Goal: Task Accomplishment & Management: Use online tool/utility

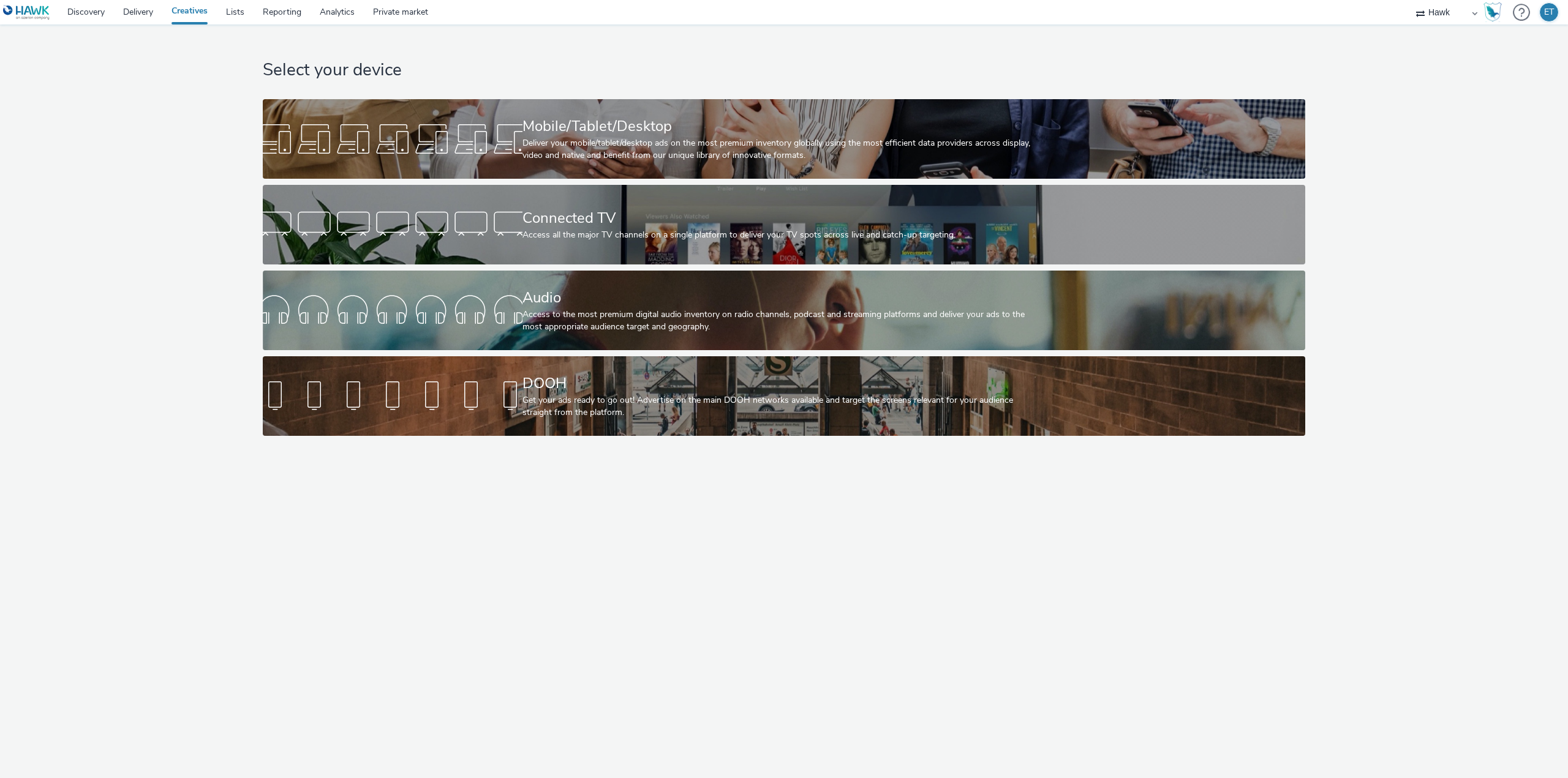
select select "11a7df10-284f-415c-b52a-427acf4c31ae"
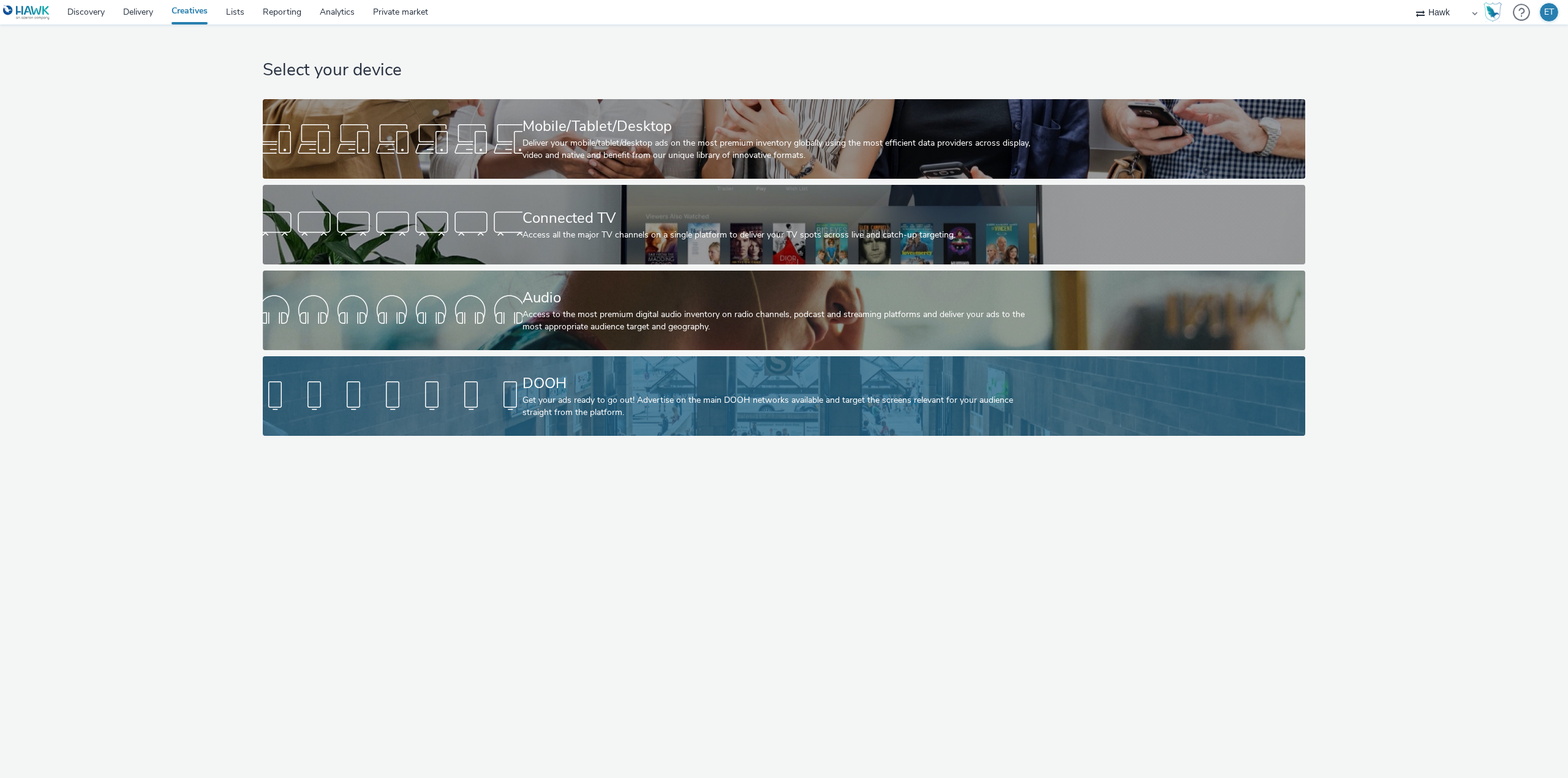
click at [540, 404] on div "Get your ads ready to go out! Advertise on the main DOOH networks available and…" at bounding box center [781, 407] width 518 height 25
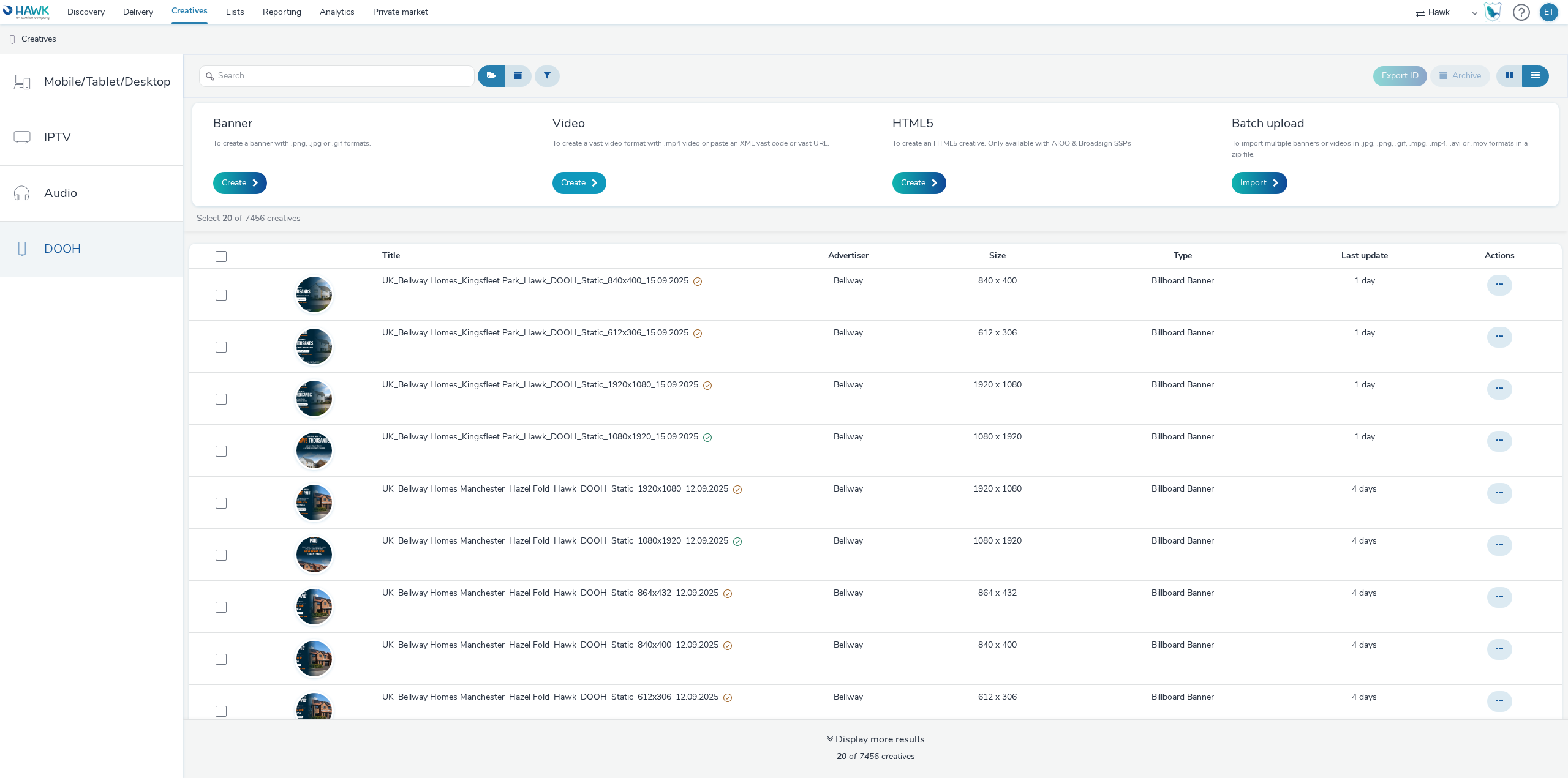
click at [588, 182] on link "Create" at bounding box center [579, 183] width 54 height 22
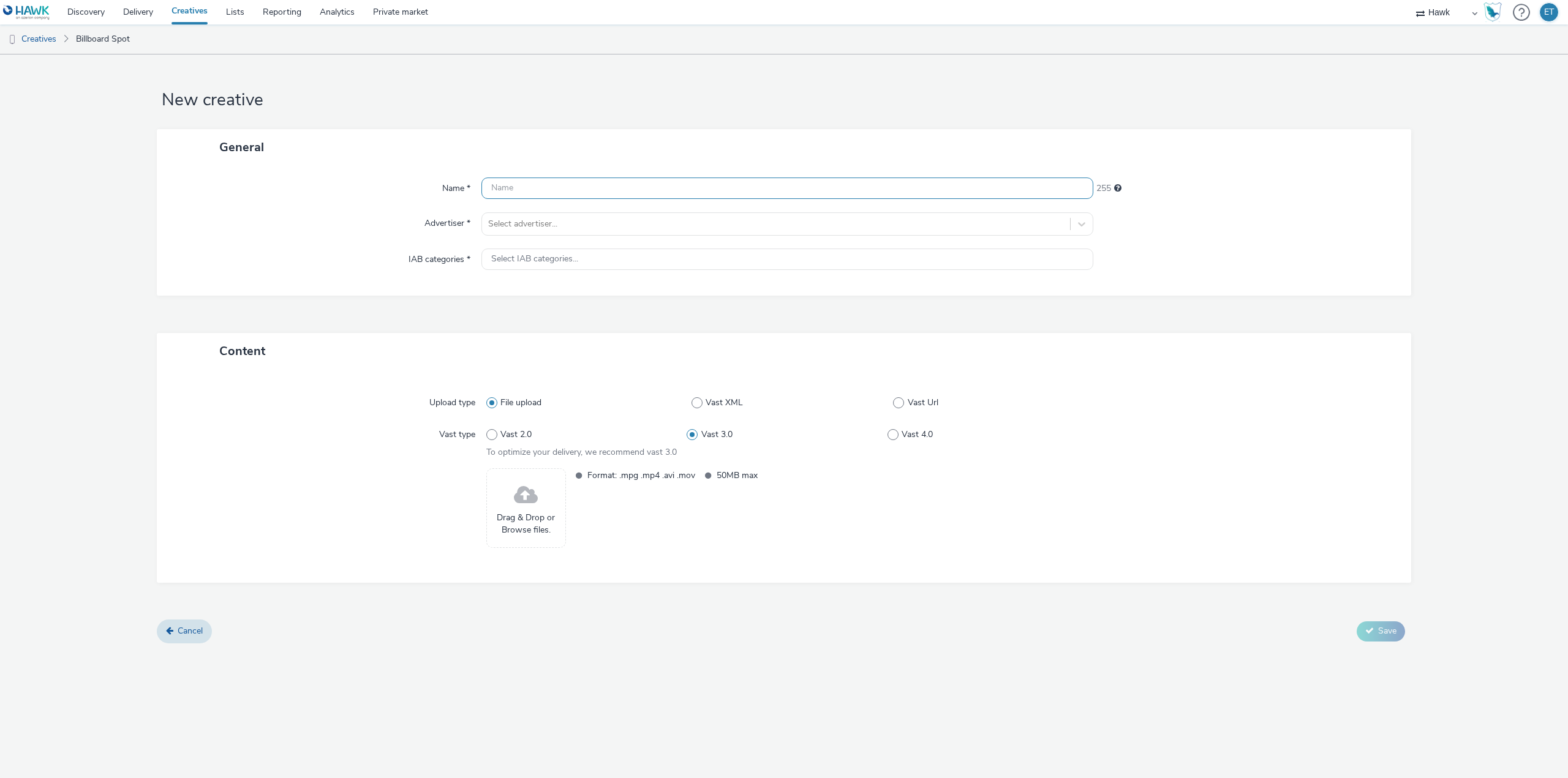
click at [649, 187] on input "text" at bounding box center [787, 188] width 612 height 21
type input "v"
paste input "UK_Costcutter_P11 Gordons and Schweppes_Hawk_DOOH_Still_6s_04/07/2025"
click at [565, 184] on input "UK_Costcutter_P11 Gordons and Schweppes_Hawk_DOOH_Still_6s_04/07/2025" at bounding box center [787, 188] width 612 height 21
click at [664, 189] on input "UK_Costcutter_P13 Gordons and Schweppes_Hawk_DOOH_Still_6s_04/07/2025" at bounding box center [787, 188] width 612 height 21
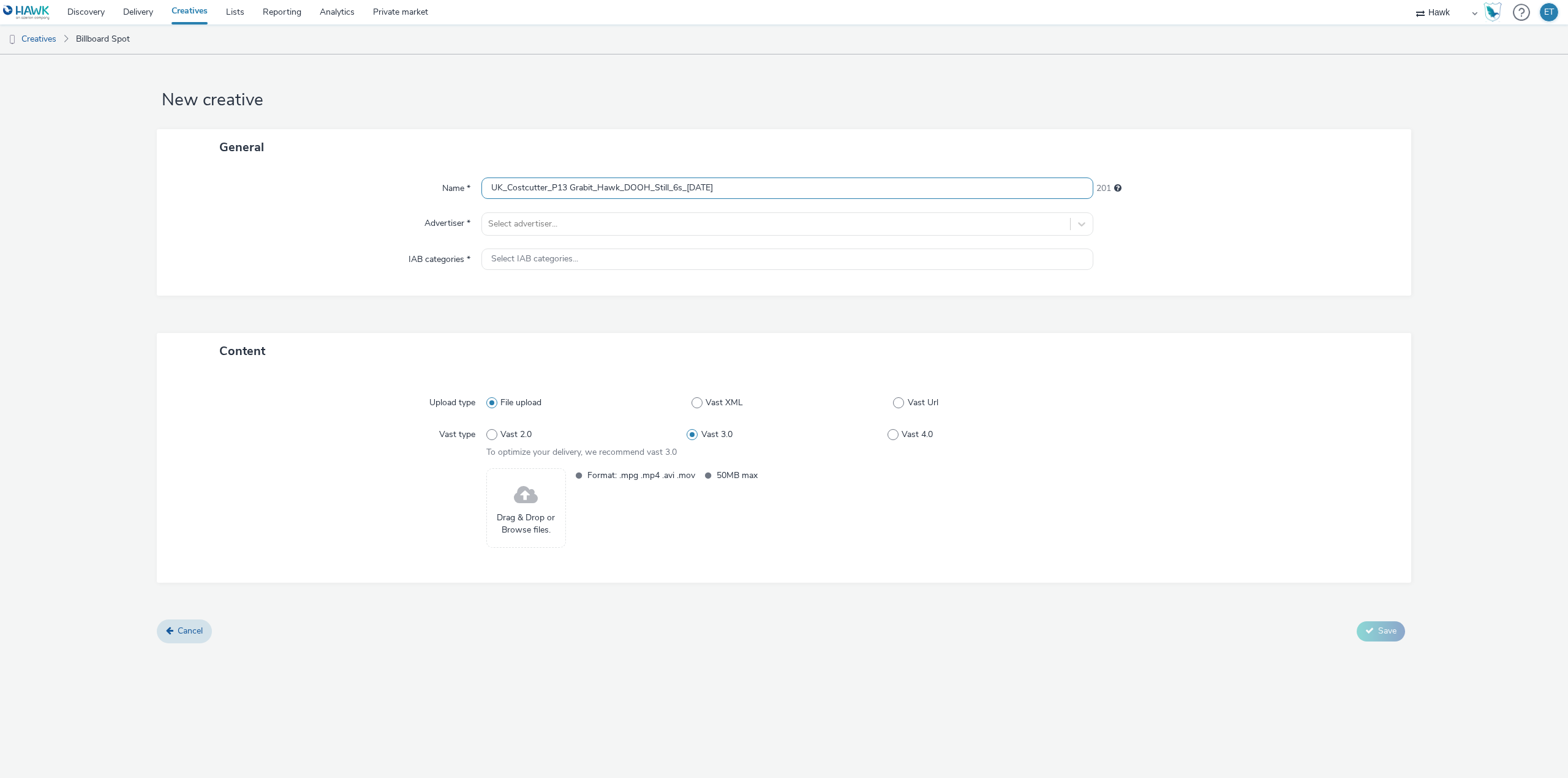
click at [695, 185] on input "UK_Costcutter_P13 Grabit_Hawk_DOOH_Still_6s_04/07/2025" at bounding box center [787, 188] width 612 height 21
type input "UK_Costcutter_P13 Grabit_Hawk_DOOH_Still_6s_[DATE]"
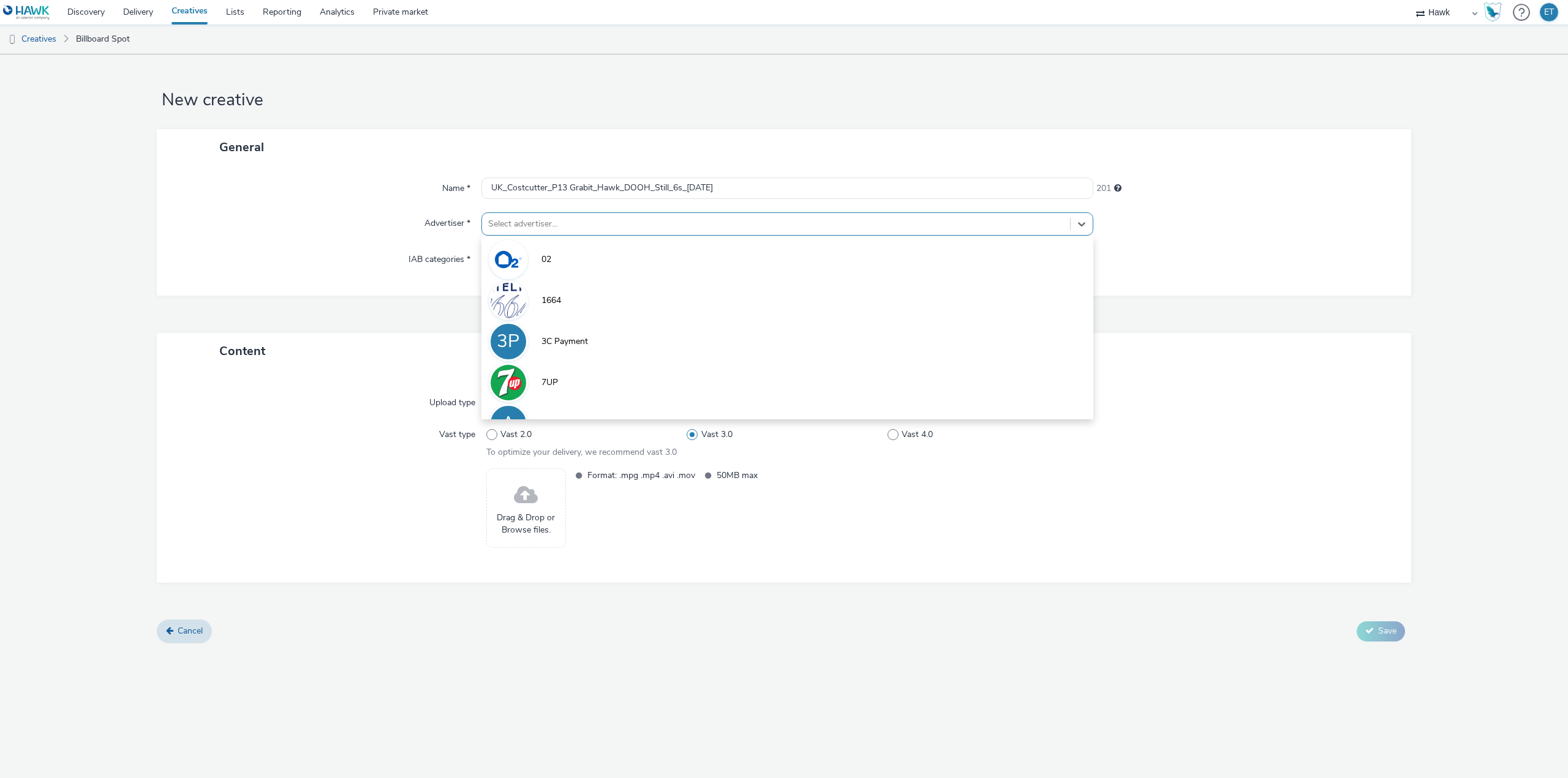
click at [542, 226] on div at bounding box center [775, 223] width 575 height 14
type input "cost"
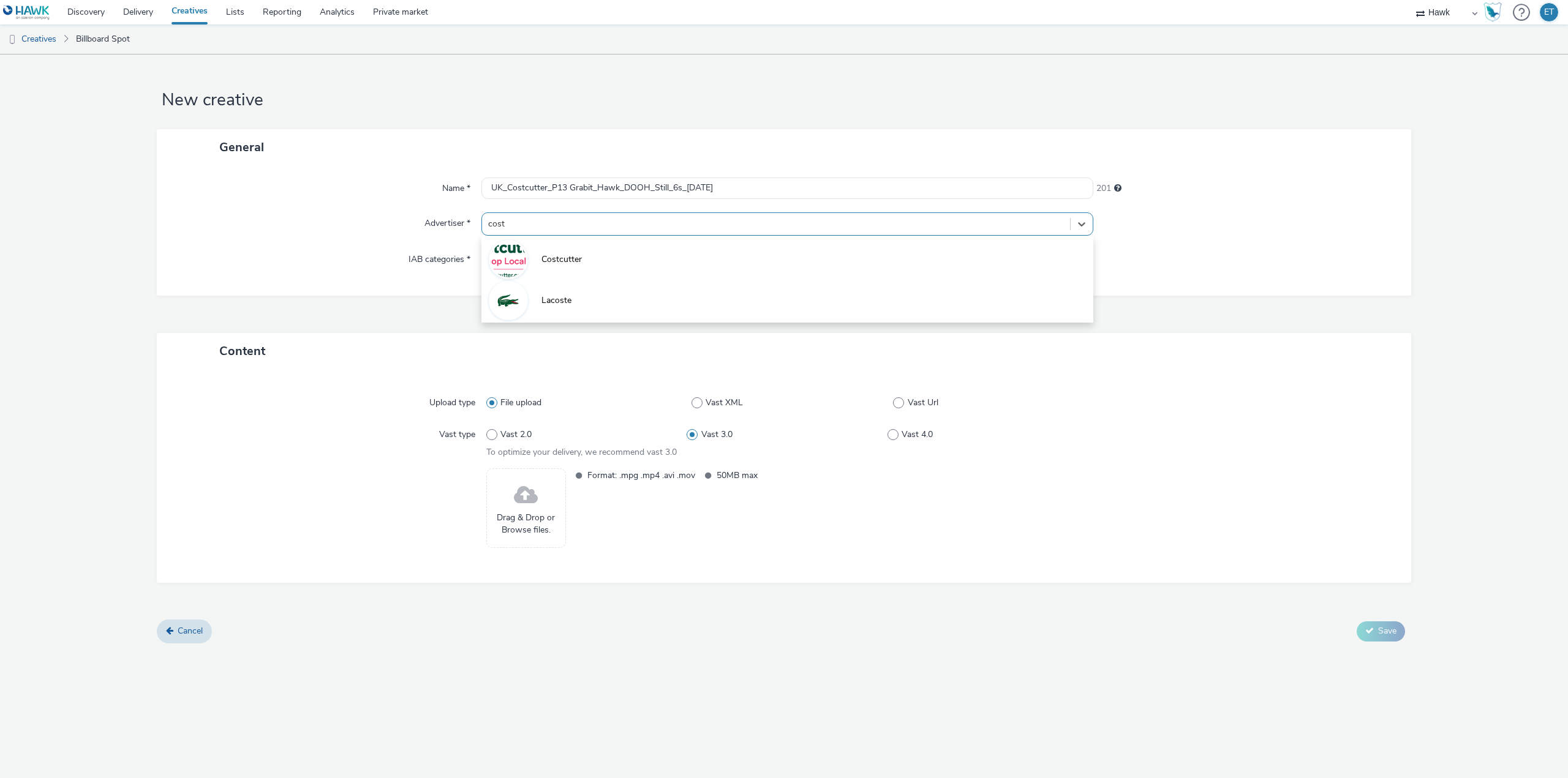
click at [550, 252] on li "Costcutter" at bounding box center [787, 258] width 612 height 41
click at [383, 716] on div "New creative General Name * UK_Costcutter_P13 Grabit_Hawk_DOOH_Still_6s_16/09/2…" at bounding box center [784, 416] width 1568 height 724
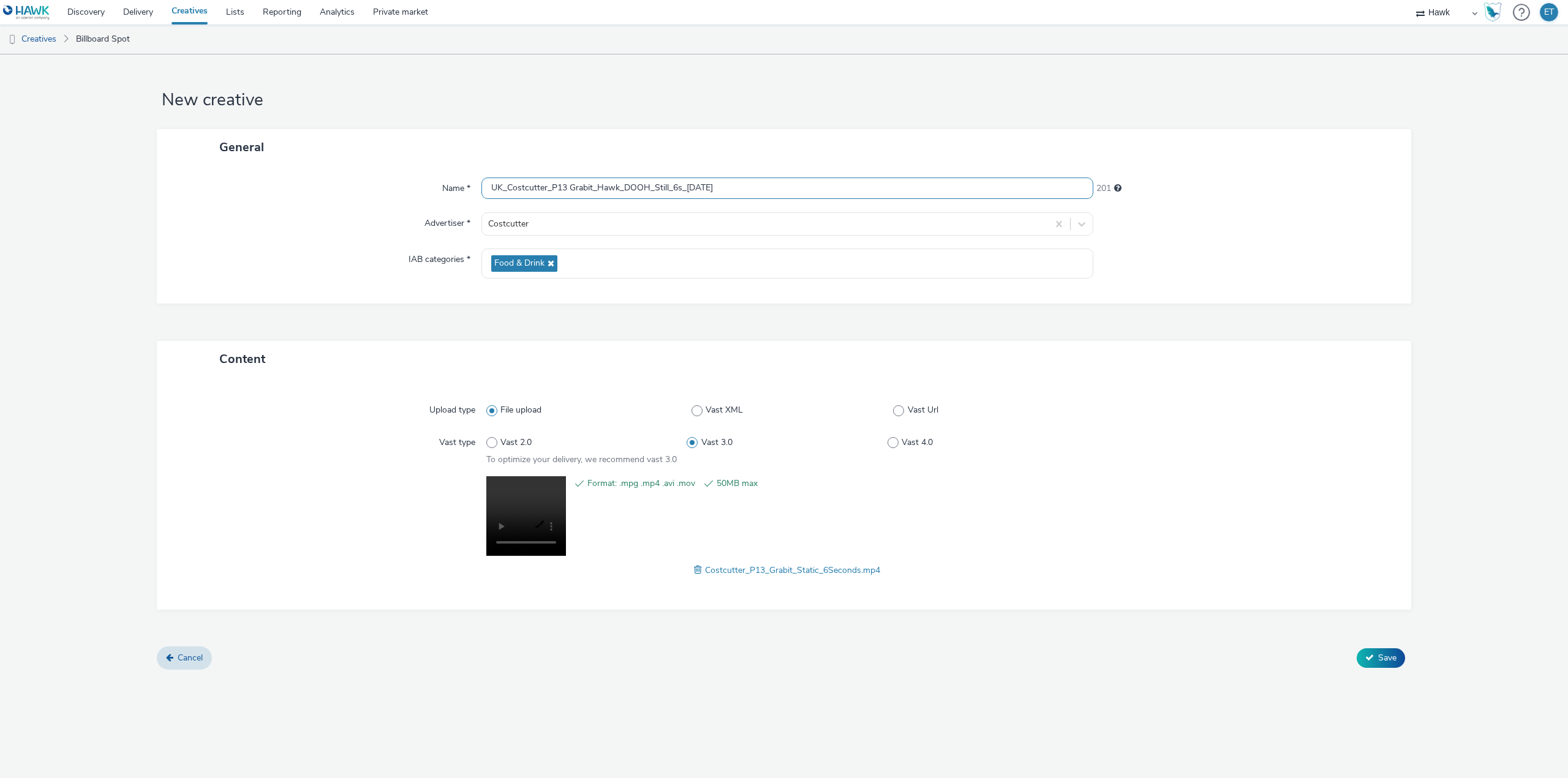
drag, startPoint x: 733, startPoint y: 182, endPoint x: 384, endPoint y: 205, distance: 349.8
click at [384, 205] on div "Name * UK_Costcutter_P13 Grabit_Hawk_DOOH_Still_6s_16/09/2025 201 Advertiser * …" at bounding box center [783, 234] width 1254 height 138
click at [939, 625] on div "Content Upload type File upload Vast XML Vast Url Vast type Vast 2.0 Vast 3.0 V…" at bounding box center [783, 494] width 1254 height 306
click at [1403, 662] on button "Save" at bounding box center [1380, 658] width 48 height 19
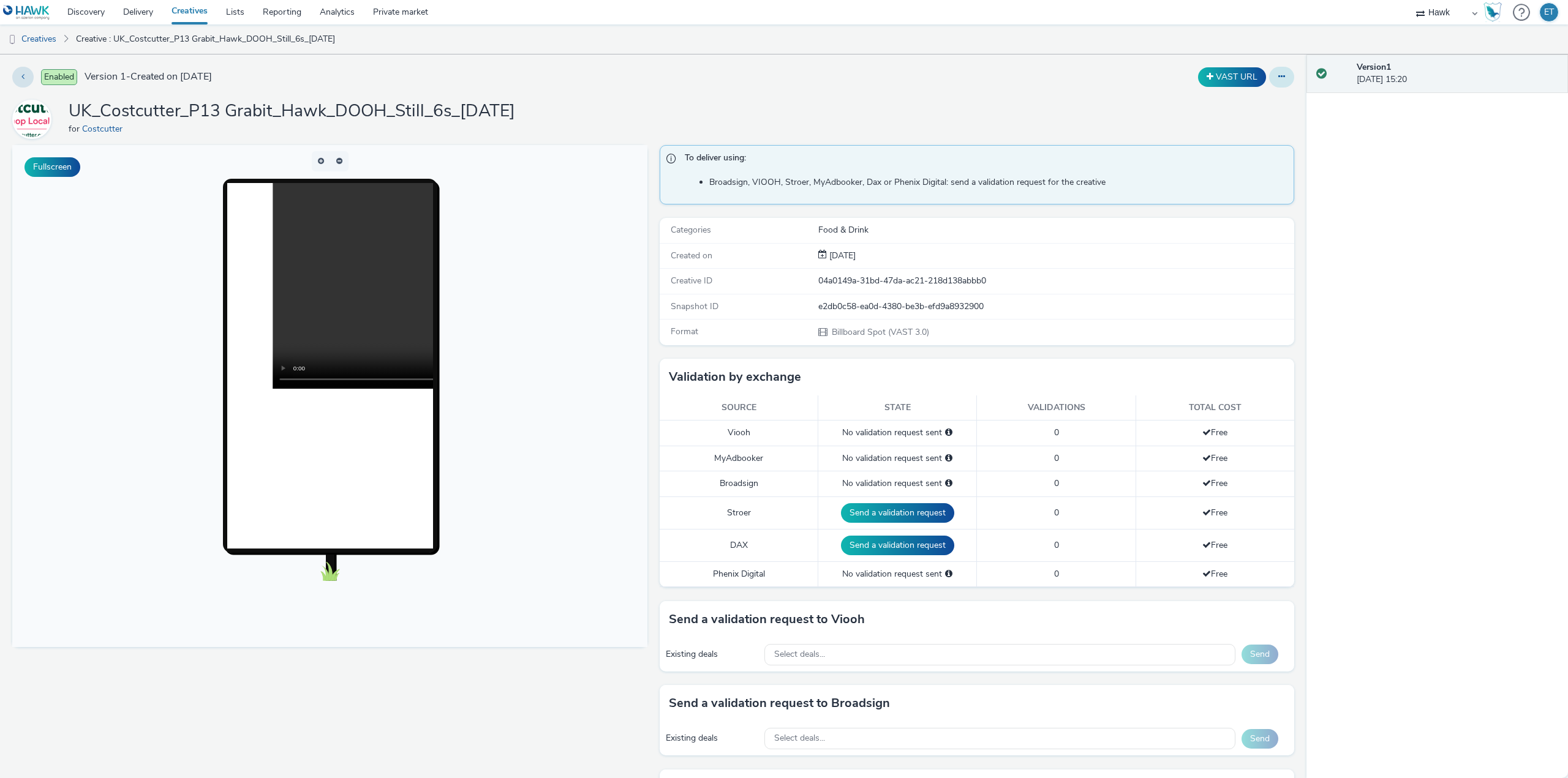
click at [1281, 83] on button at bounding box center [1281, 77] width 25 height 21
click at [1258, 103] on link "Edit" at bounding box center [1248, 101] width 92 height 24
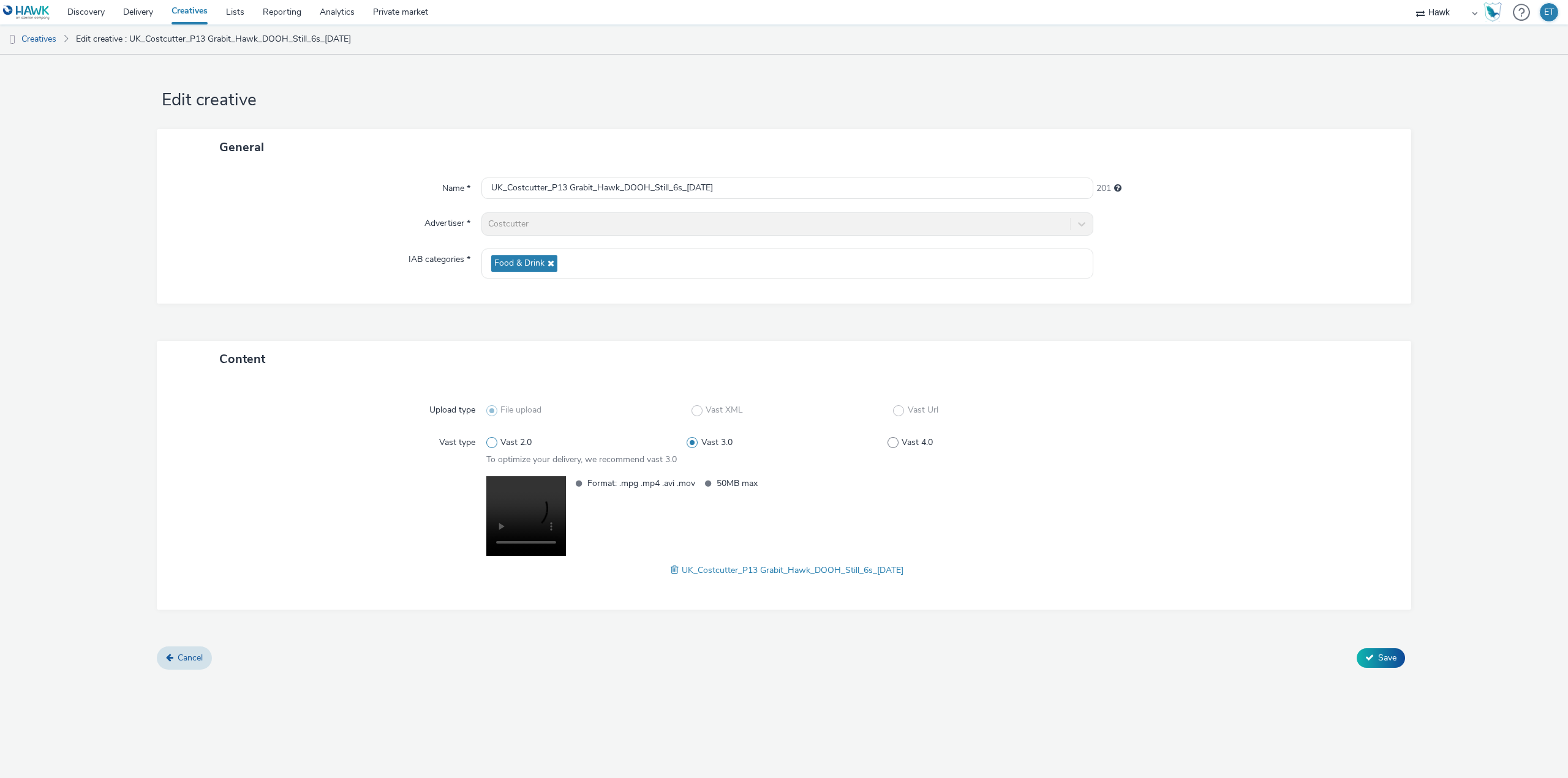
click at [500, 444] on span "Vast 2.0" at bounding box center [516, 443] width 31 height 13
click at [494, 444] on input "Vast 2.0" at bounding box center [490, 443] width 8 height 8
radio input "true"
radio input "false"
click at [1379, 652] on span "Save" at bounding box center [1387, 658] width 18 height 12
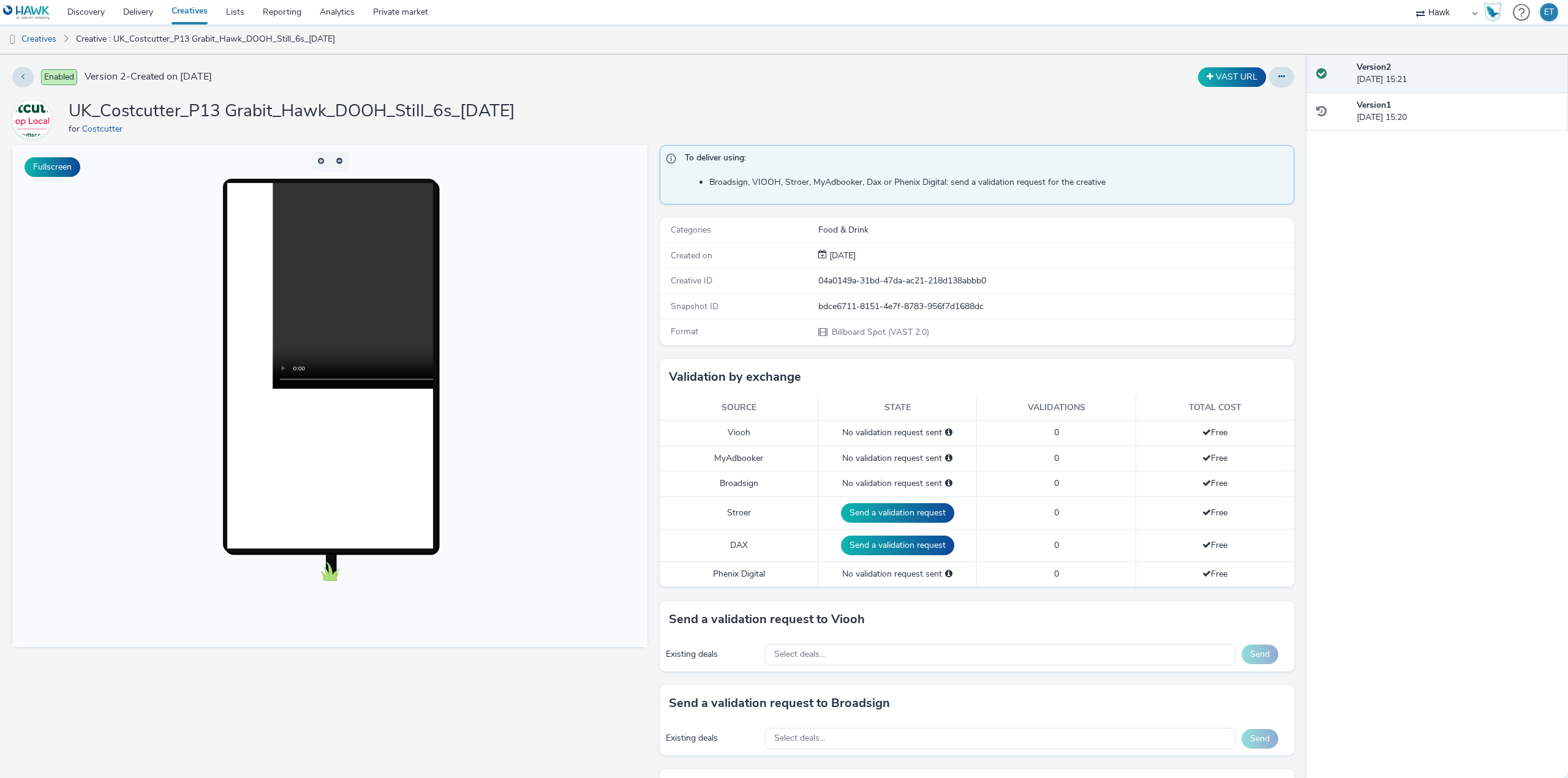
drag, startPoint x: 577, startPoint y: 121, endPoint x: 73, endPoint y: 106, distance: 504.2
click at [73, 106] on div "UK_Costcutter_P13 Grabit_Hawk_DOOH_Still_6s_16/09/2025 for Costcutter" at bounding box center [653, 119] width 1282 height 39
copy h1 "UK_Costcutter_P13 Grabit_Hawk_DOOH_Still_6s_[DATE]"
click at [679, 106] on div "UK_Costcutter_P13 Grabit_Hawk_DOOH_Still_6s_16/09/2025 for Costcutter" at bounding box center [653, 119] width 1282 height 39
click at [898, 658] on div "Select deals..." at bounding box center [1000, 655] width 471 height 21
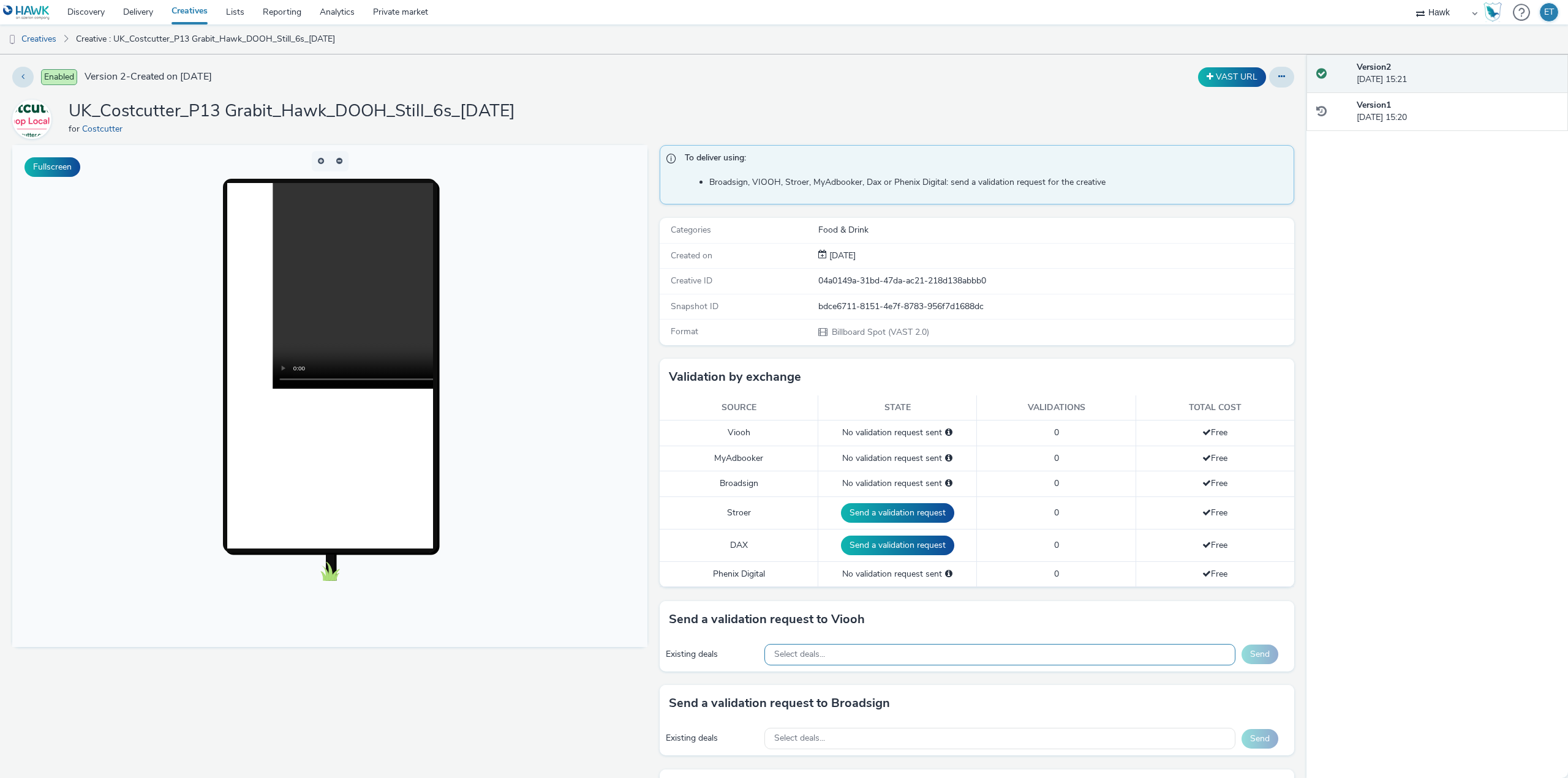
scroll to position [14, 0]
paste input "AO_JCDecaux_RailTVZ_Specials_2025"
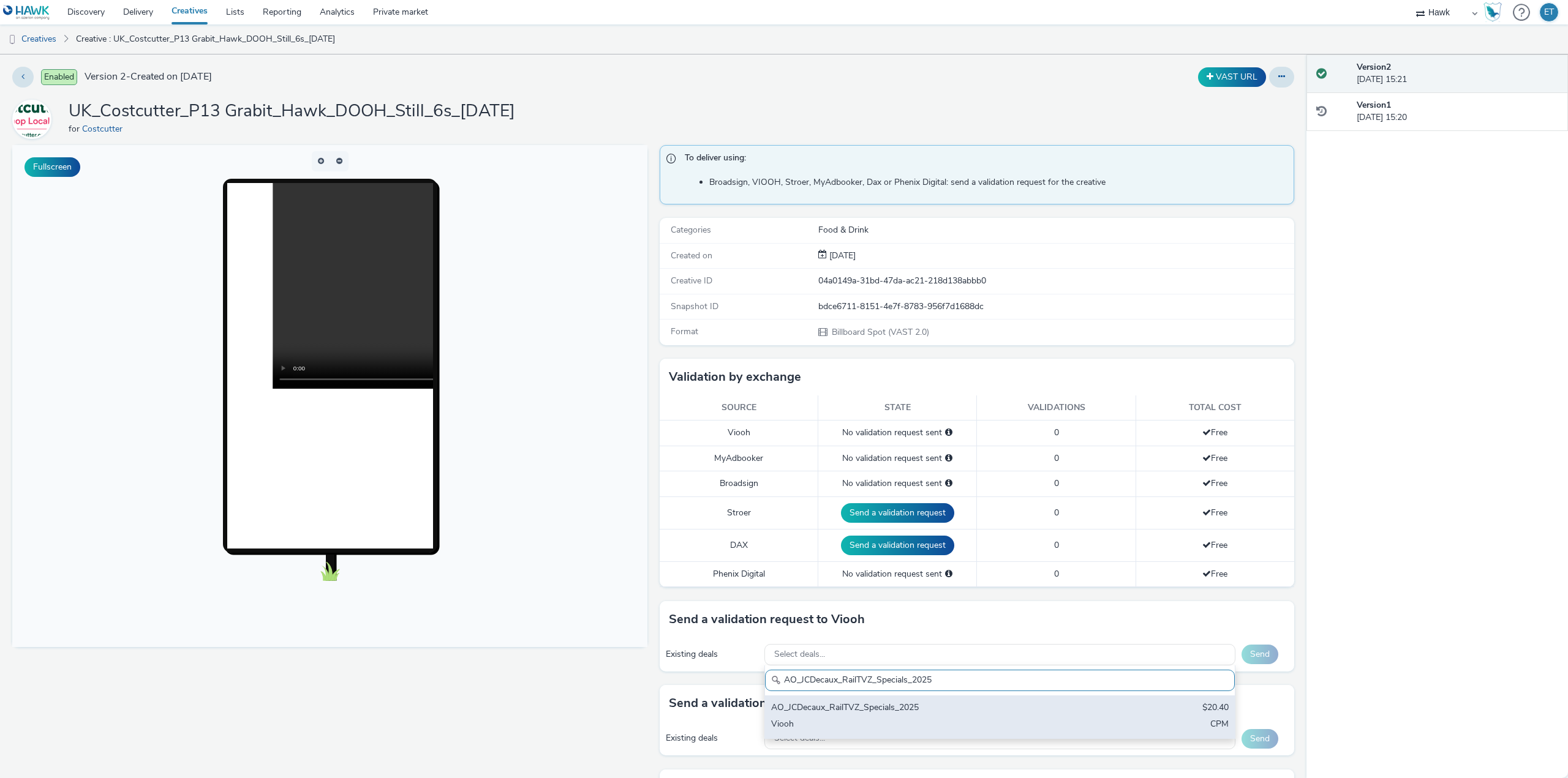
click at [905, 717] on div "AO_JCDecaux_RailTVZ_Specials_2025 $20.40 Viooh CPM" at bounding box center [1000, 717] width 470 height 43
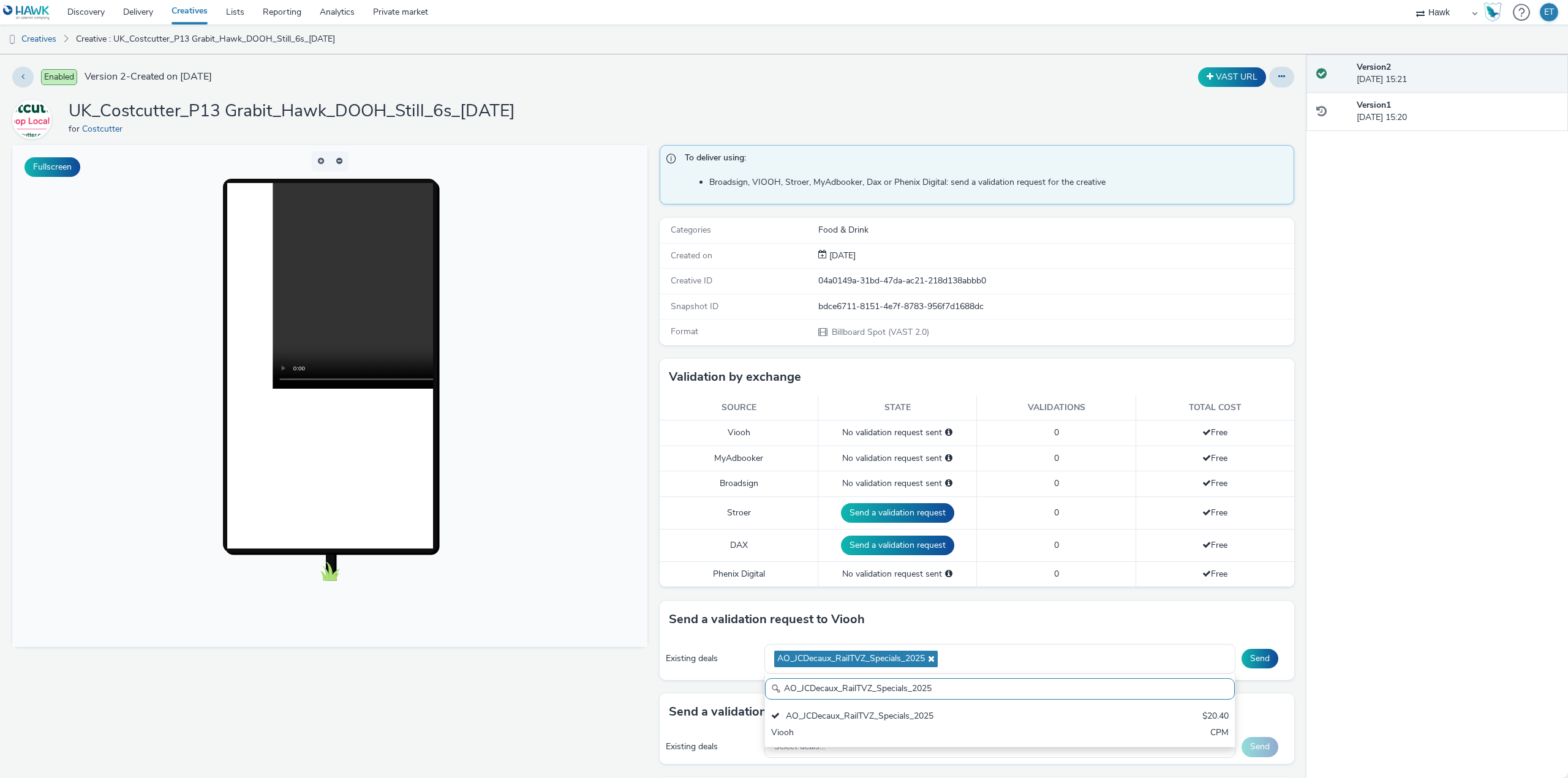
drag, startPoint x: 934, startPoint y: 694, endPoint x: 736, endPoint y: 698, distance: 198.0
click at [736, 698] on div "To deliver using: Broadsign, VIOOH, Stroer, MyAdbooker, Dax or Phenix Digital: …" at bounding box center [974, 666] width 641 height 1042
paste input "Supermarket"
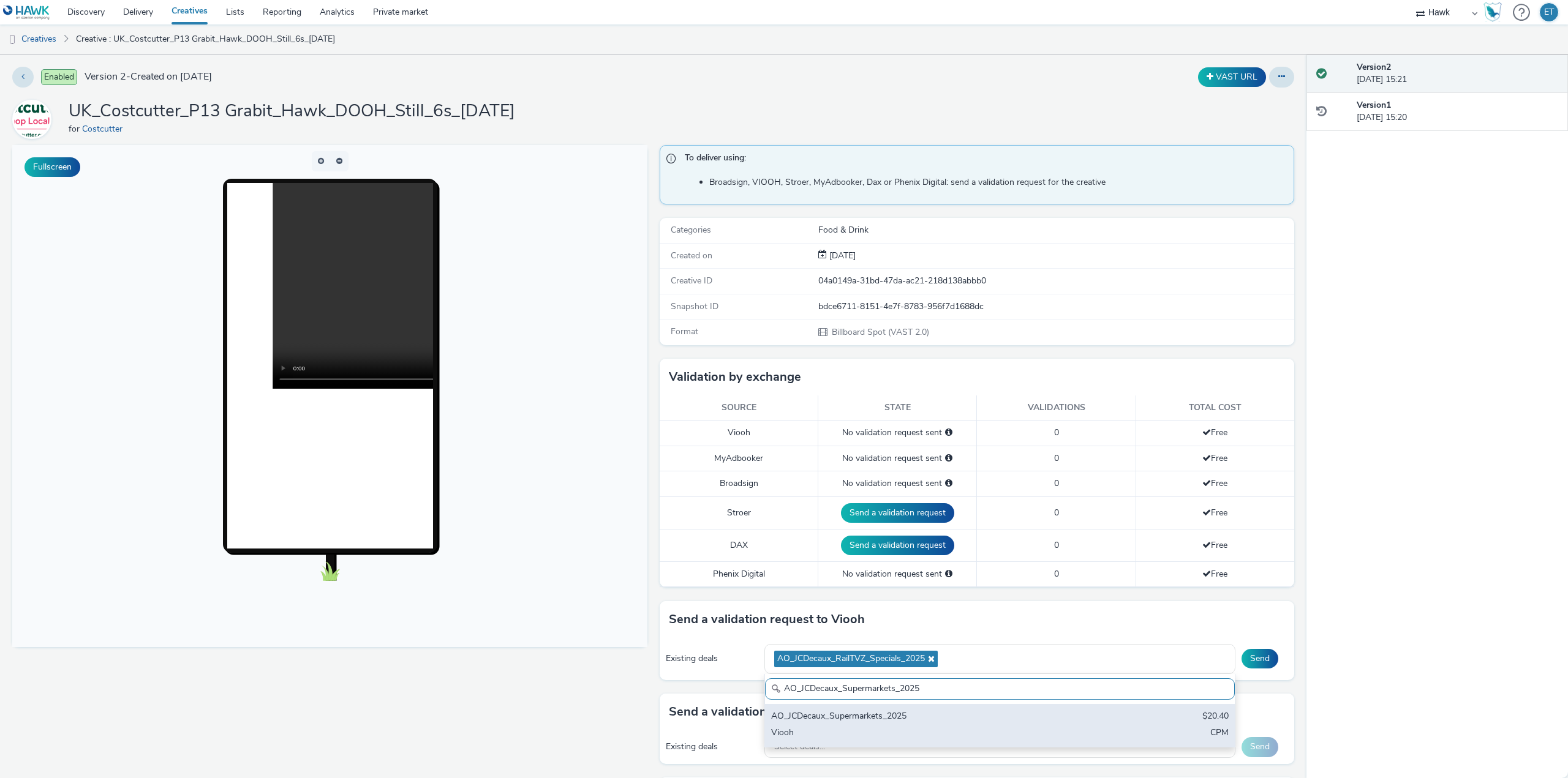
click at [779, 715] on div "AO_JCDecaux_Supermarkets_2025" at bounding box center [922, 717] width 303 height 14
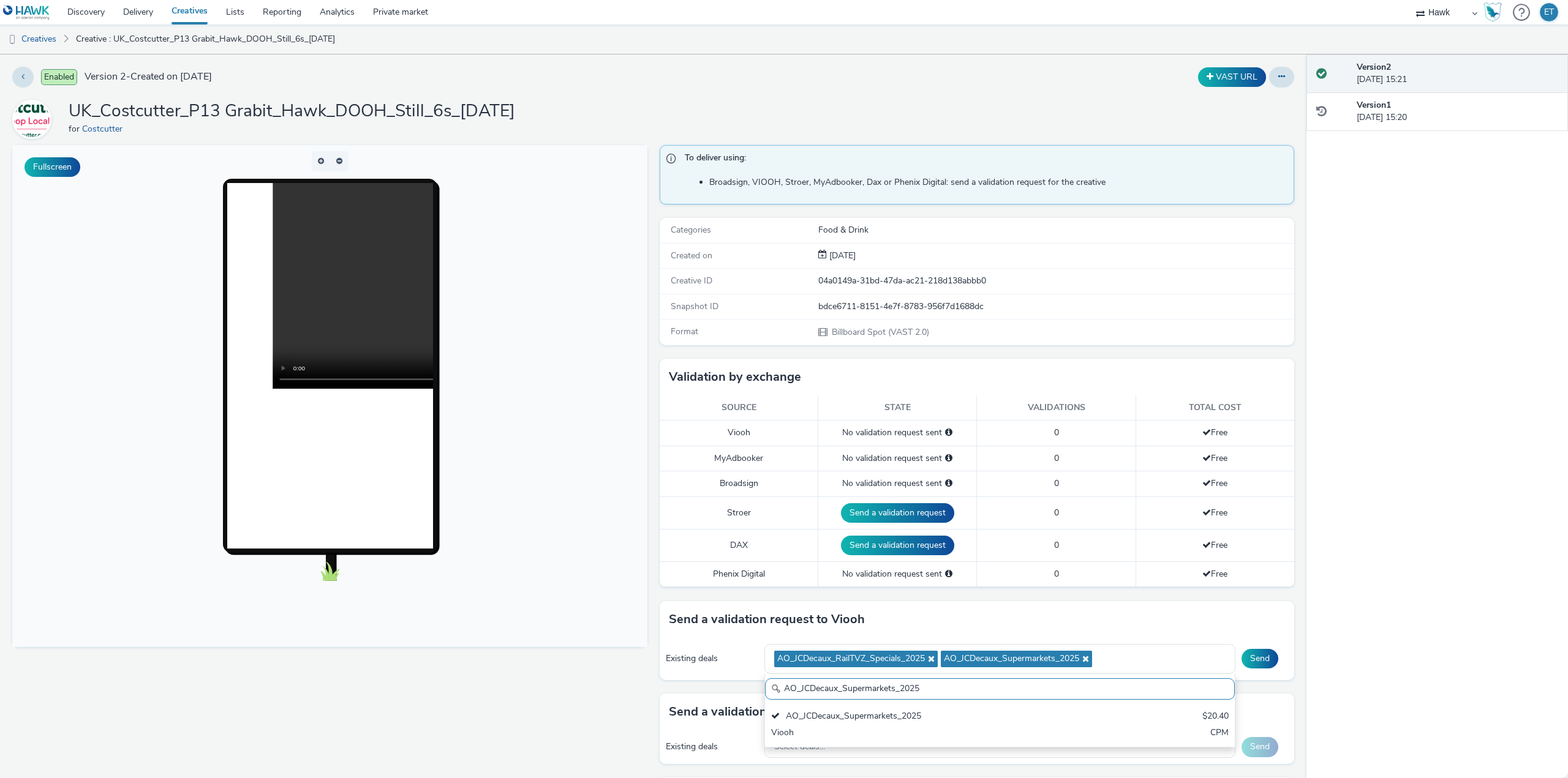
drag, startPoint x: 921, startPoint y: 690, endPoint x: 776, endPoint y: 682, distance: 145.2
click at [776, 682] on input "AO_JCDecaux_Supermarkets_2025" at bounding box center [1000, 689] width 470 height 21
paste input "RailMallD6"
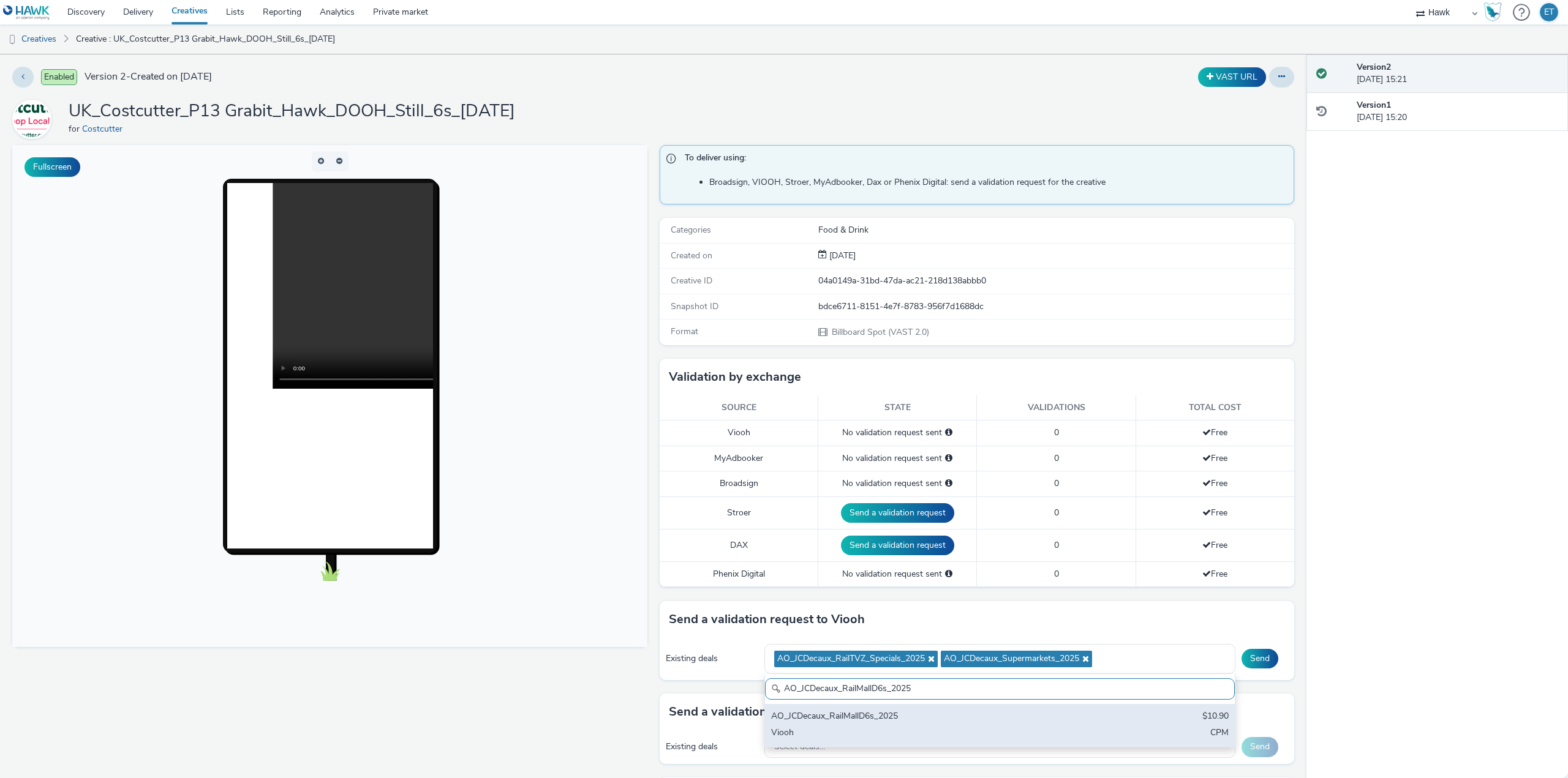
click at [795, 713] on div "AO_JCDecaux_RailMallD6s_2025" at bounding box center [922, 717] width 303 height 14
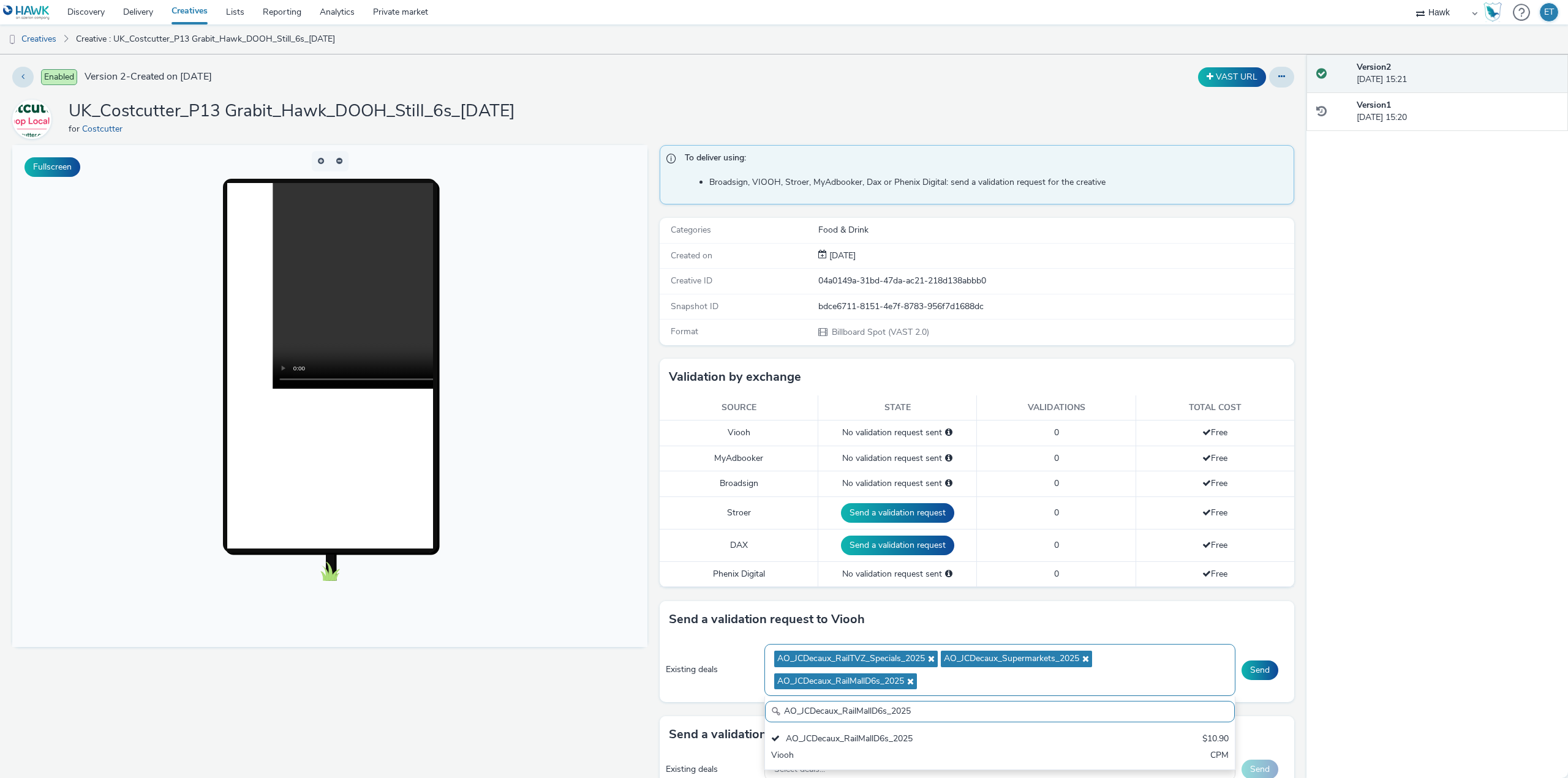
drag, startPoint x: 919, startPoint y: 712, endPoint x: 763, endPoint y: 694, distance: 157.0
click at [765, 694] on div "AO_JCDecaux_RailTVZ_Specials_2025 AO_JCDecaux_Supermarkets_2025 AO_JCDecaux_Rai…" at bounding box center [1000, 670] width 471 height 53
paste input "MVZ"
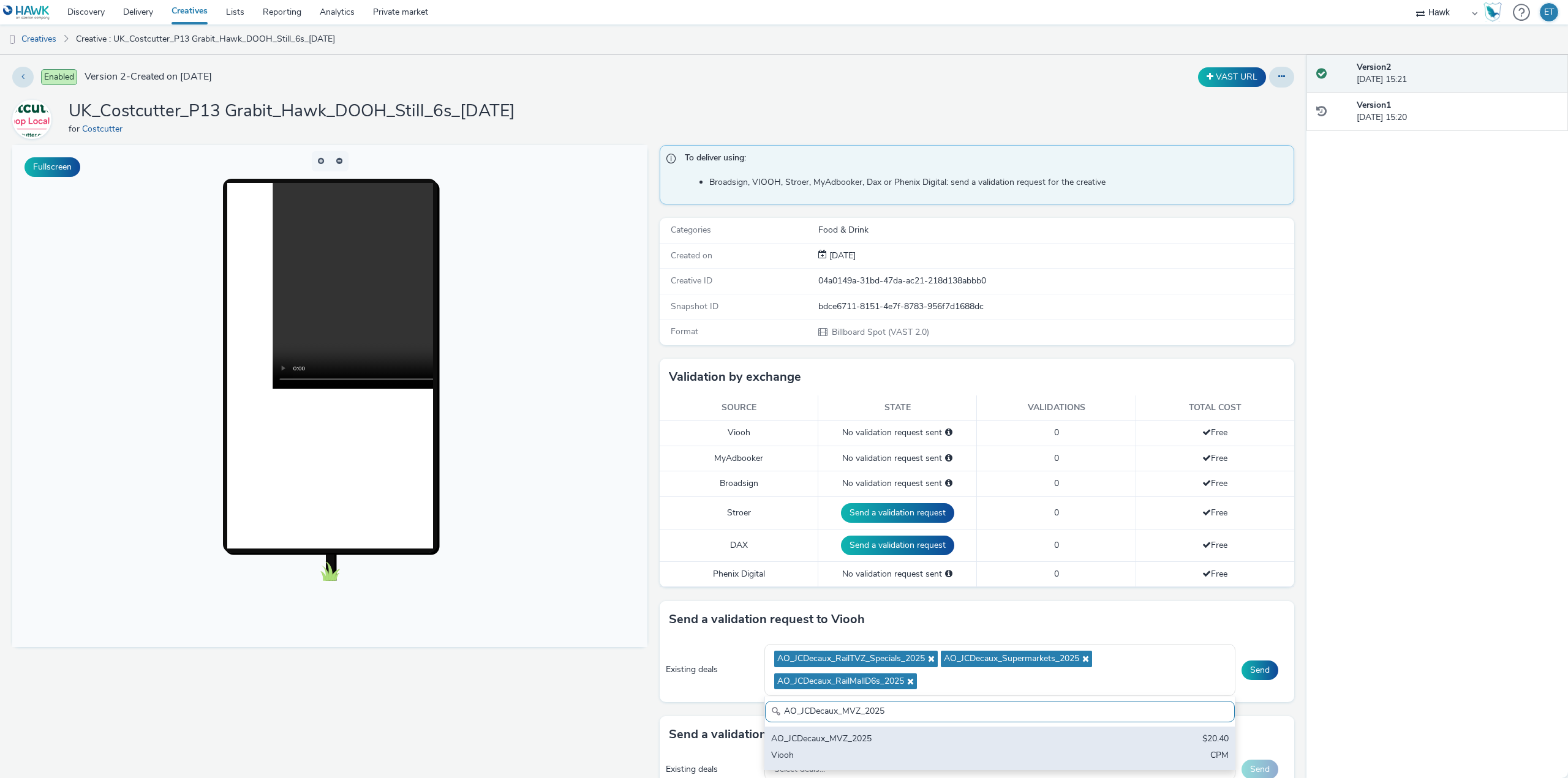
type input "AO_JCDecaux_MVZ_2025"
click at [813, 744] on div "AO_JCDecaux_MVZ_2025" at bounding box center [922, 740] width 303 height 14
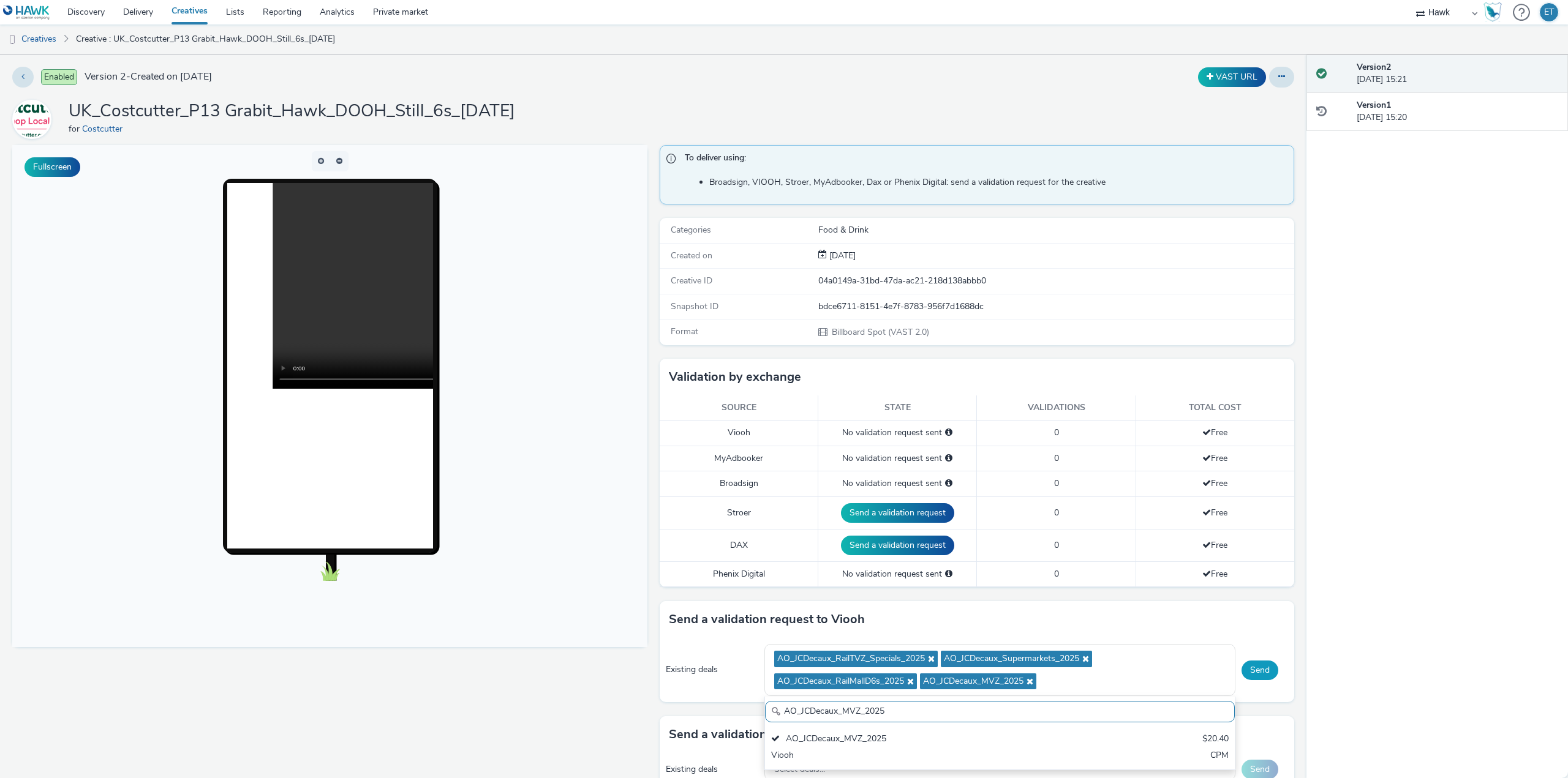
click at [1256, 672] on button "Send" at bounding box center [1259, 670] width 37 height 19
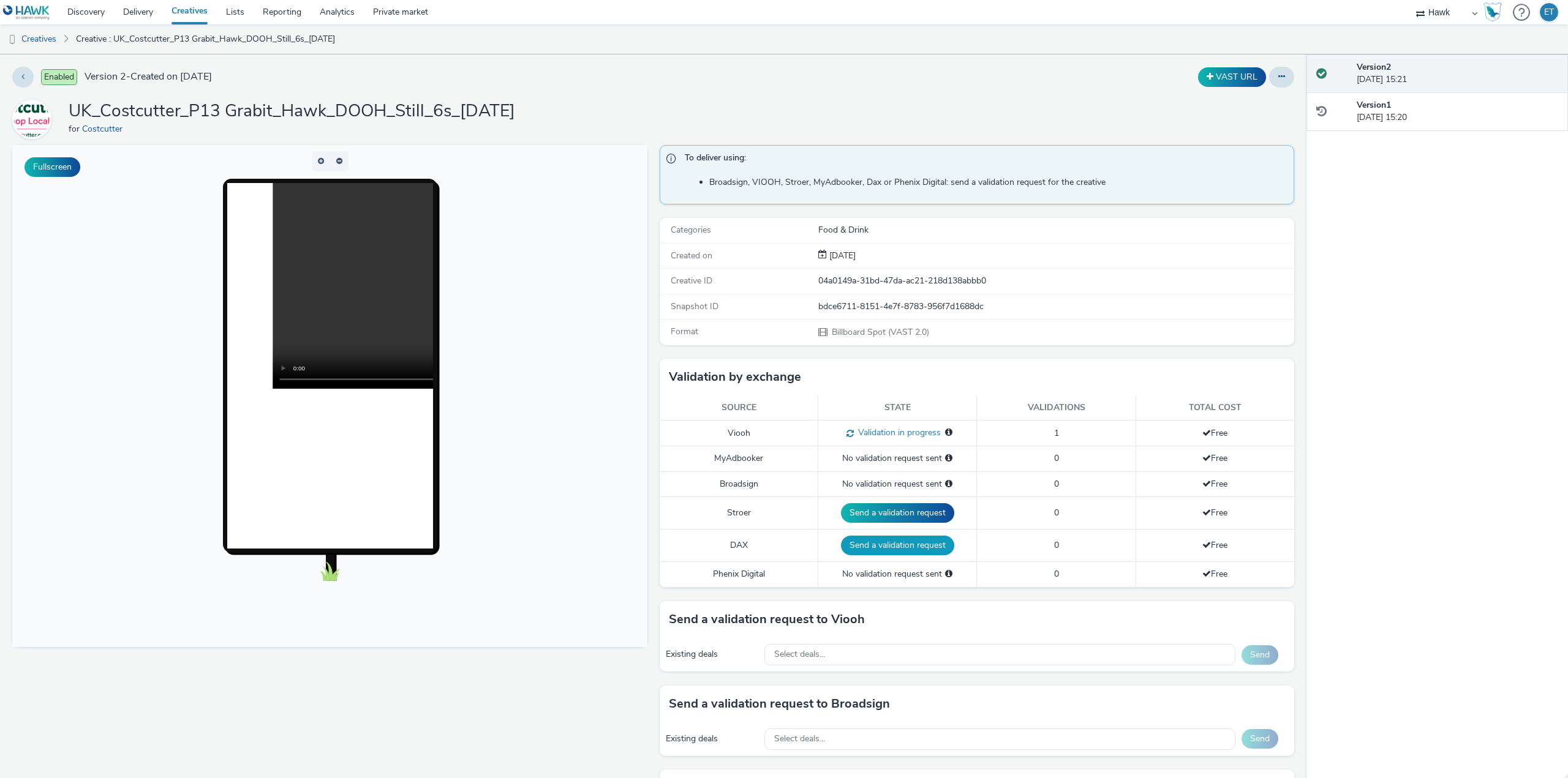
click at [865, 548] on button "Send a validation request" at bounding box center [897, 545] width 113 height 19
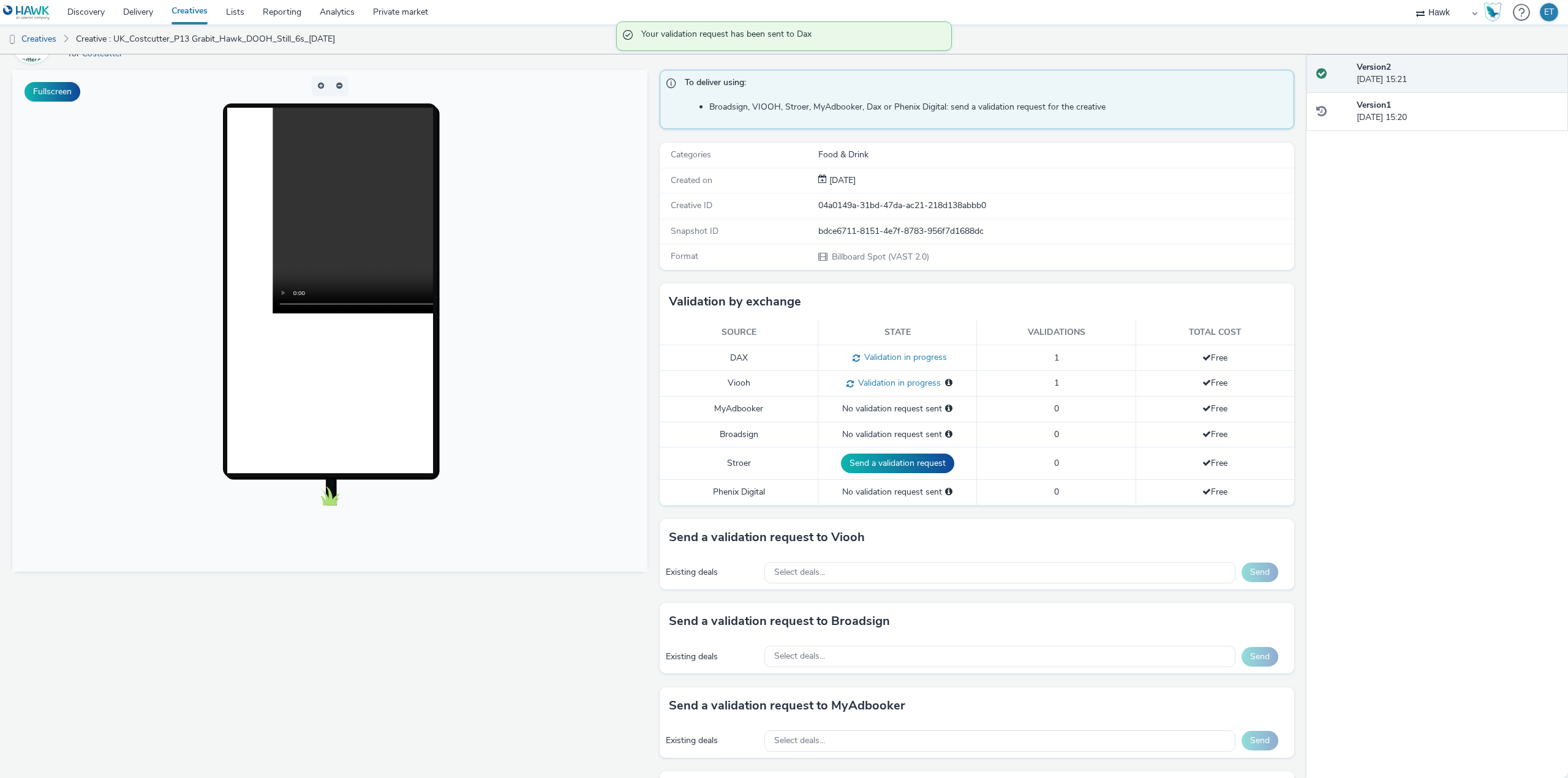
scroll to position [183, 0]
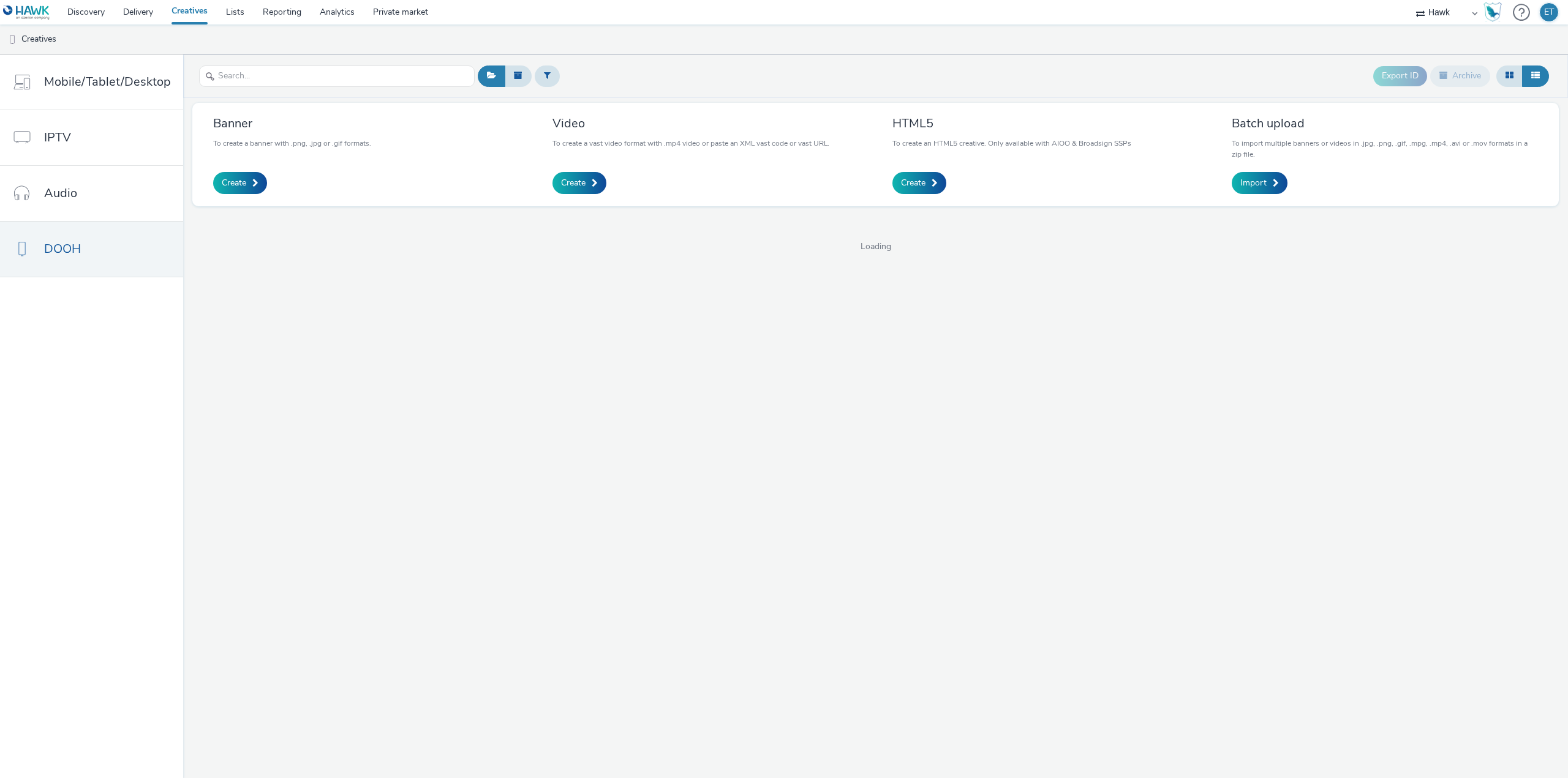
select select "11a7df10-284f-415c-b52a-427acf4c31ae"
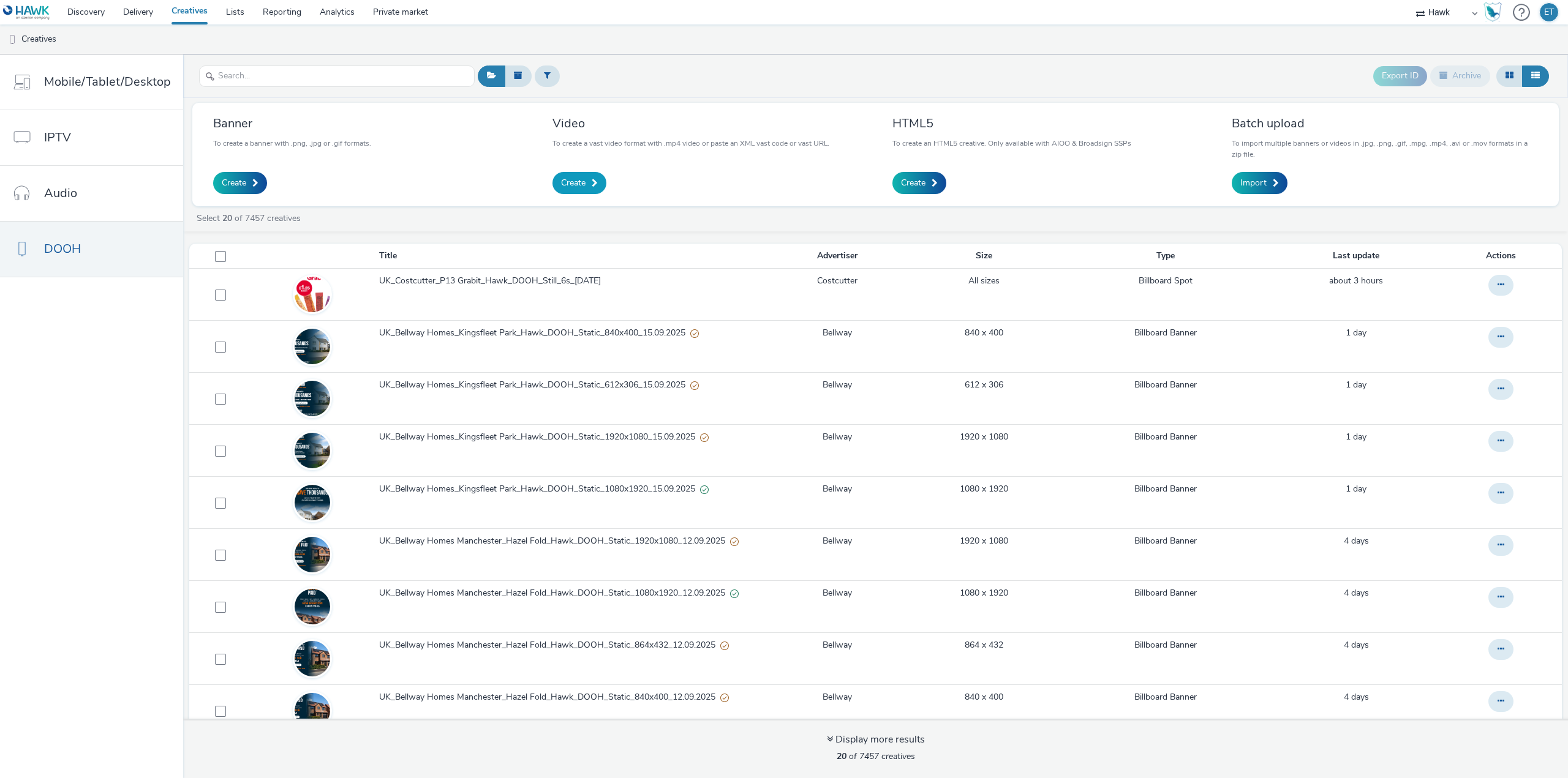
click at [592, 187] on span at bounding box center [595, 183] width 6 height 9
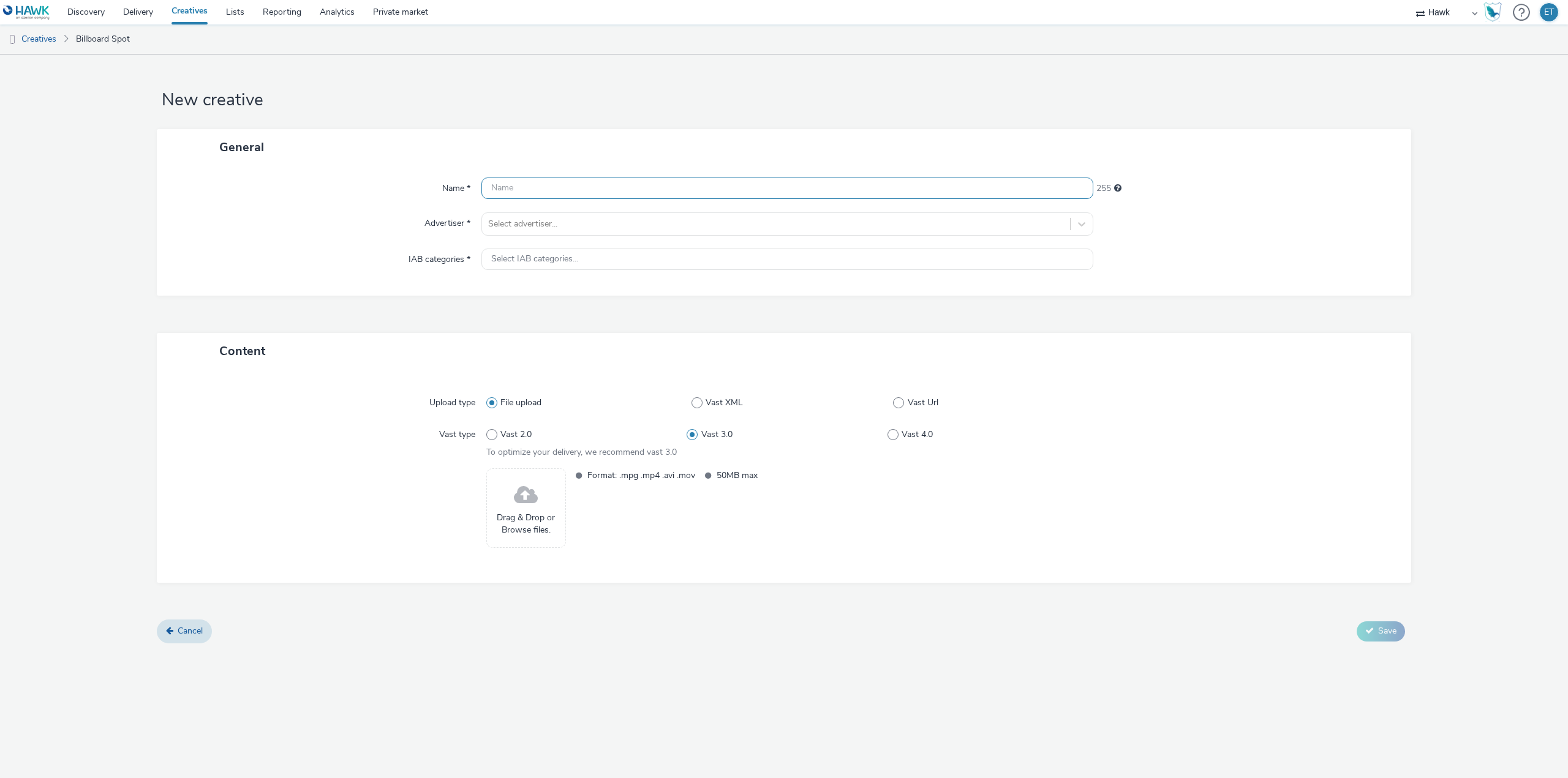
click at [592, 185] on input "text" at bounding box center [787, 188] width 612 height 21
paste input "UK_Costcutter_P13 Grabit_Hawk_DOOH_Still_6s_[DATE]"
click at [664, 184] on input "UK_Costcutter_P13 Grabit_Hawk_DOOH_Still_6s_[DATE]" at bounding box center [787, 188] width 612 height 21
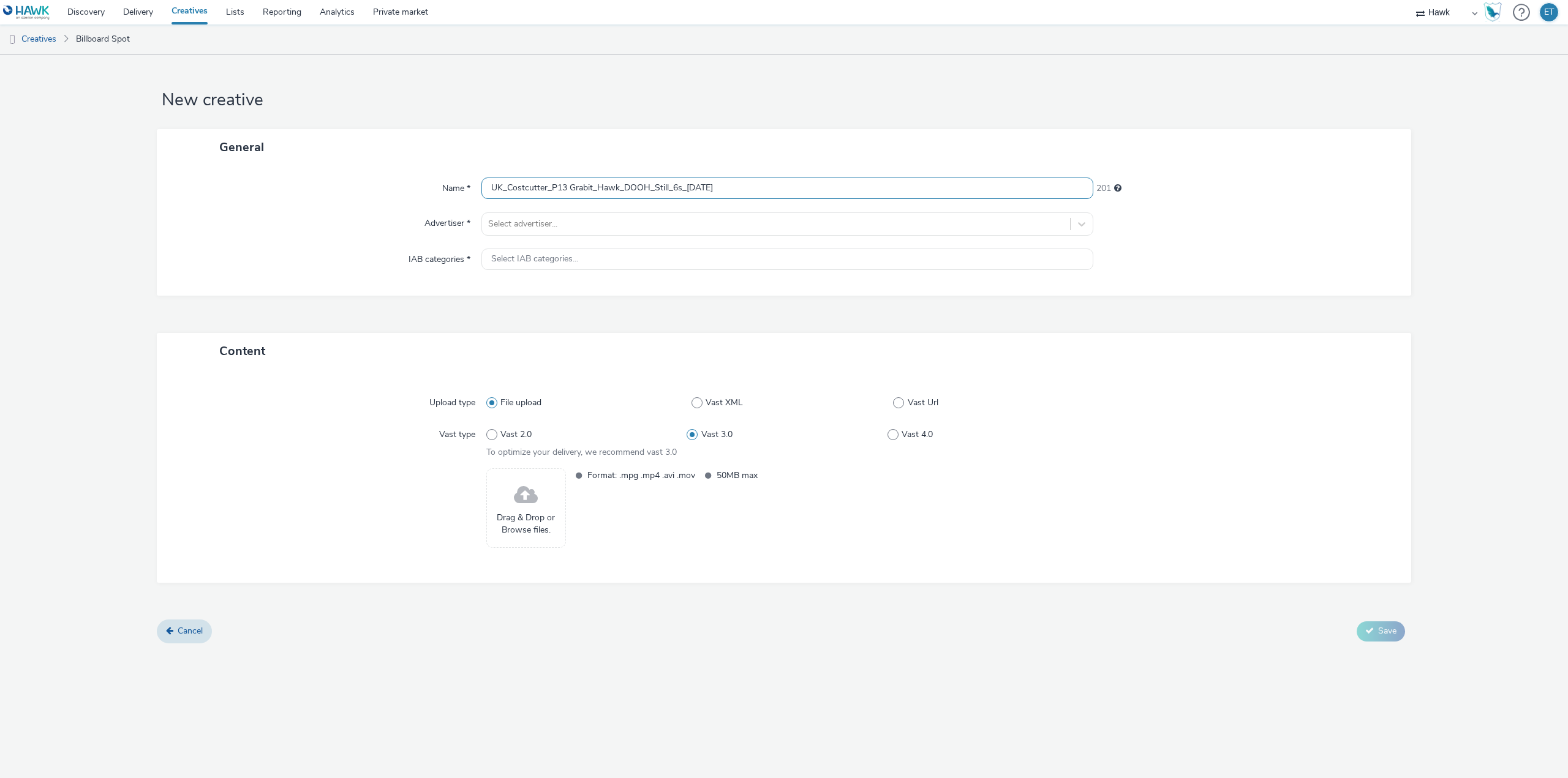
click at [666, 184] on input "UK_Costcutter_P13 Grabit_Hawk_DOOH_Still_6s_[DATE]" at bounding box center [787, 188] width 612 height 21
drag, startPoint x: 668, startPoint y: 185, endPoint x: 655, endPoint y: 188, distance: 13.3
click at [655, 188] on input "UK_Costcutter_P13 Grabit_Hawk_DOOH_Still_6s_[DATE]" at bounding box center [787, 188] width 612 height 21
type input "UK_Costcutter_P13 Grabit_Hawk_DOOH_Animated_6s_[DATE]"
click at [633, 209] on div "Name * UK_Costcutter_P13 Grabit_Hawk_DOOH_Animated_6s_16/09/2025 198 Advertiser…" at bounding box center [783, 230] width 1254 height 130
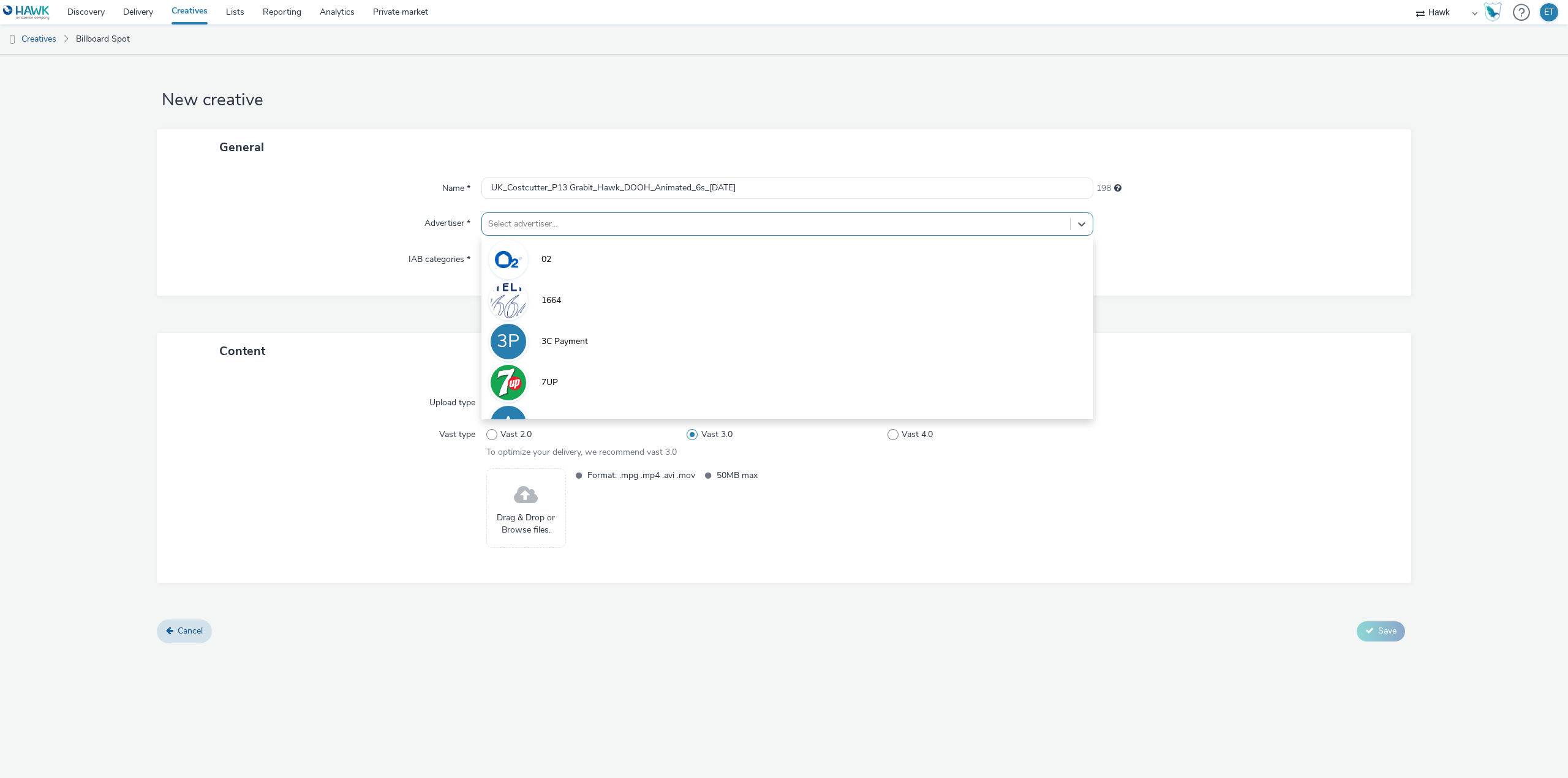
click at [633, 217] on div at bounding box center [775, 223] width 575 height 14
type input "cost"
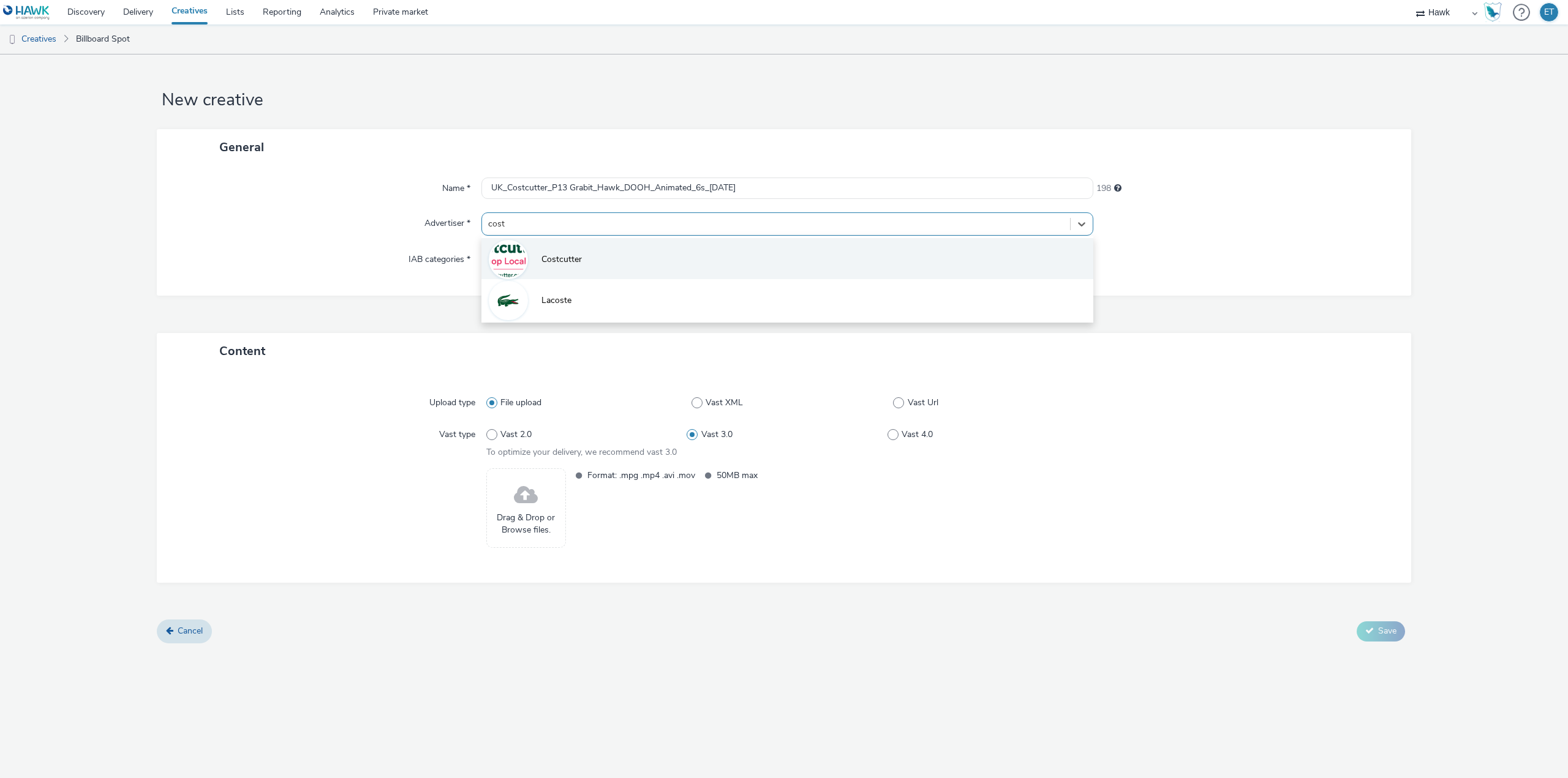
click at [632, 262] on li "Costcutter" at bounding box center [787, 258] width 612 height 41
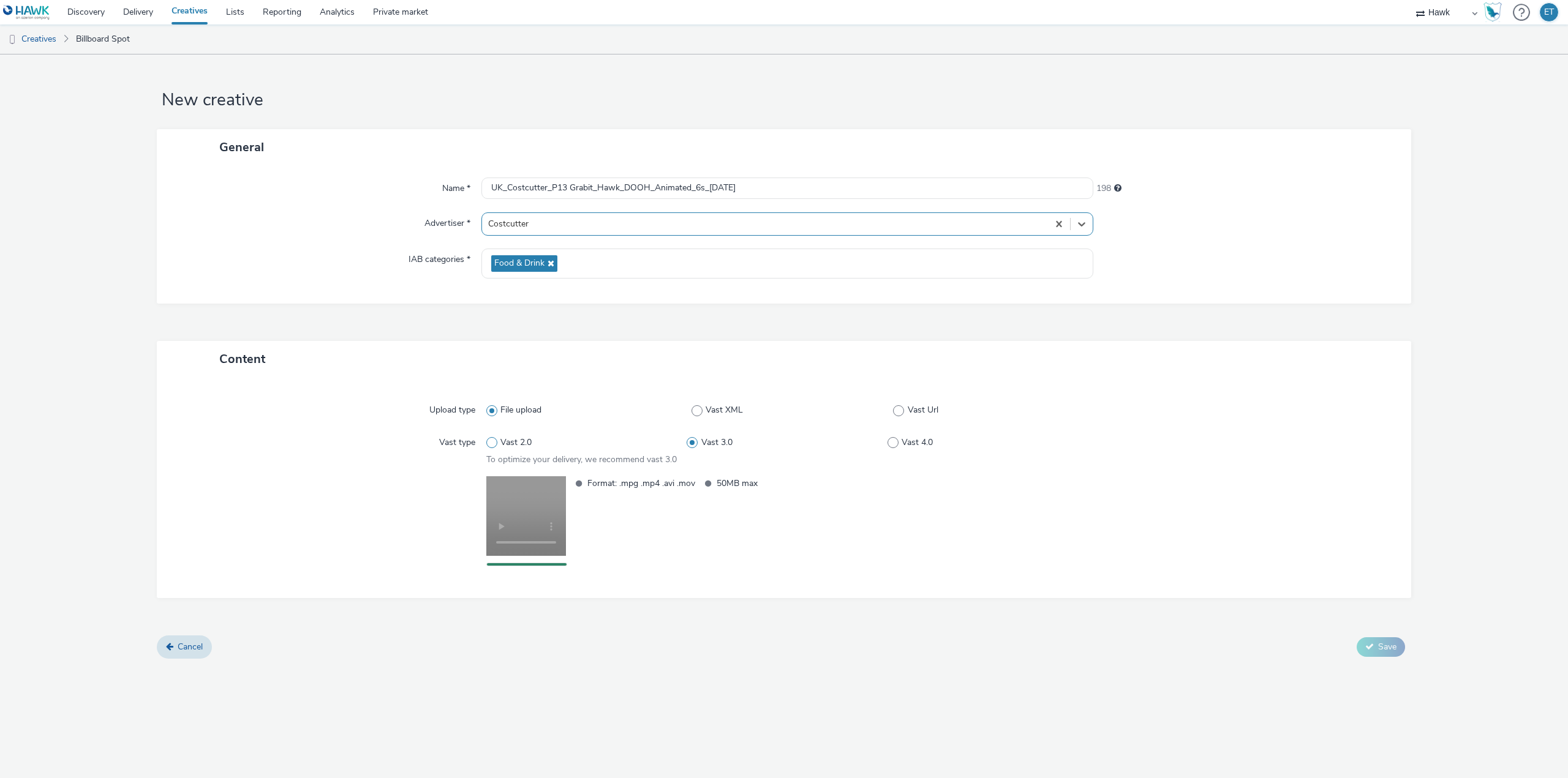
click at [514, 441] on span "Vast 2.0" at bounding box center [516, 443] width 31 height 13
click at [494, 441] on input "Vast 2.0" at bounding box center [490, 443] width 8 height 8
radio input "true"
radio input "false"
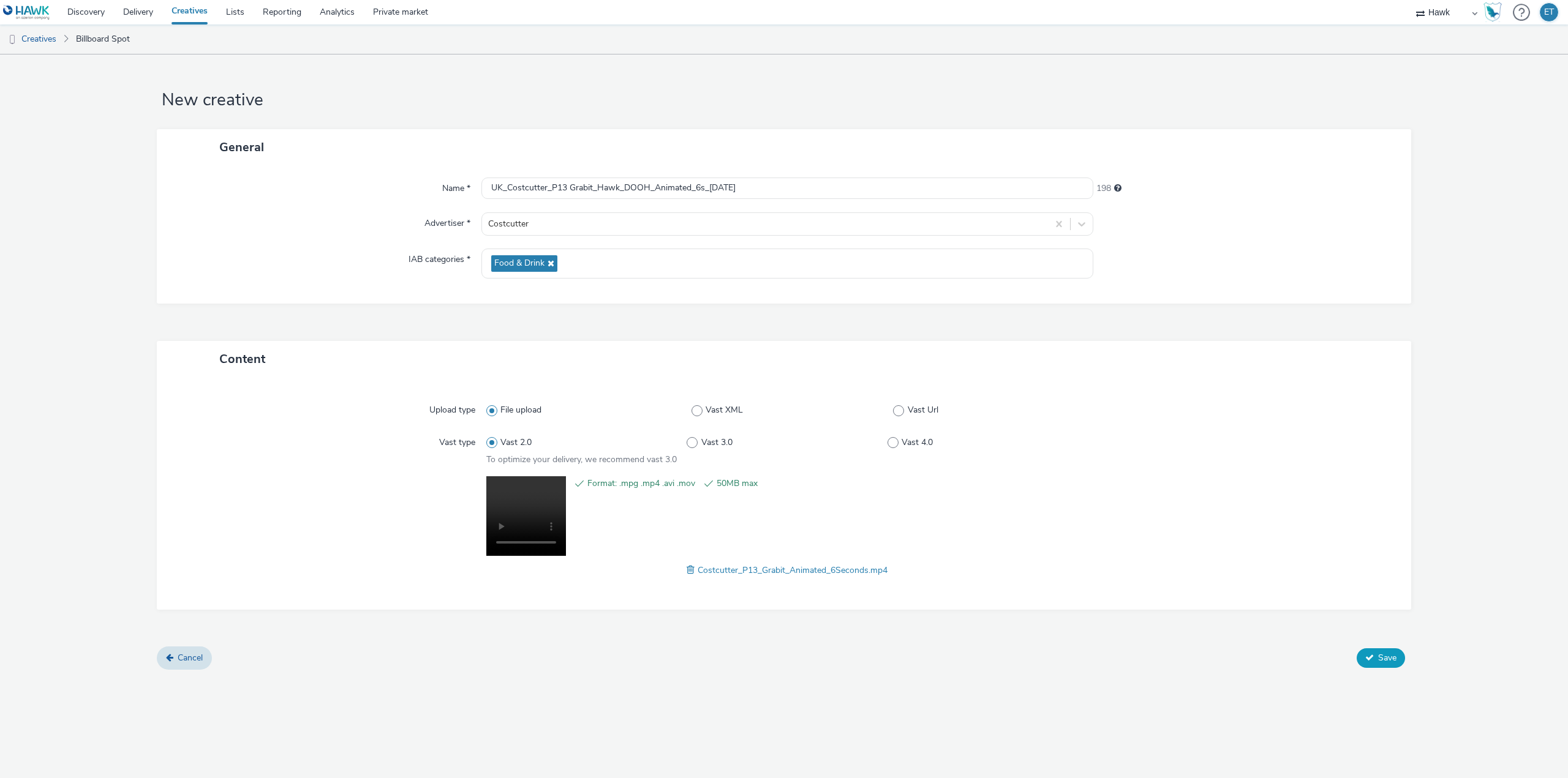
click at [1399, 661] on button "Save" at bounding box center [1380, 658] width 48 height 19
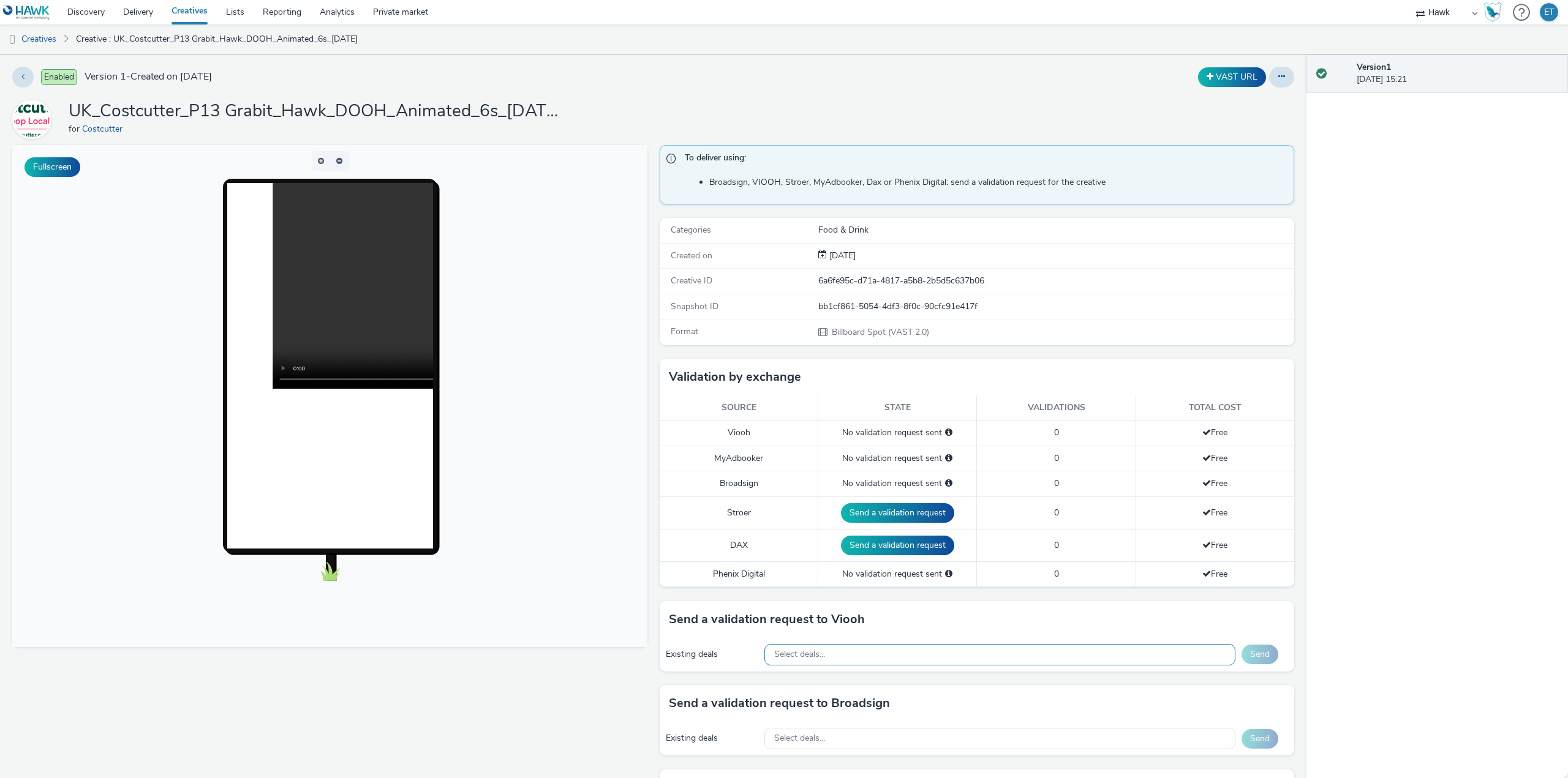
click at [931, 654] on div "Select deals..." at bounding box center [1000, 655] width 471 height 21
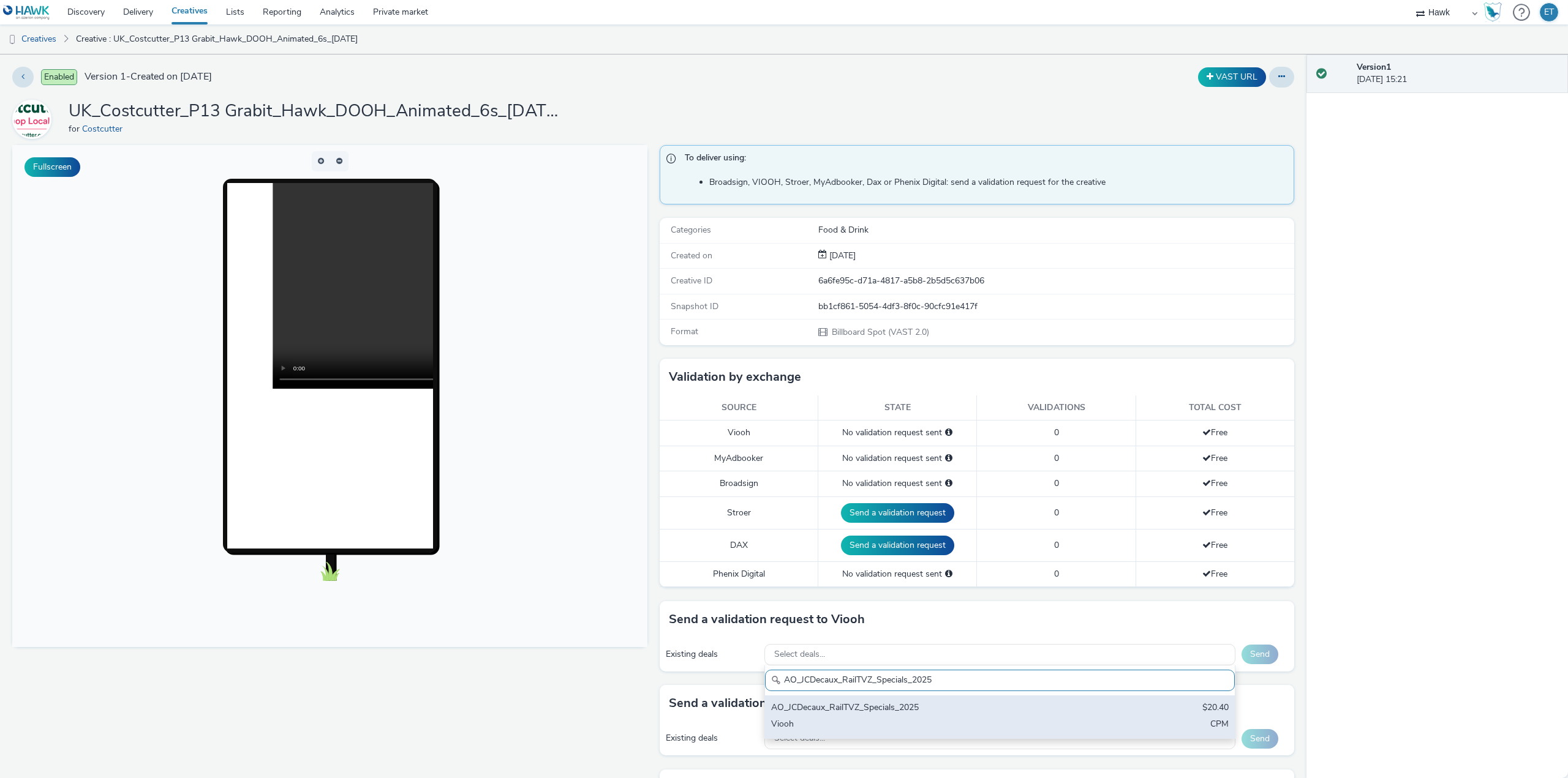
click at [951, 725] on div "Viooh" at bounding box center [922, 725] width 303 height 14
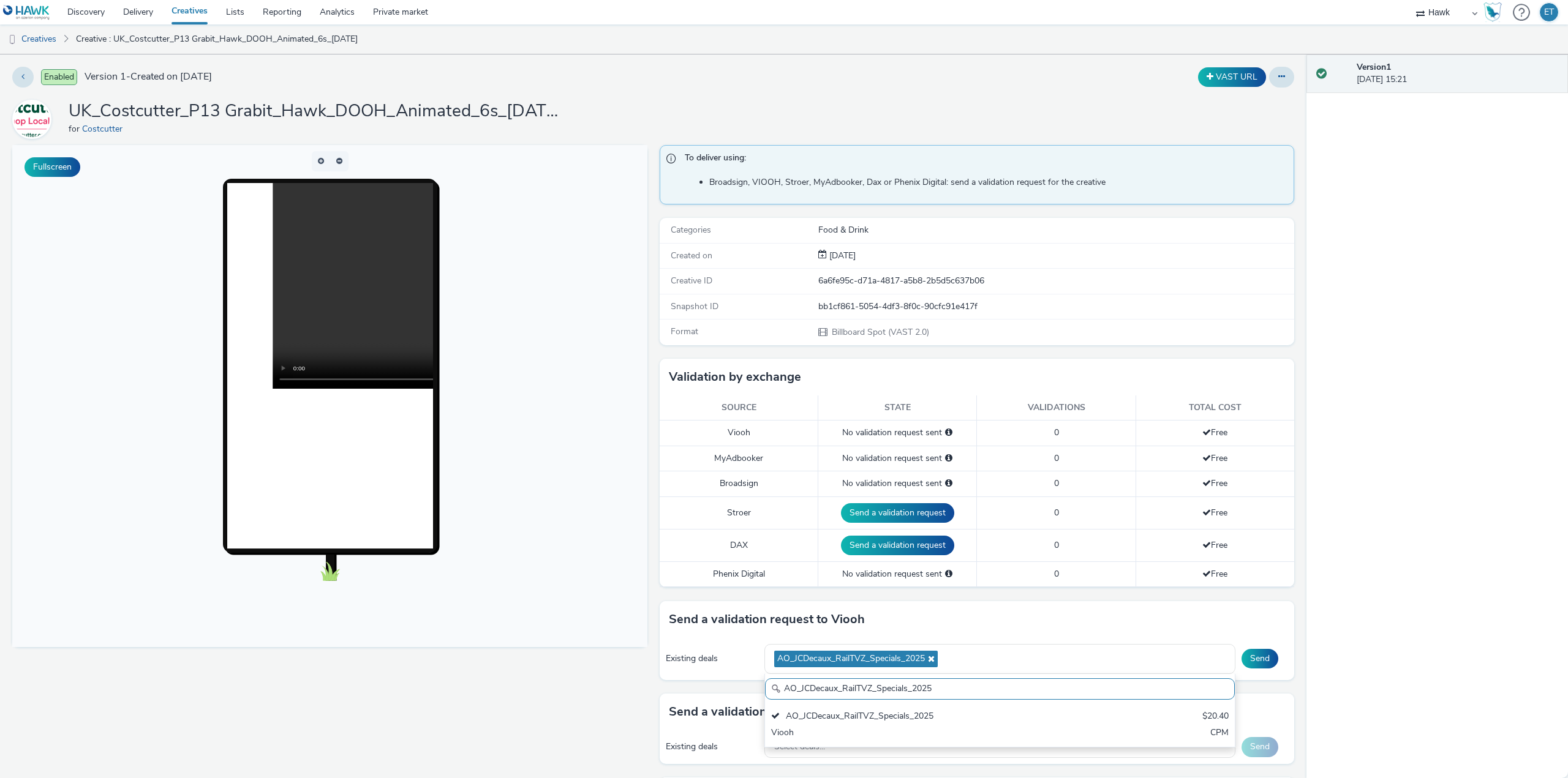
drag, startPoint x: 929, startPoint y: 692, endPoint x: 748, endPoint y: 695, distance: 181.0
click at [748, 695] on div "To deliver using: Broadsign, VIOOH, Stroer, MyAdbooker, Dax or Phenix Digital: …" at bounding box center [974, 666] width 641 height 1042
paste input "Supermarket"
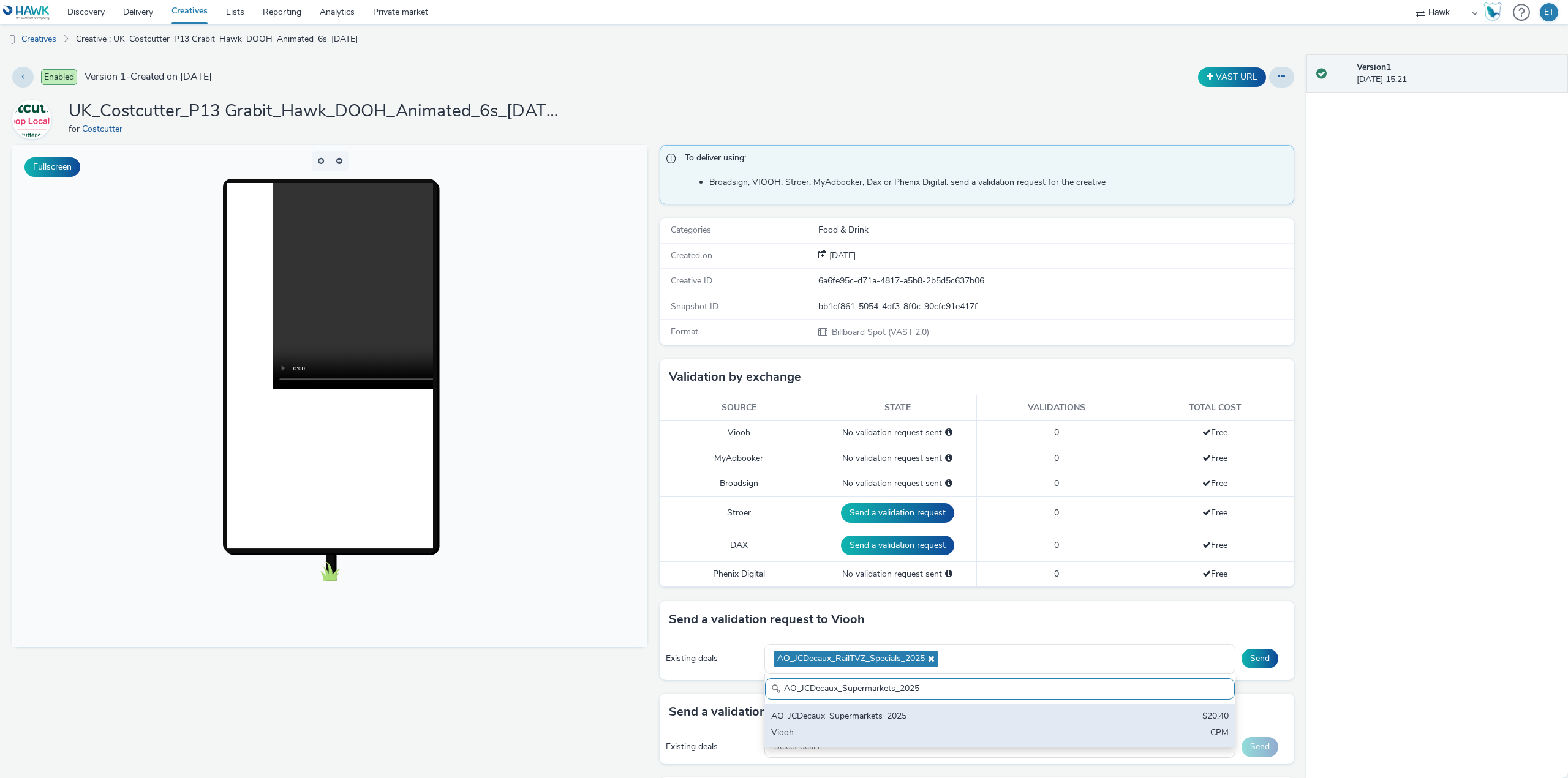
click at [792, 717] on div "AO_JCDecaux_Supermarkets_2025" at bounding box center [922, 717] width 303 height 14
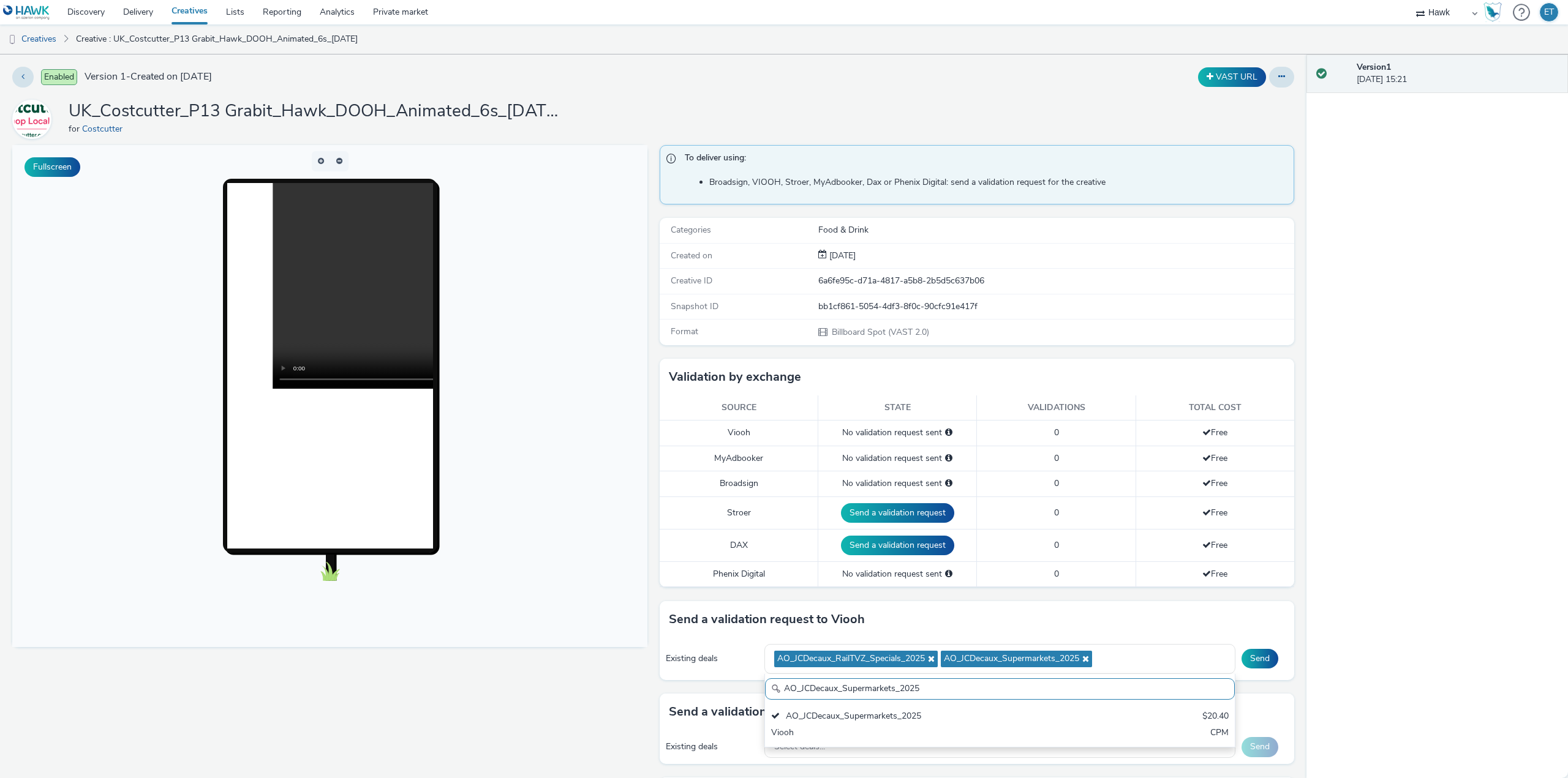
drag, startPoint x: 913, startPoint y: 692, endPoint x: 736, endPoint y: 682, distance: 177.3
click at [736, 682] on div "Send a validation request to Viooh Existing deals AO_JCDecaux_RailTVZ_Specials_…" at bounding box center [977, 647] width 635 height 93
paste input "RailMallD6"
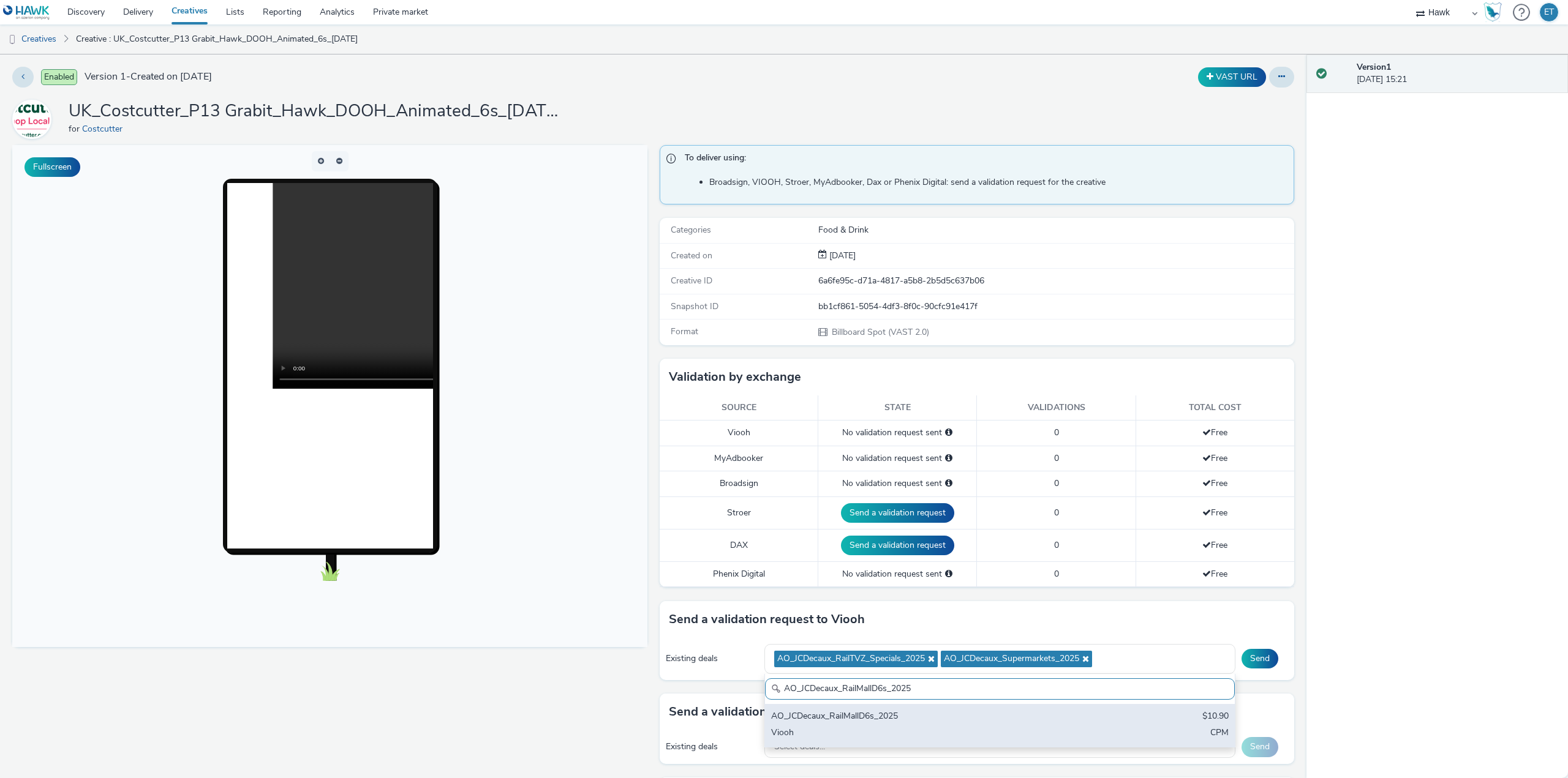
click at [804, 724] on div "AO_JCDecaux_RailMallD6s_2025" at bounding box center [922, 717] width 303 height 14
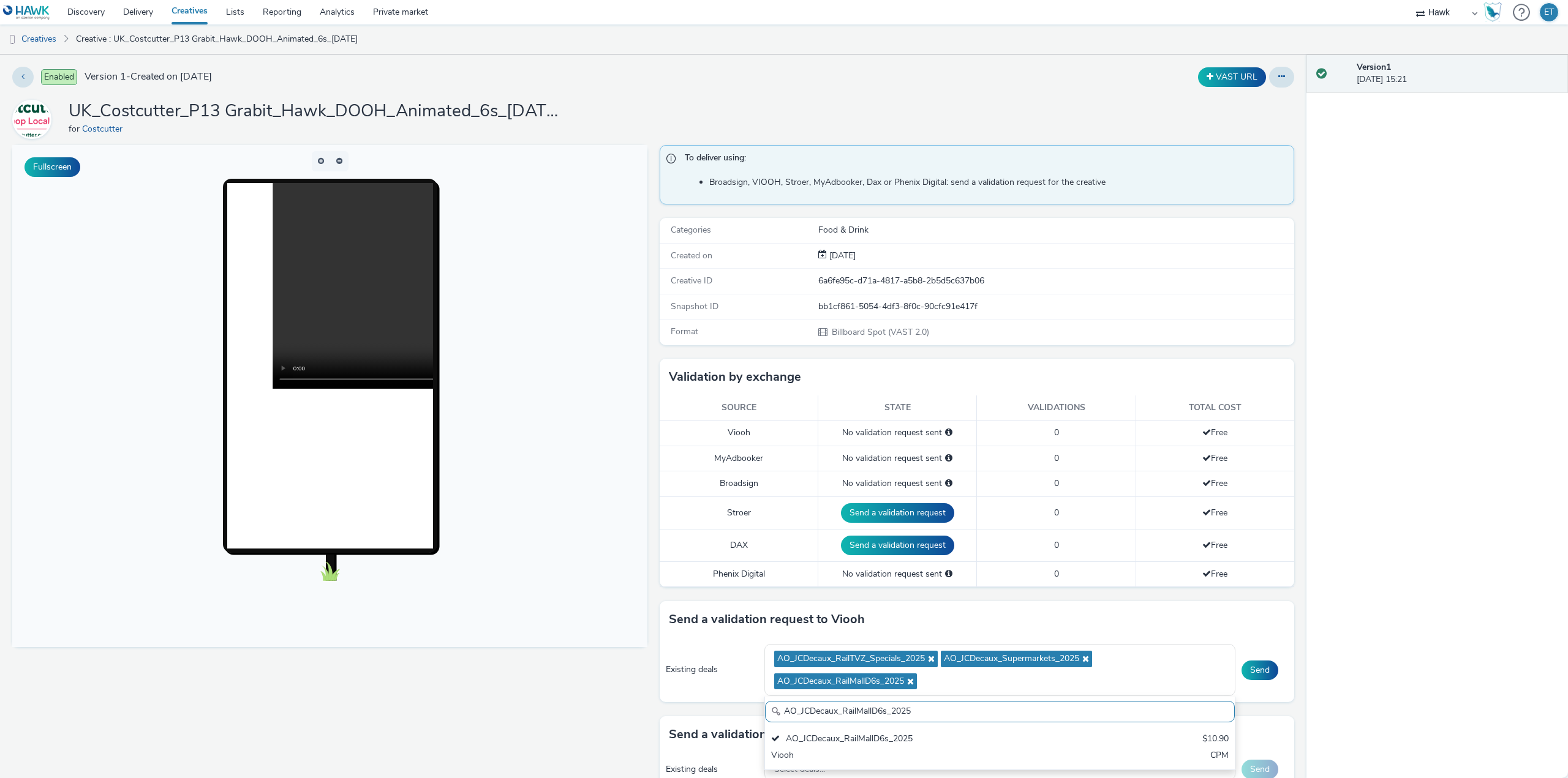
drag, startPoint x: 920, startPoint y: 712, endPoint x: 769, endPoint y: 709, distance: 151.0
click at [769, 709] on div "AO_JCDecaux_RailMallD6s_2025" at bounding box center [1000, 712] width 470 height 21
paste input "MVZ"
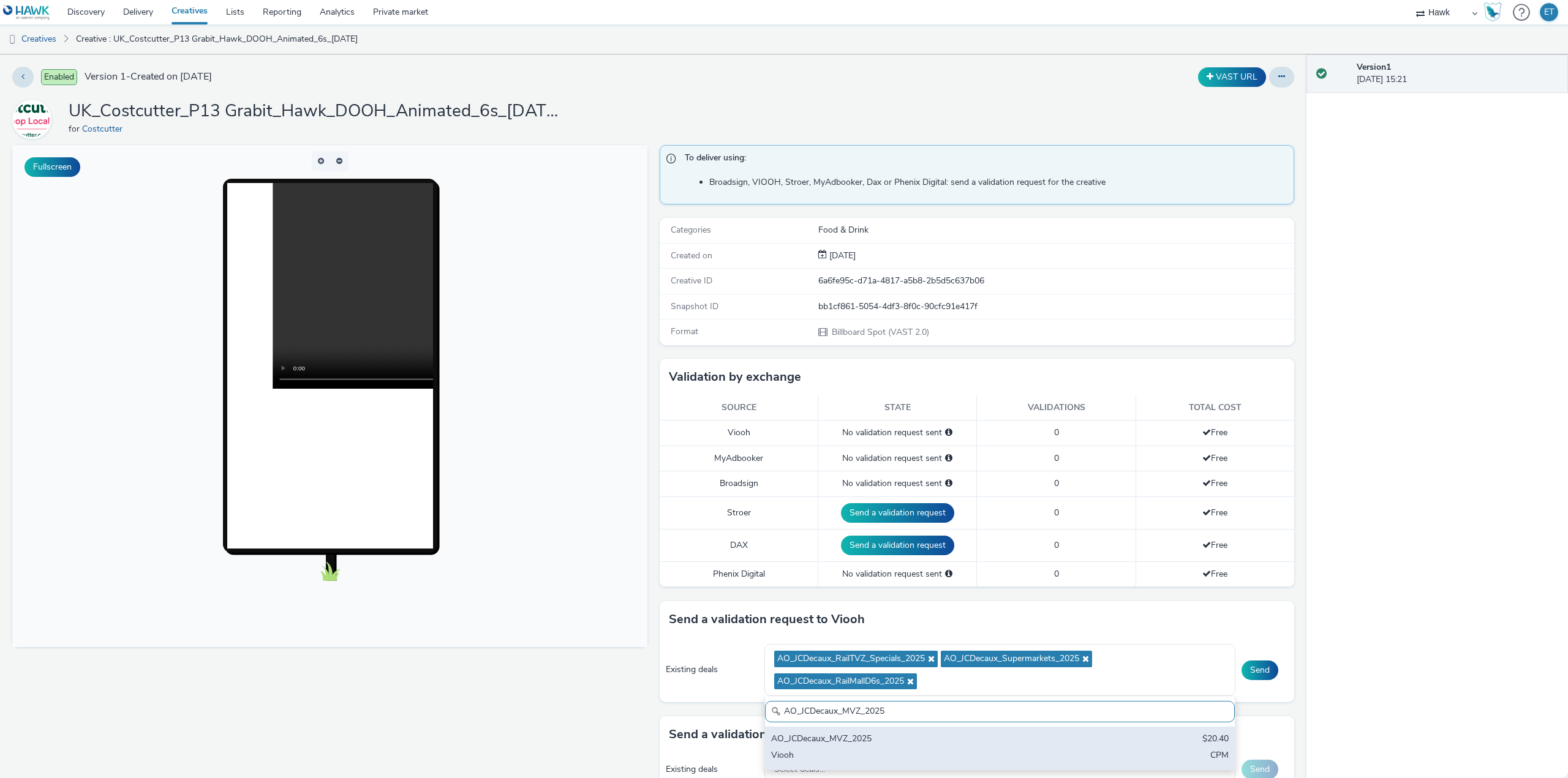
type input "AO_JCDecaux_MVZ_2025"
click at [874, 739] on div "AO_JCDecaux_MVZ_2025" at bounding box center [922, 740] width 303 height 14
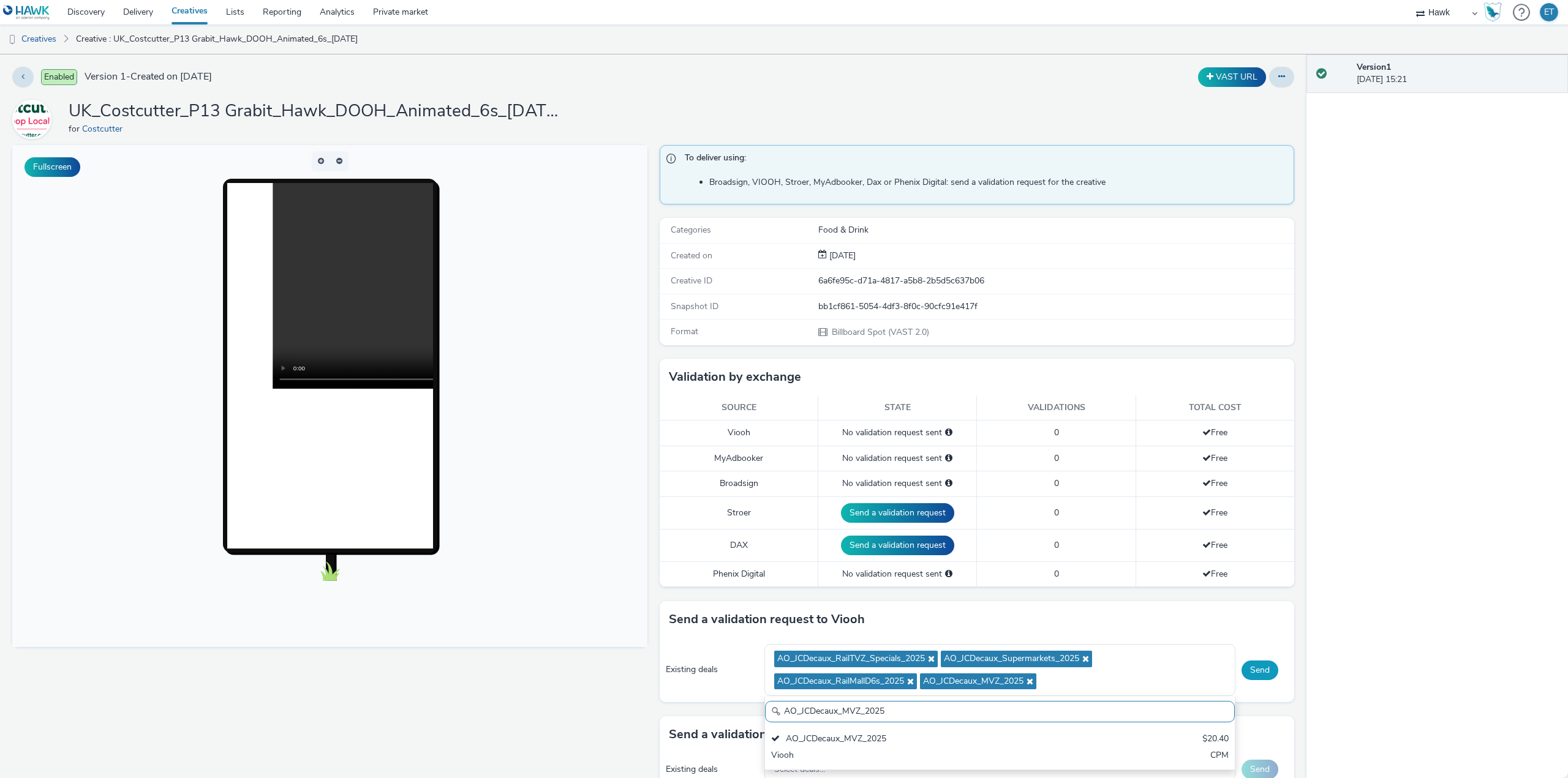
click at [1263, 665] on button "Send" at bounding box center [1259, 670] width 37 height 19
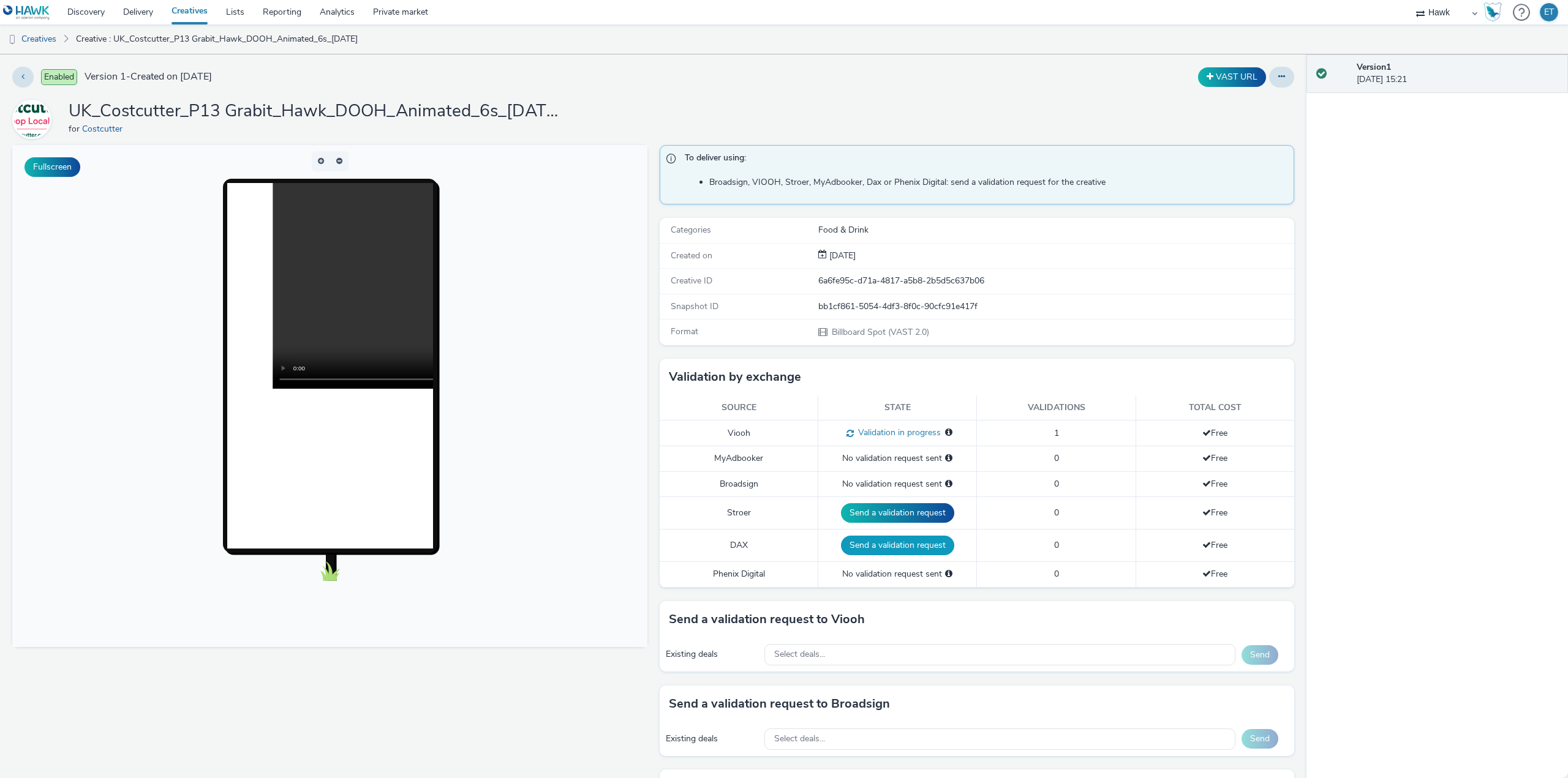
click at [891, 548] on button "Send a validation request" at bounding box center [897, 545] width 113 height 19
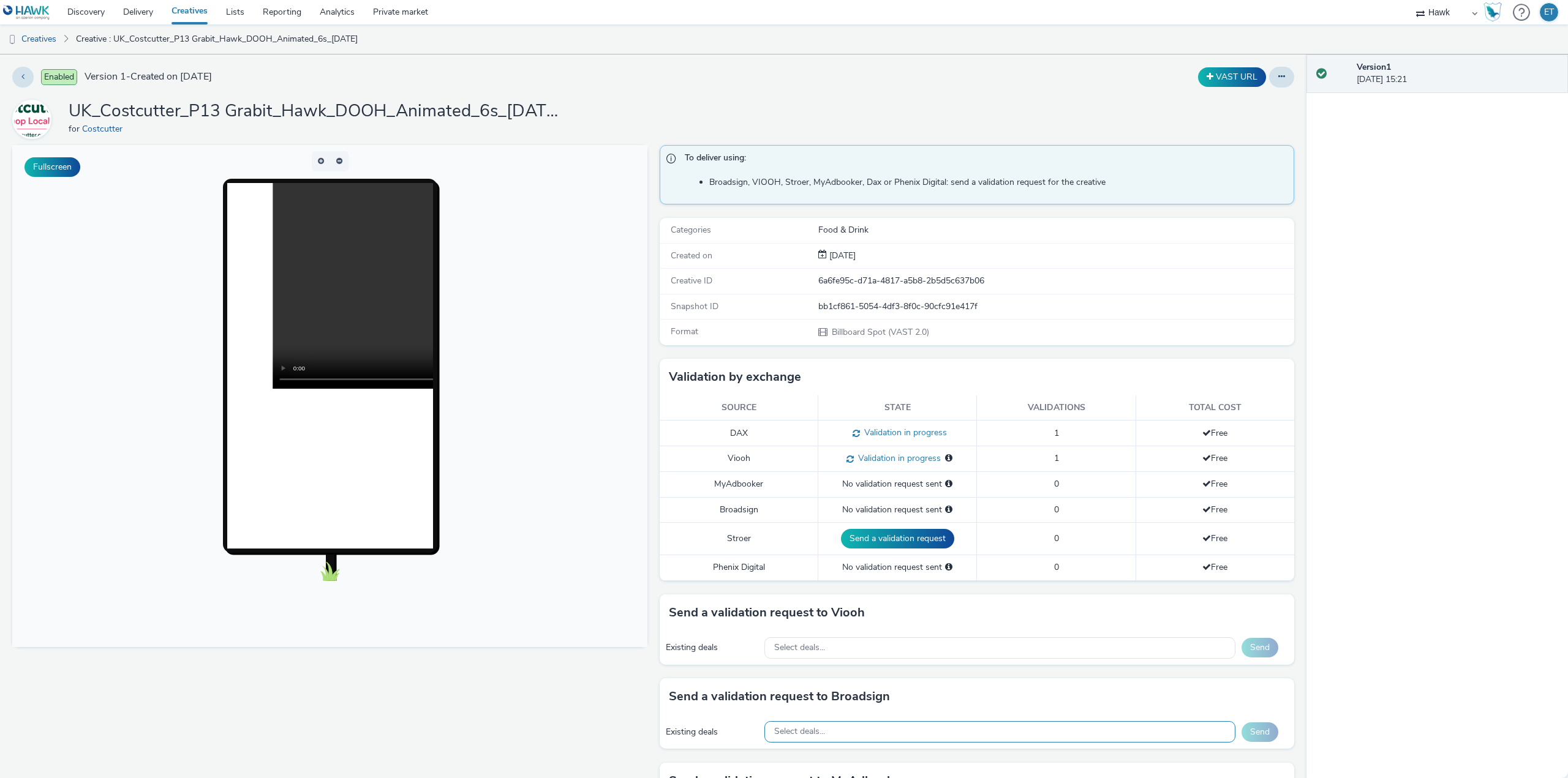
click at [870, 729] on div "Select deals..." at bounding box center [1000, 732] width 471 height 21
click at [620, 727] on div "Fullscreen" at bounding box center [333, 658] width 641 height 1026
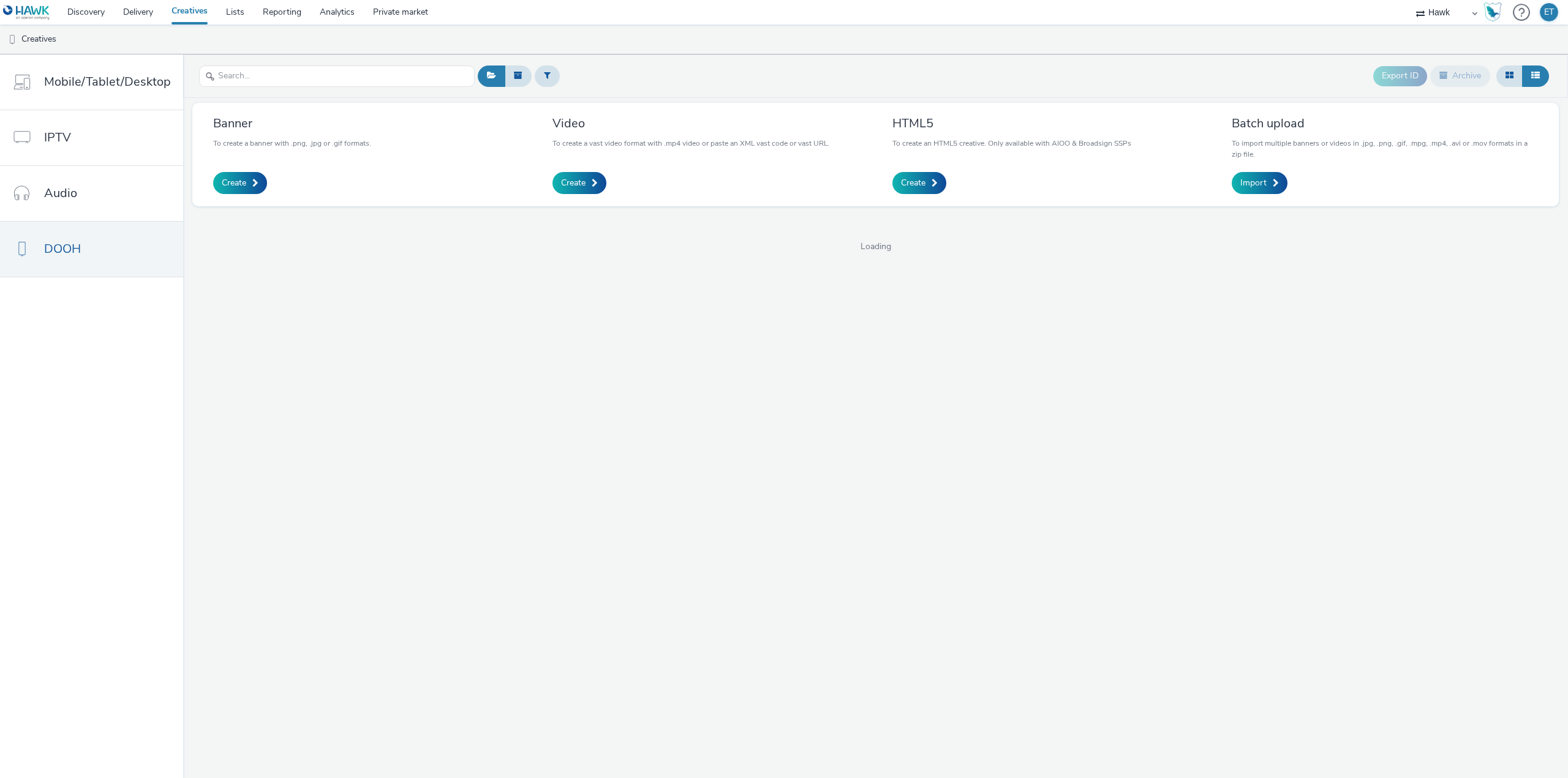
select select "11a7df10-284f-415c-b52a-427acf4c31ae"
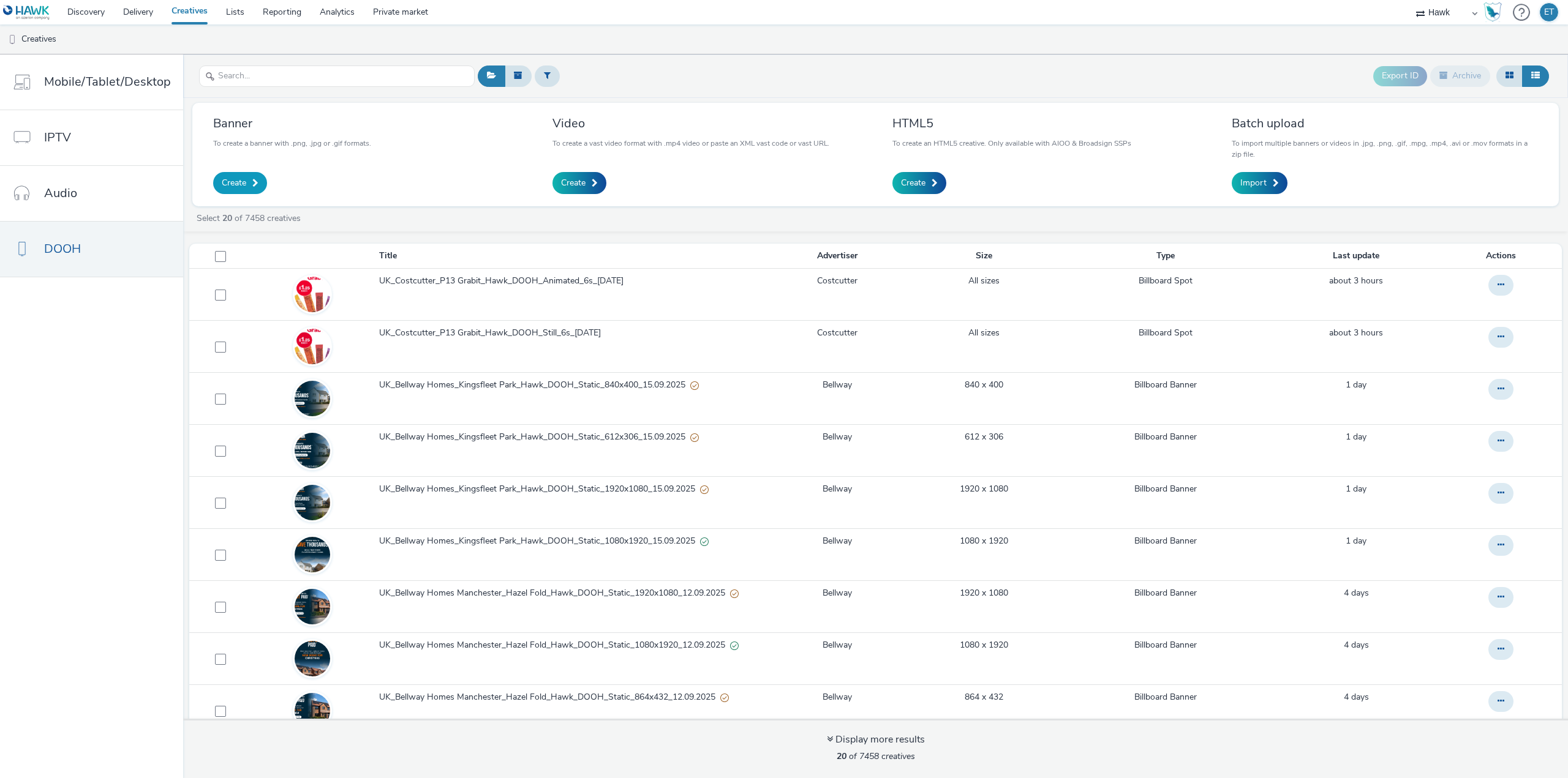
click at [245, 190] on link "Create" at bounding box center [240, 183] width 54 height 22
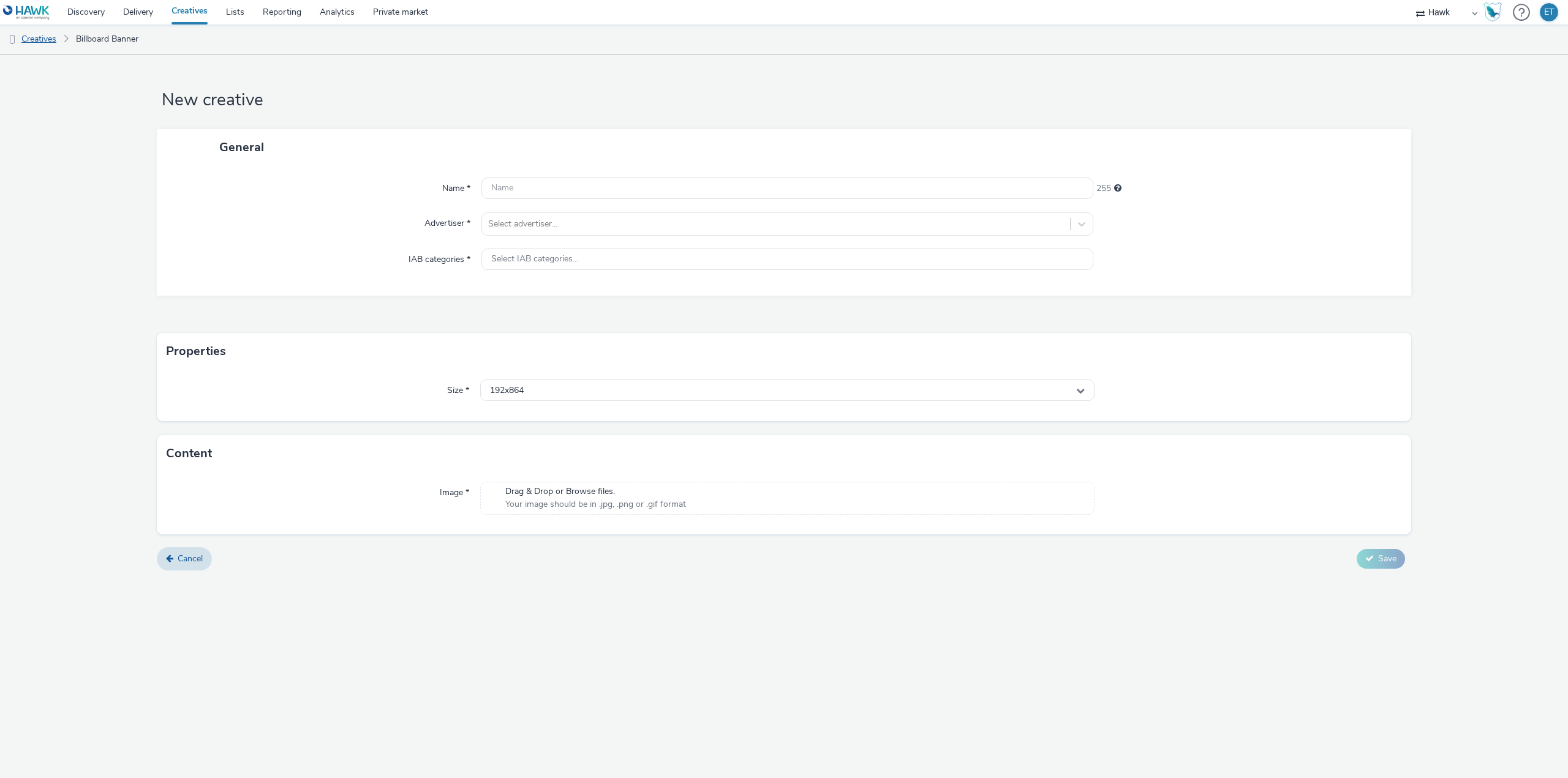
click at [38, 26] on link "Creatives" at bounding box center [31, 39] width 63 height 29
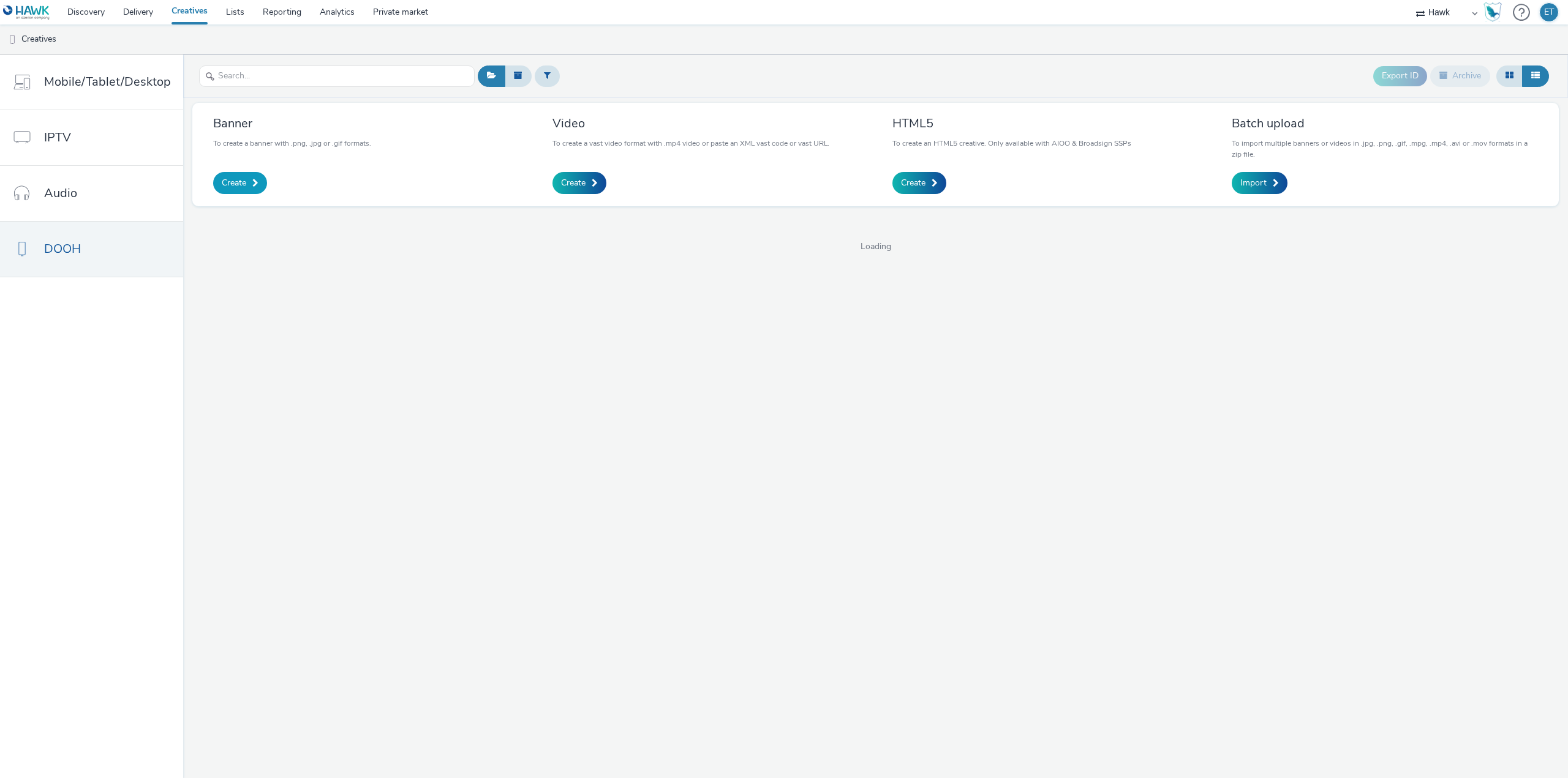
click at [239, 185] on span "Create" at bounding box center [234, 183] width 24 height 13
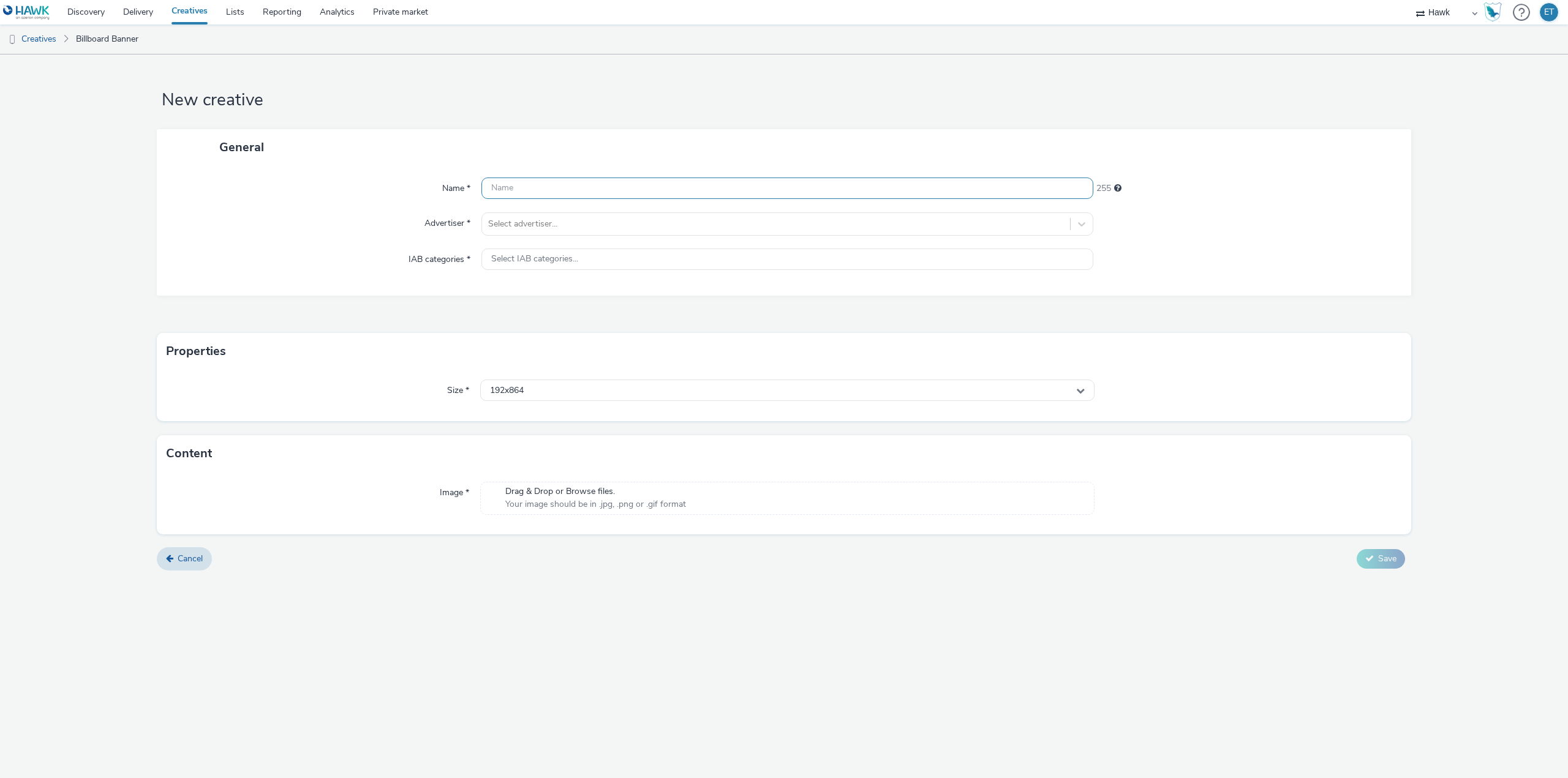
click at [564, 196] on input "text" at bounding box center [787, 188] width 612 height 21
paste input "UK_Costcutter_P13 Grabit_Hawk_DOOH_Still_6s_[DATE]"
drag, startPoint x: 668, startPoint y: 185, endPoint x: 656, endPoint y: 193, distance: 14.4
click at [656, 193] on input "UK_Costcutter_P13 Grabit_Hawk_DOOH_Still_6s_[DATE]" at bounding box center [787, 188] width 612 height 21
click at [686, 187] on input "UK_Costcutter_P13 Grabit_Hawk_DOOH_Static_6s_[DATE]" at bounding box center [787, 188] width 612 height 21
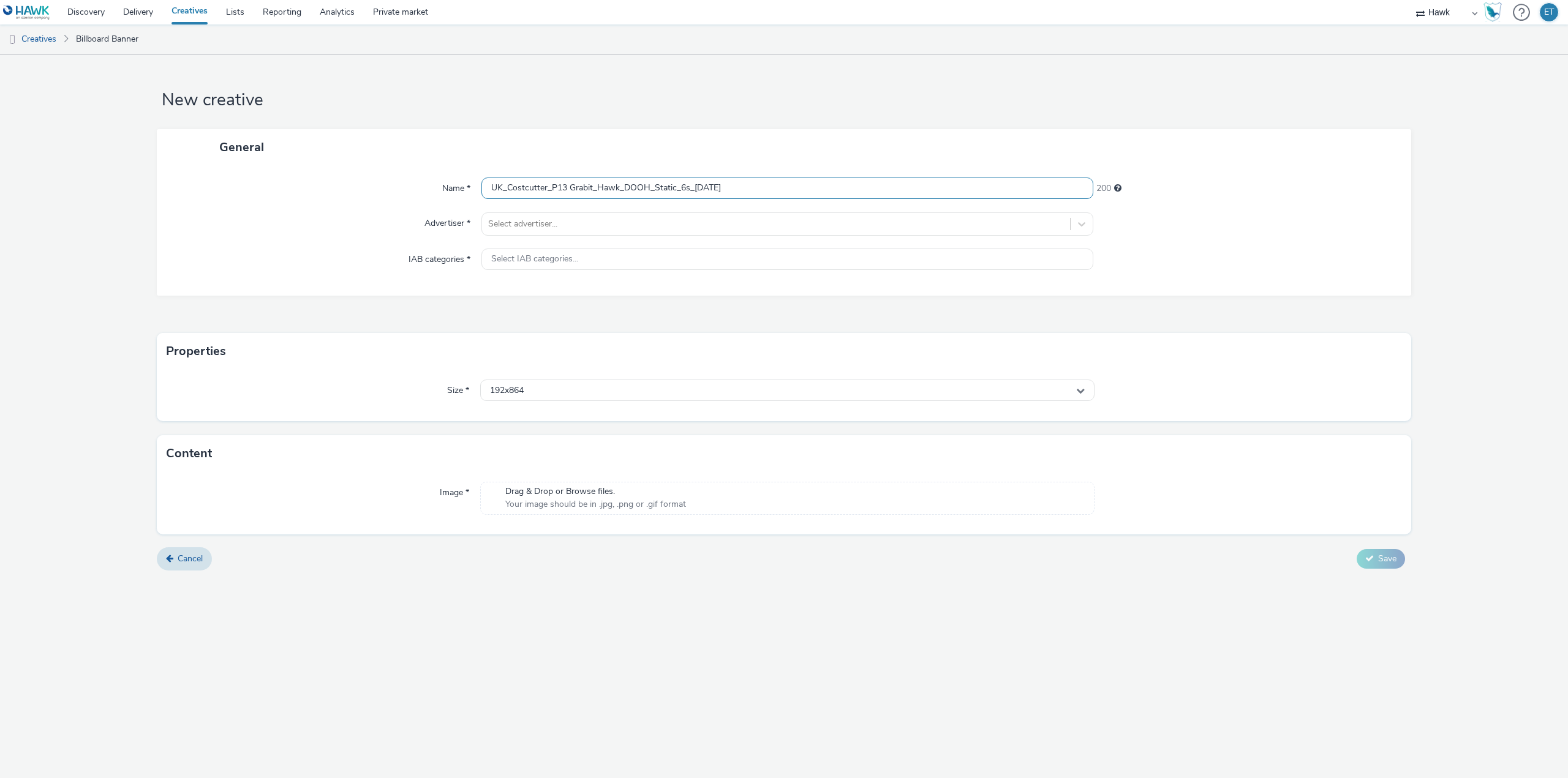
drag, startPoint x: 688, startPoint y: 185, endPoint x: 681, endPoint y: 189, distance: 8.1
click at [681, 189] on input "UK_Costcutter_P13 Grabit_Hawk_DOOH_Static_6s_[DATE]" at bounding box center [787, 188] width 612 height 21
type input "UK_Costcutter_P13 Grabit_Hawk_DOOH_Static_1080x1920_16/09/2025"
click at [646, 222] on div at bounding box center [775, 223] width 575 height 14
type input "cost"
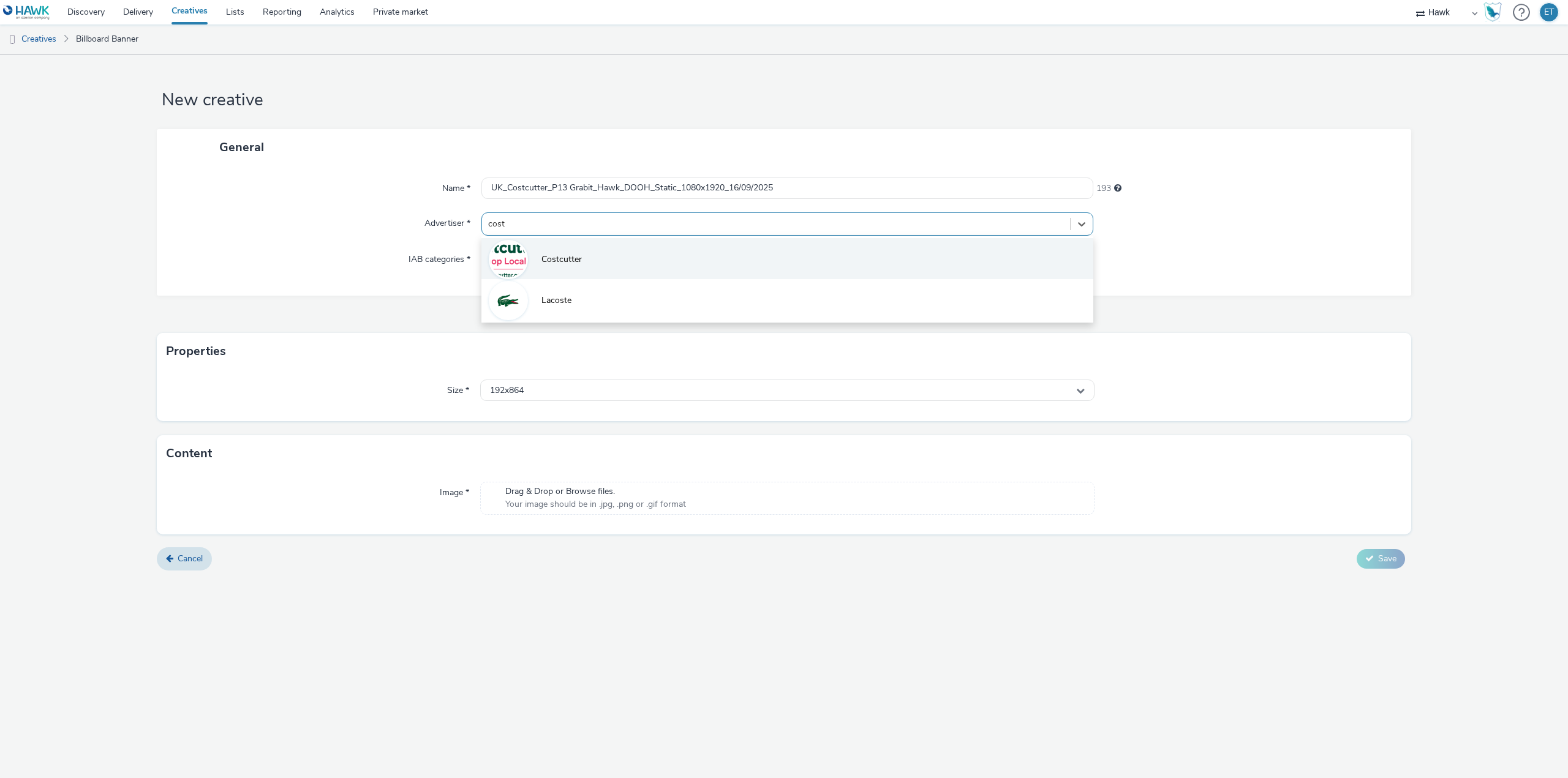
click at [629, 270] on li "Costcutter" at bounding box center [787, 258] width 612 height 41
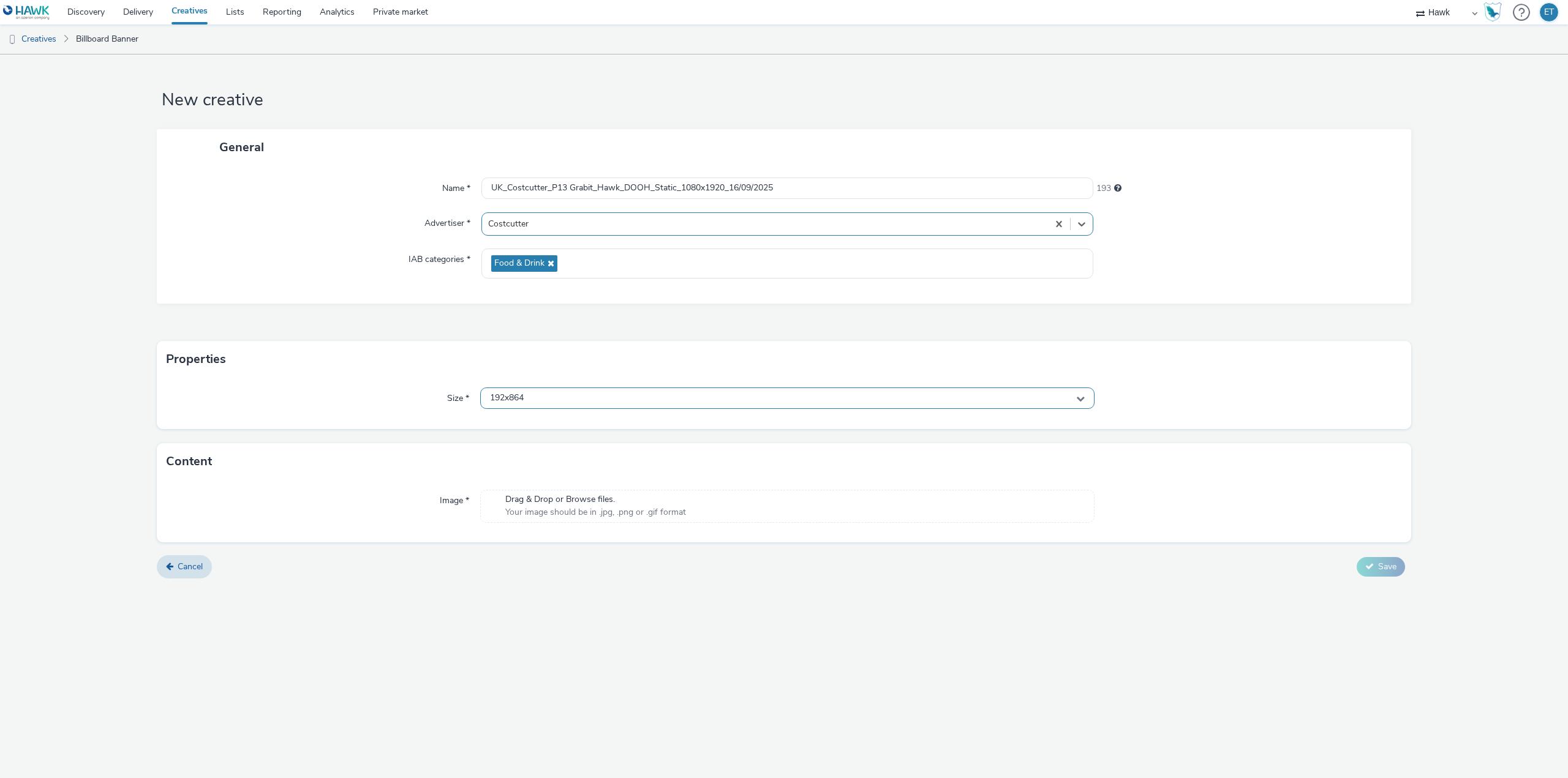
click at [524, 401] on span "192x864" at bounding box center [507, 398] width 34 height 11
click at [524, 420] on input "text" at bounding box center [787, 424] width 613 height 21
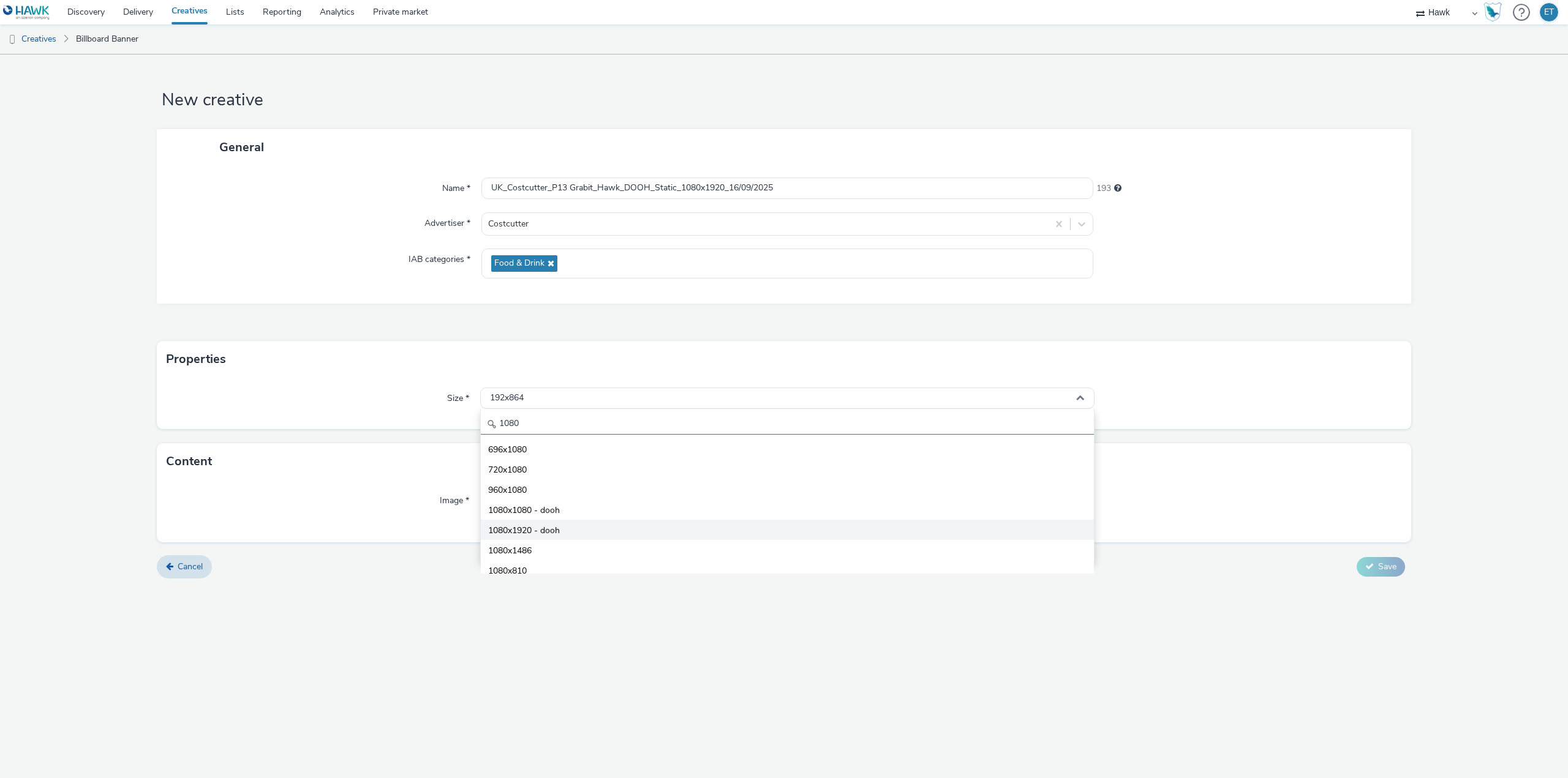
type input "1080"
click at [545, 528] on span "1080x1920 - dooh" at bounding box center [524, 531] width 71 height 13
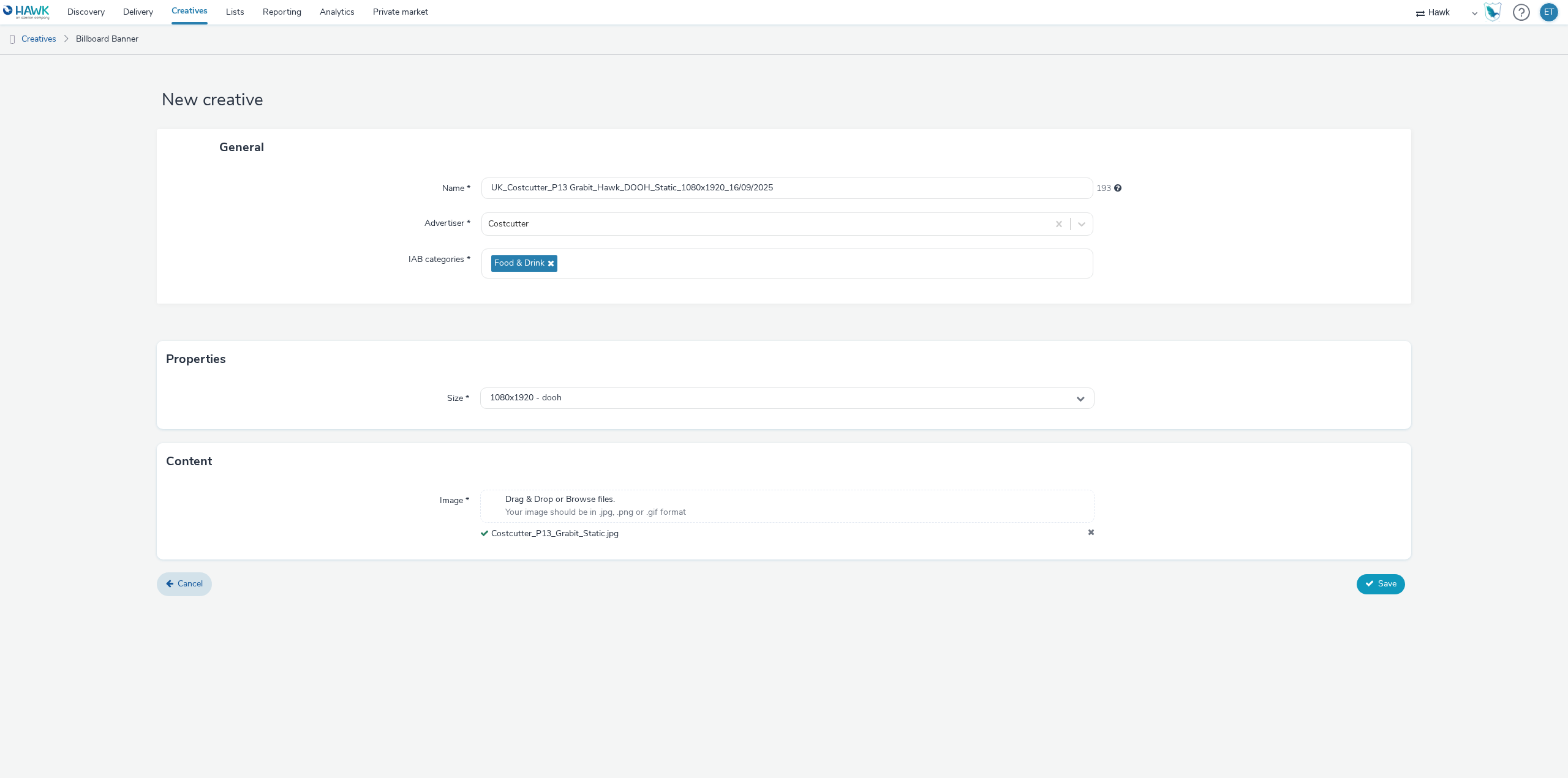
click at [1385, 584] on span "Save" at bounding box center [1387, 583] width 18 height 12
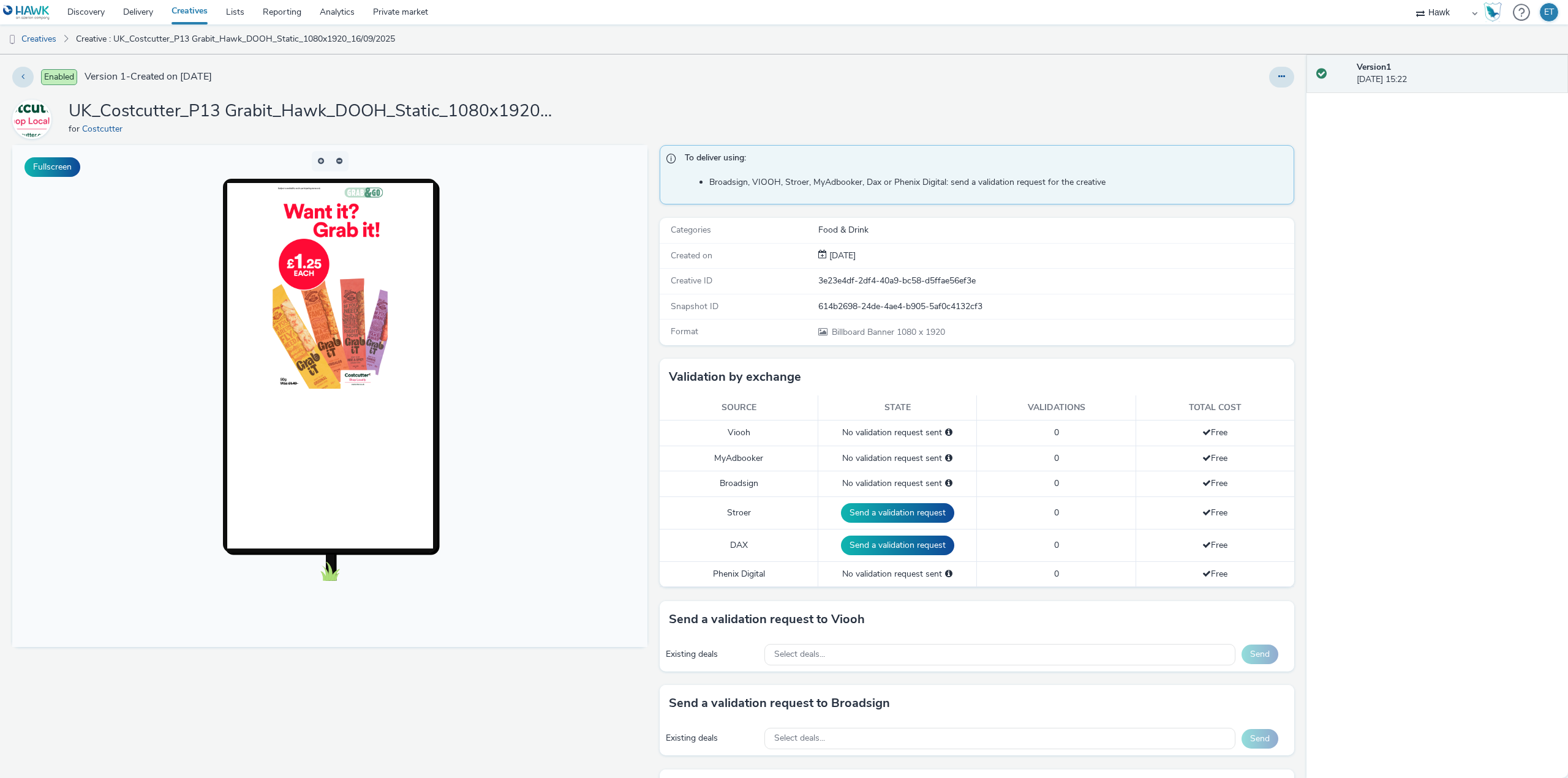
click at [301, 273] on img at bounding box center [329, 285] width 115 height 206
click at [869, 655] on div "Select deals..." at bounding box center [1000, 655] width 471 height 21
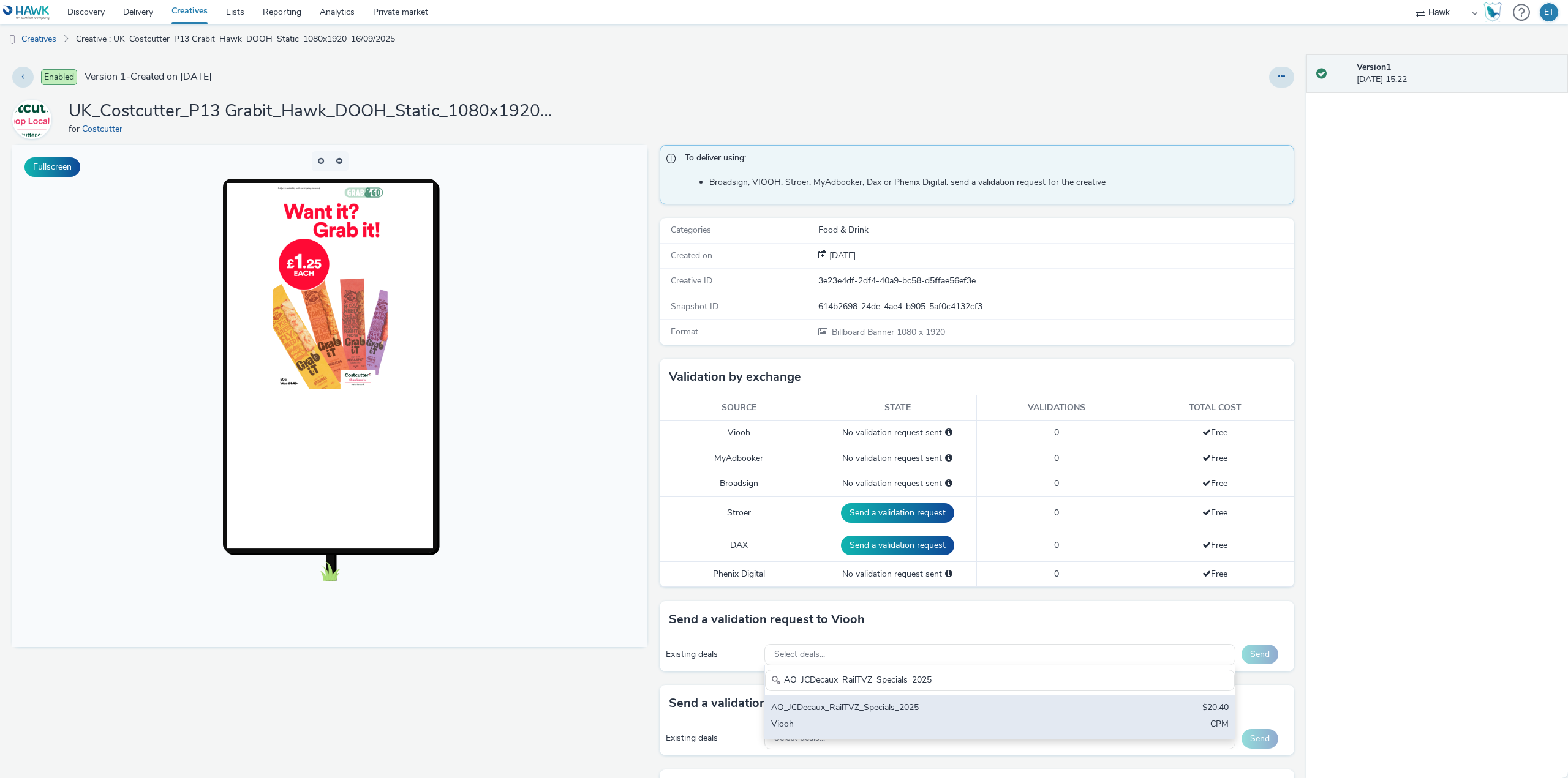
type input "AO_JCDecaux_RailTVZ_Specials_2025"
click at [892, 710] on div "AO_JCDecaux_RailTVZ_Specials_2025" at bounding box center [922, 709] width 303 height 14
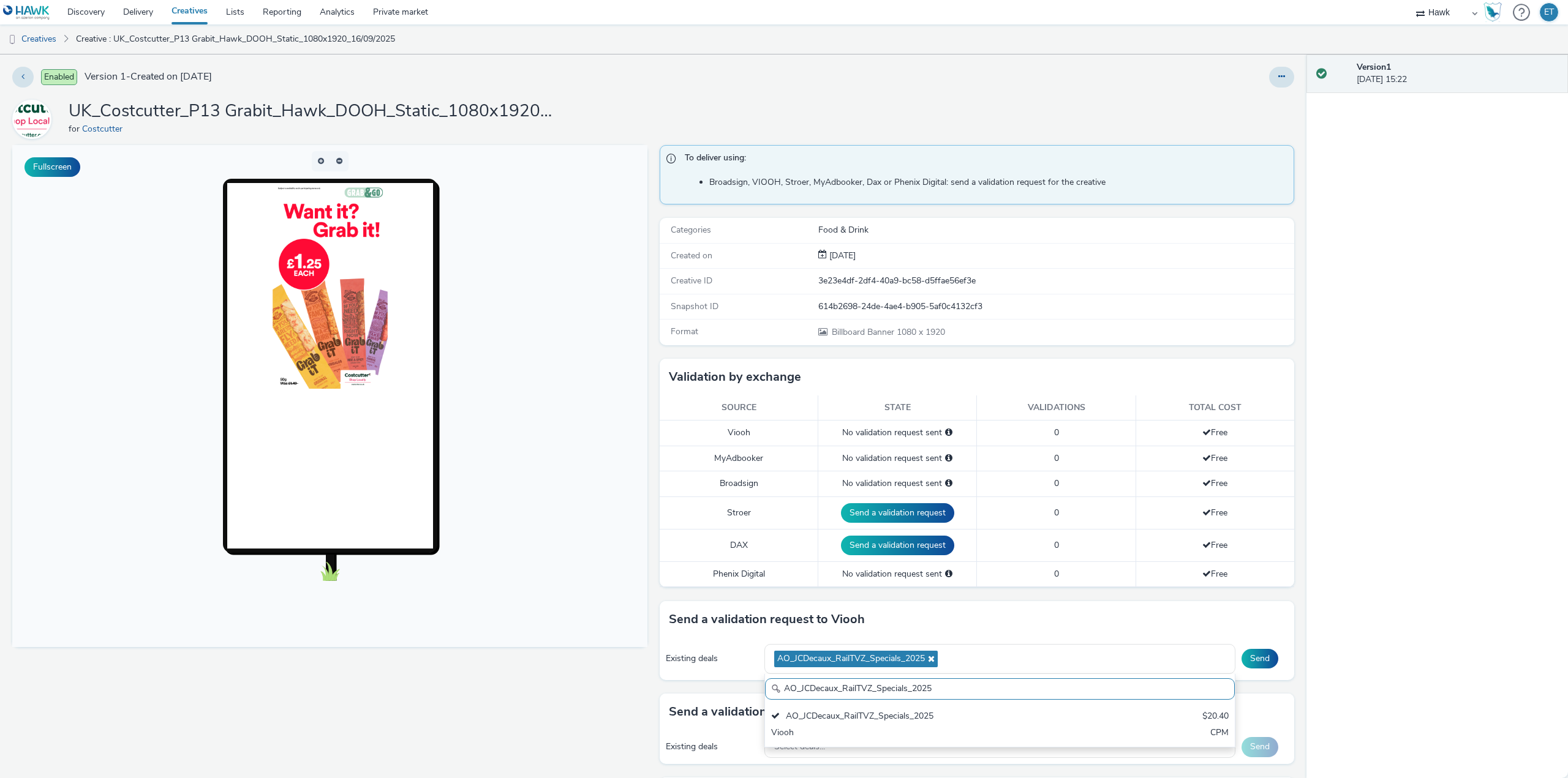
click at [982, 686] on input "AO_JCDecaux_RailTVZ_Specials_2025" at bounding box center [1000, 689] width 470 height 21
drag, startPoint x: 982, startPoint y: 686, endPoint x: 803, endPoint y: 688, distance: 179.0
click at [803, 688] on input "AO_JCDecaux_RailTVZ_Specials_2025" at bounding box center [1000, 689] width 470 height 21
paste input "AO_JCDecaux_Supermarkets_2025"
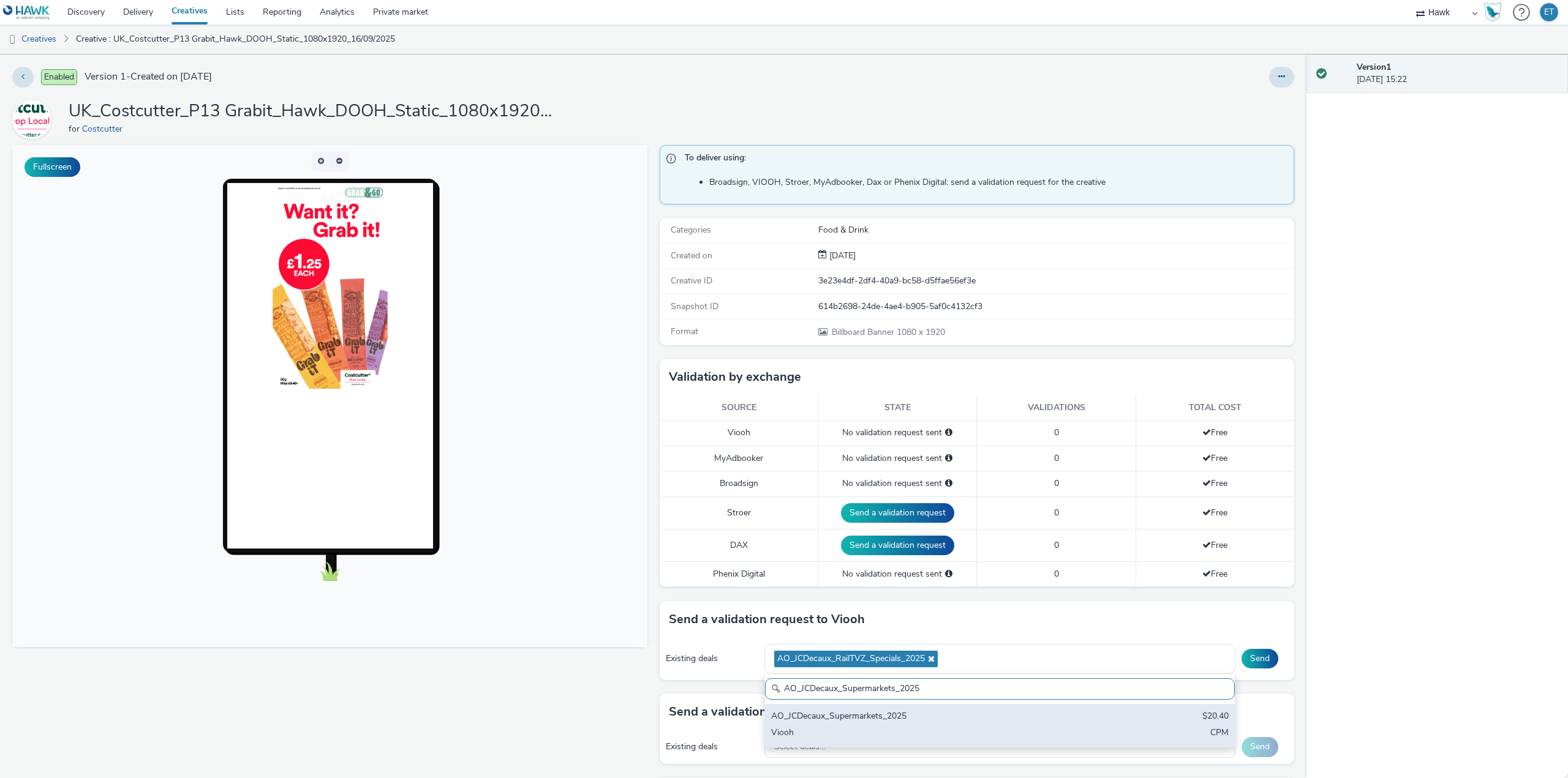
click at [833, 725] on div "AO_JCDecaux_Supermarkets_2025 $20.40 Viooh CPM" at bounding box center [1000, 725] width 470 height 43
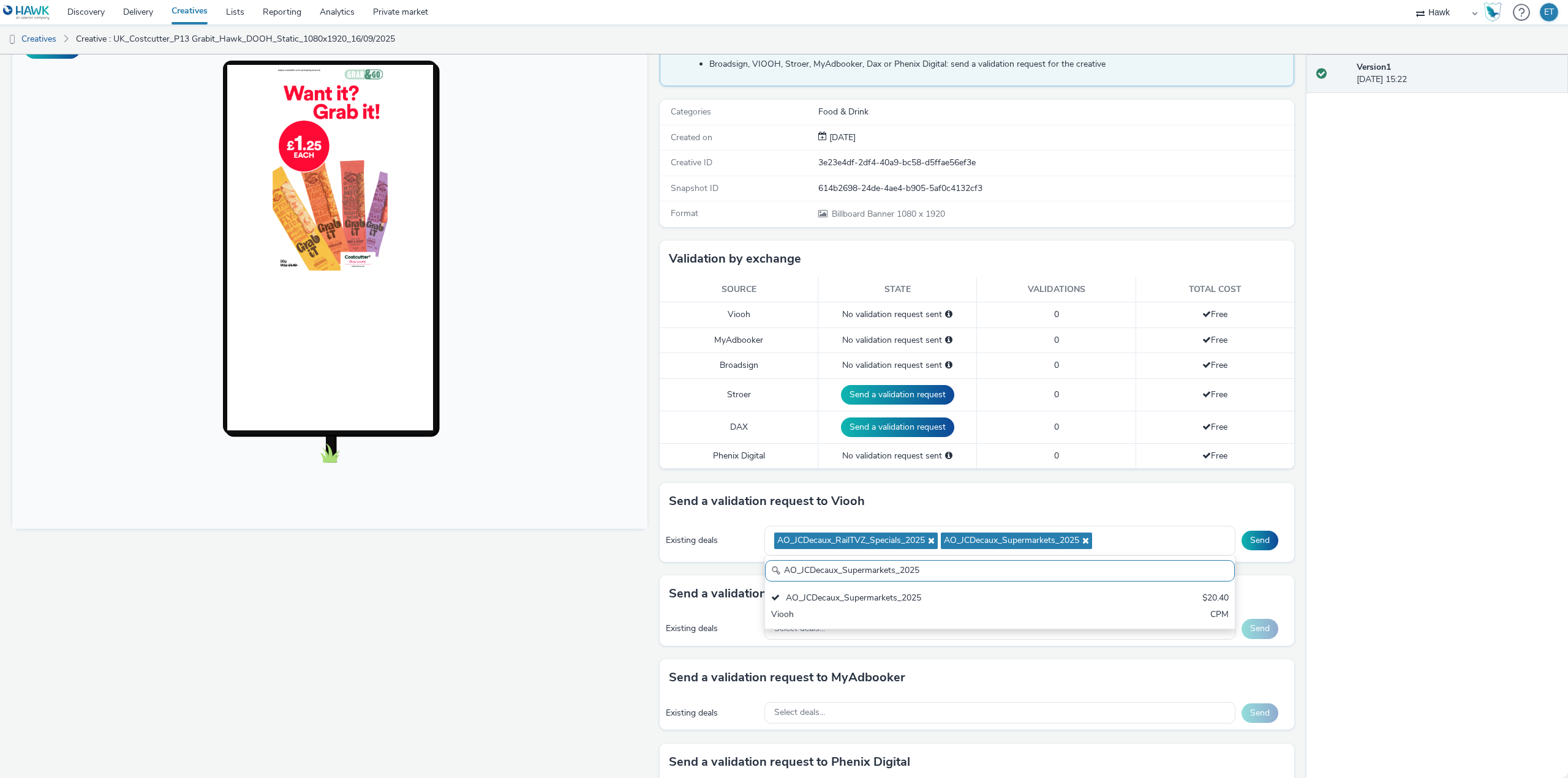
scroll to position [123, 0]
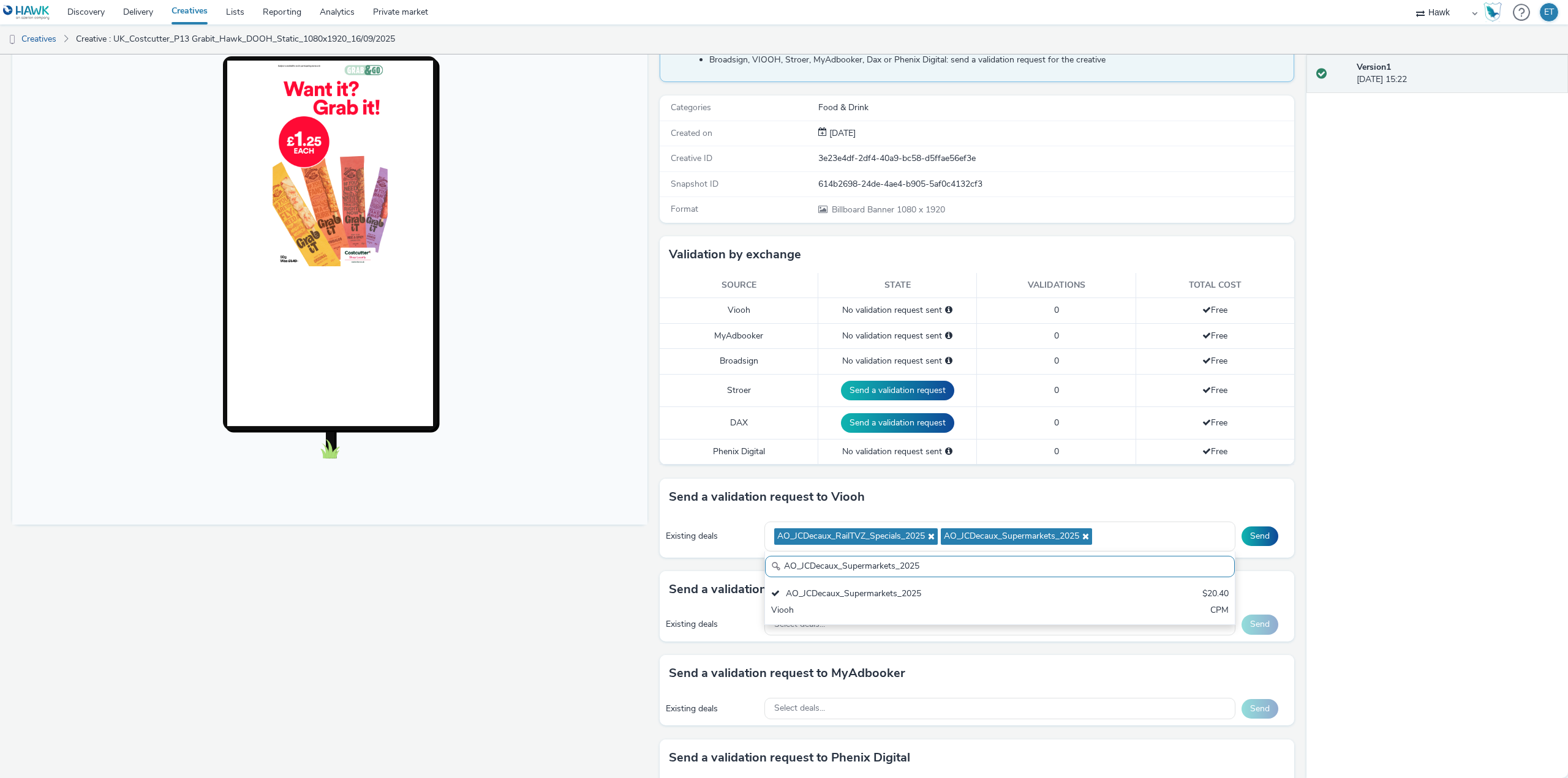
drag, startPoint x: 927, startPoint y: 563, endPoint x: 721, endPoint y: 535, distance: 207.9
click at [721, 535] on div "Existing deals AO_JCDecaux_RailTVZ_Specials_2025 AO_JCDecaux_Supermarkets_2025 …" at bounding box center [977, 536] width 635 height 42
paste input "RailMallD6"
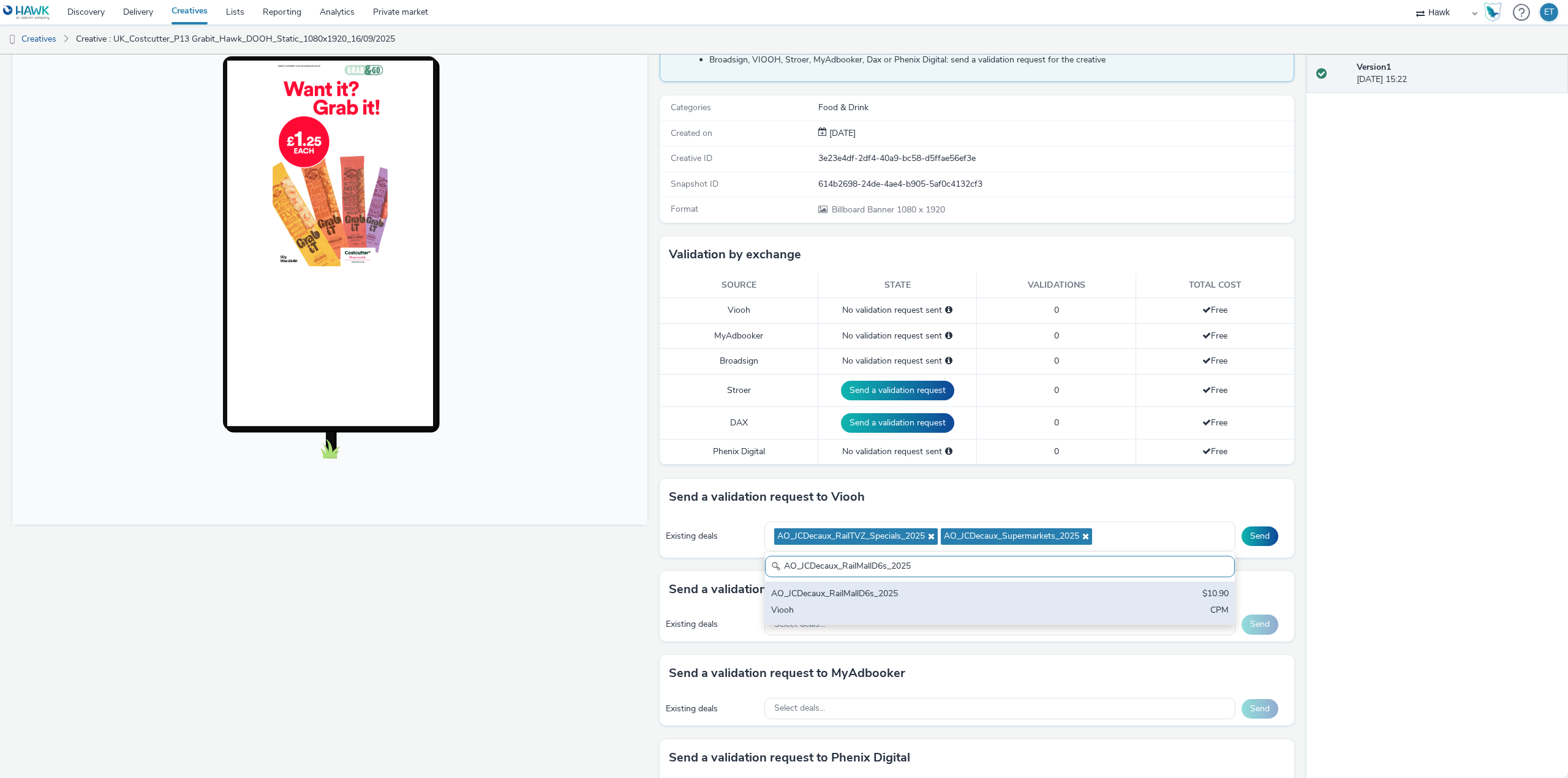
click at [788, 602] on div "AO_JCDecaux_RailMallD6s_2025 $10.90 Viooh CPM" at bounding box center [1000, 603] width 470 height 43
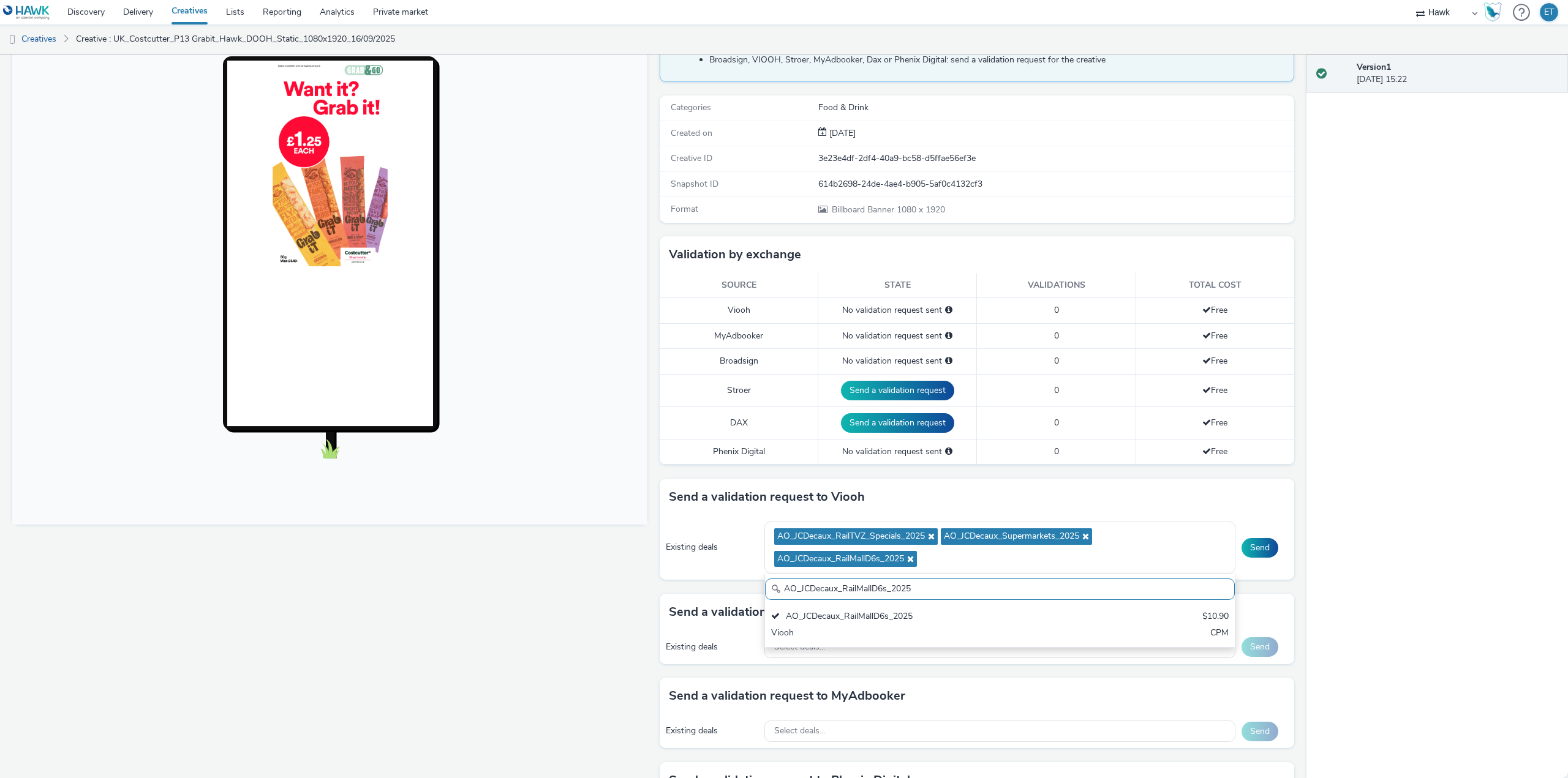
drag, startPoint x: 935, startPoint y: 595, endPoint x: 764, endPoint y: 593, distance: 171.0
click at [765, 593] on input "AO_JCDecaux_RailMallD6s_2025" at bounding box center [1000, 589] width 470 height 21
paste input "MVZ"
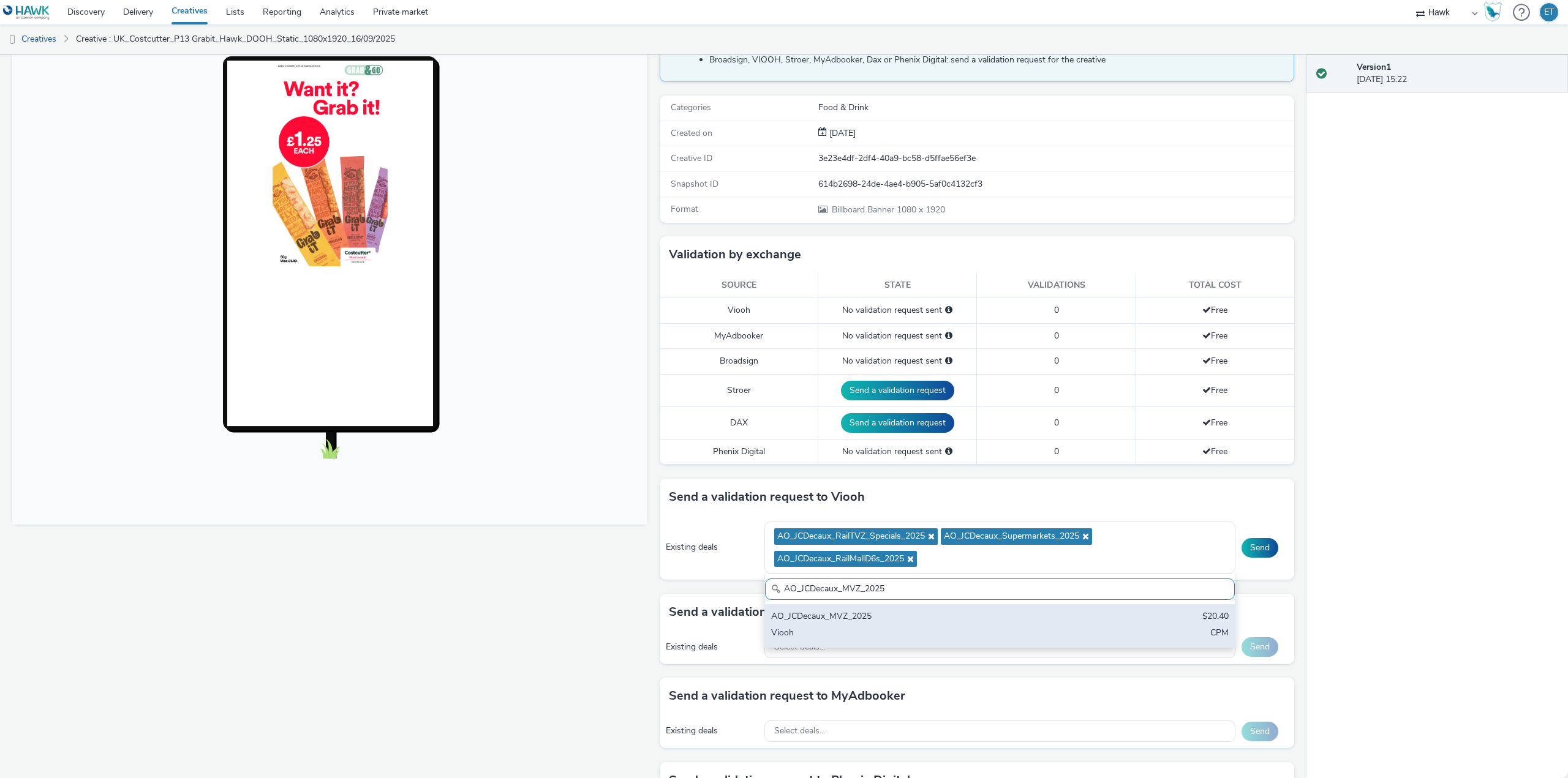
type input "AO_JCDecaux_MVZ_2025"
click at [820, 618] on div "AO_JCDecaux_MVZ_2025" at bounding box center [922, 617] width 303 height 14
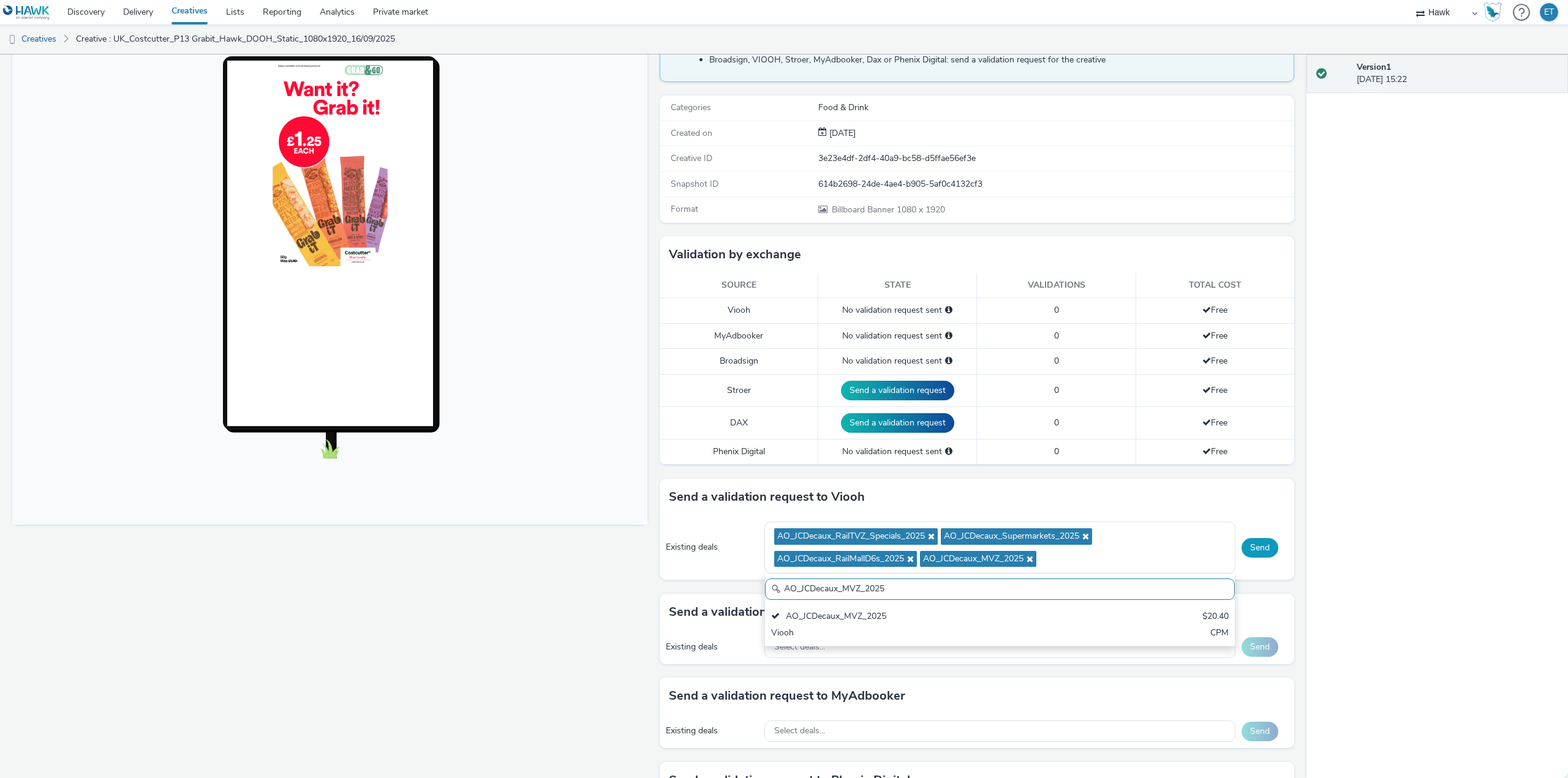
click at [1251, 542] on button "Send" at bounding box center [1259, 548] width 37 height 19
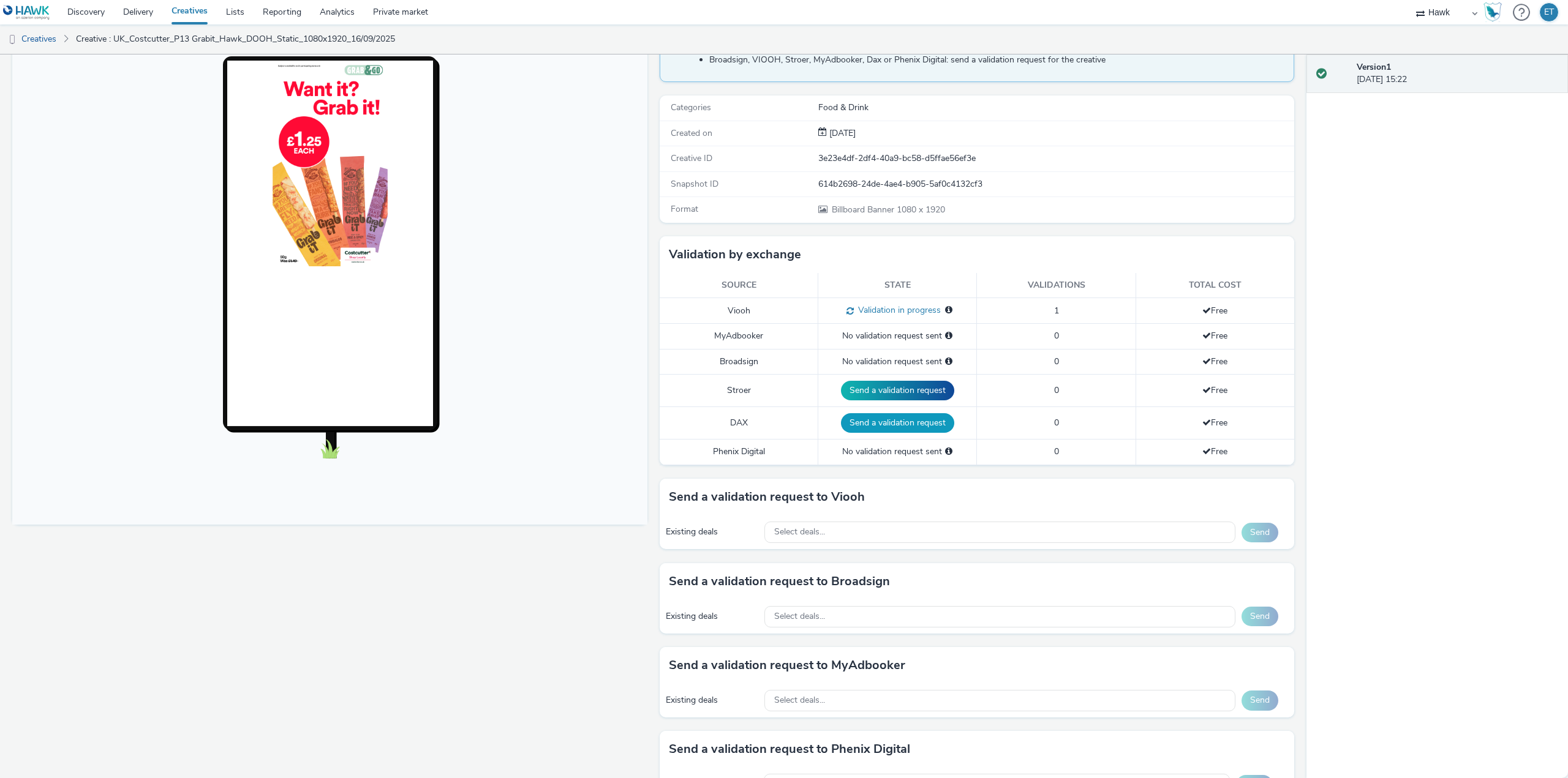
click at [878, 416] on button "Send a validation request" at bounding box center [897, 422] width 113 height 19
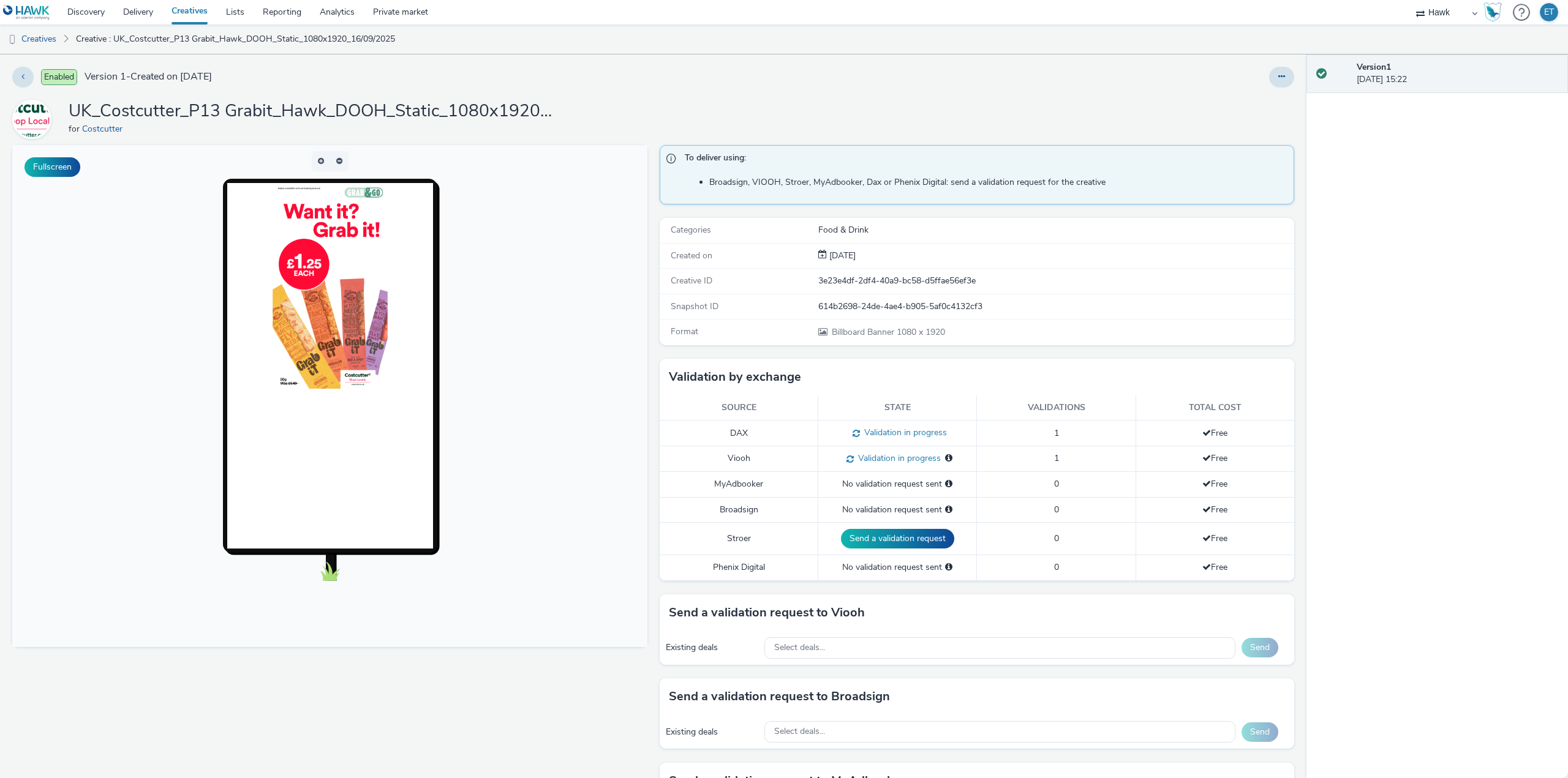
scroll to position [211, 0]
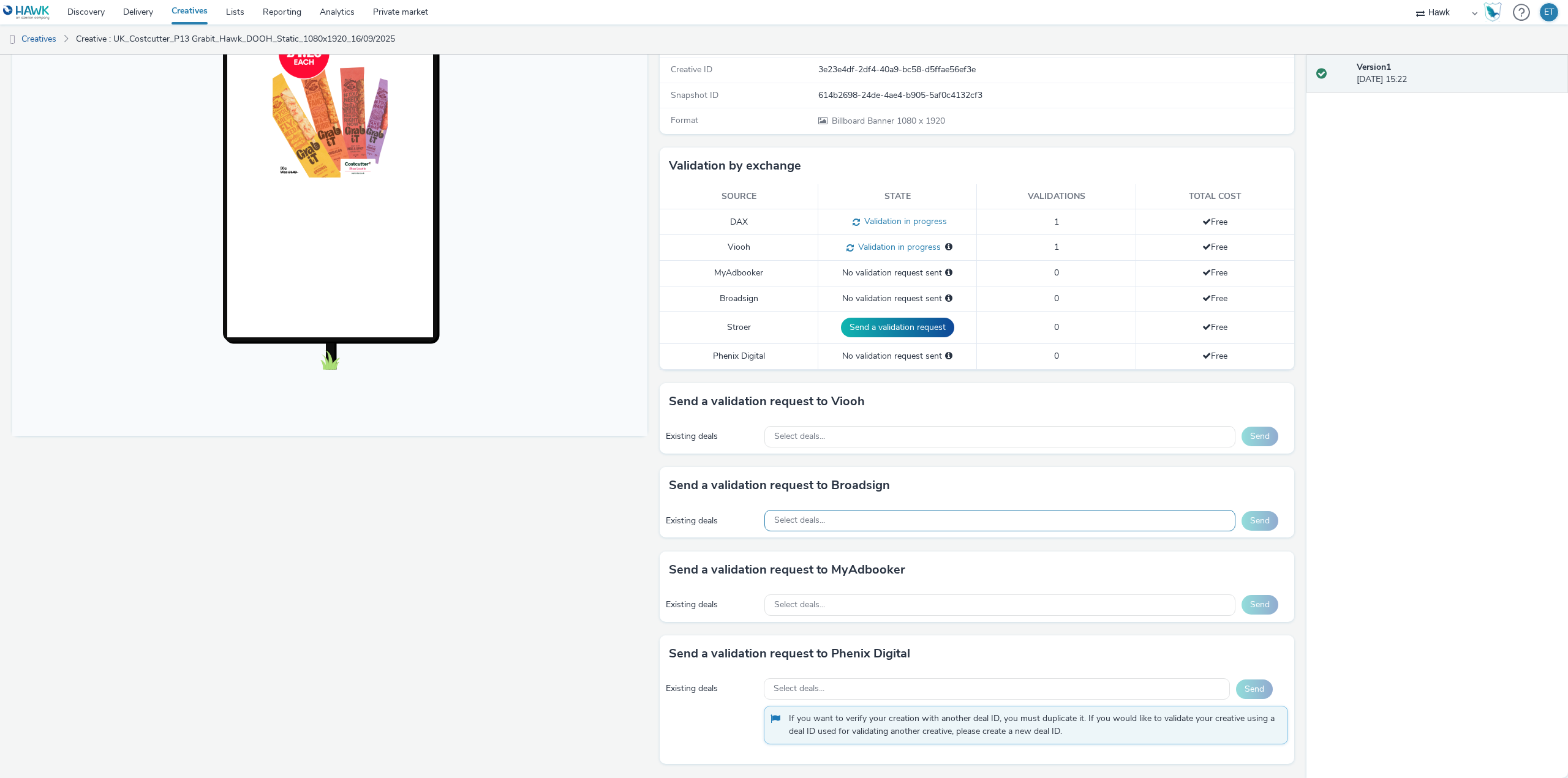
click at [814, 528] on div "Select deals..." at bounding box center [1000, 521] width 471 height 21
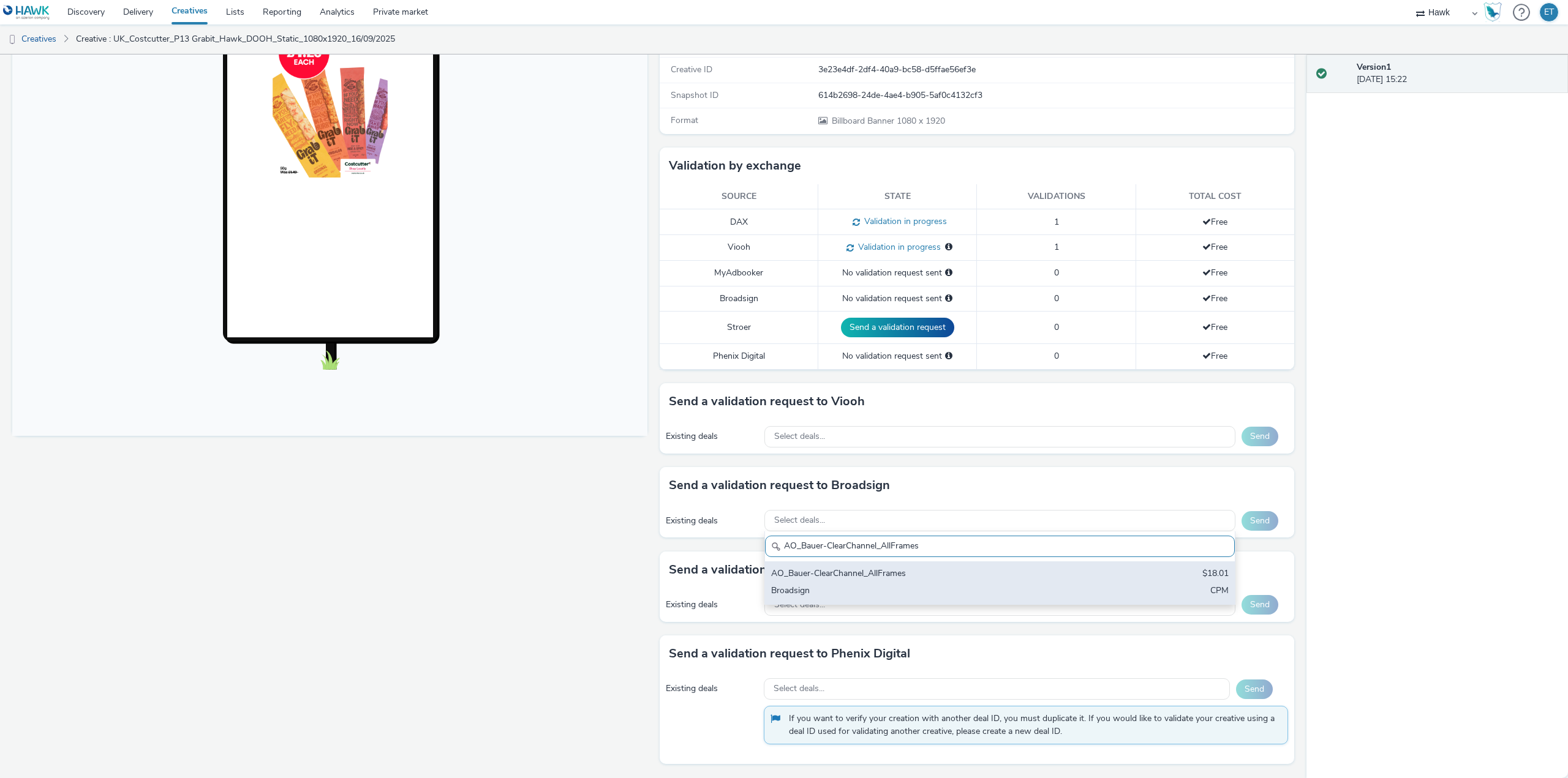
click at [827, 585] on div "Broadsign" at bounding box center [922, 591] width 303 height 14
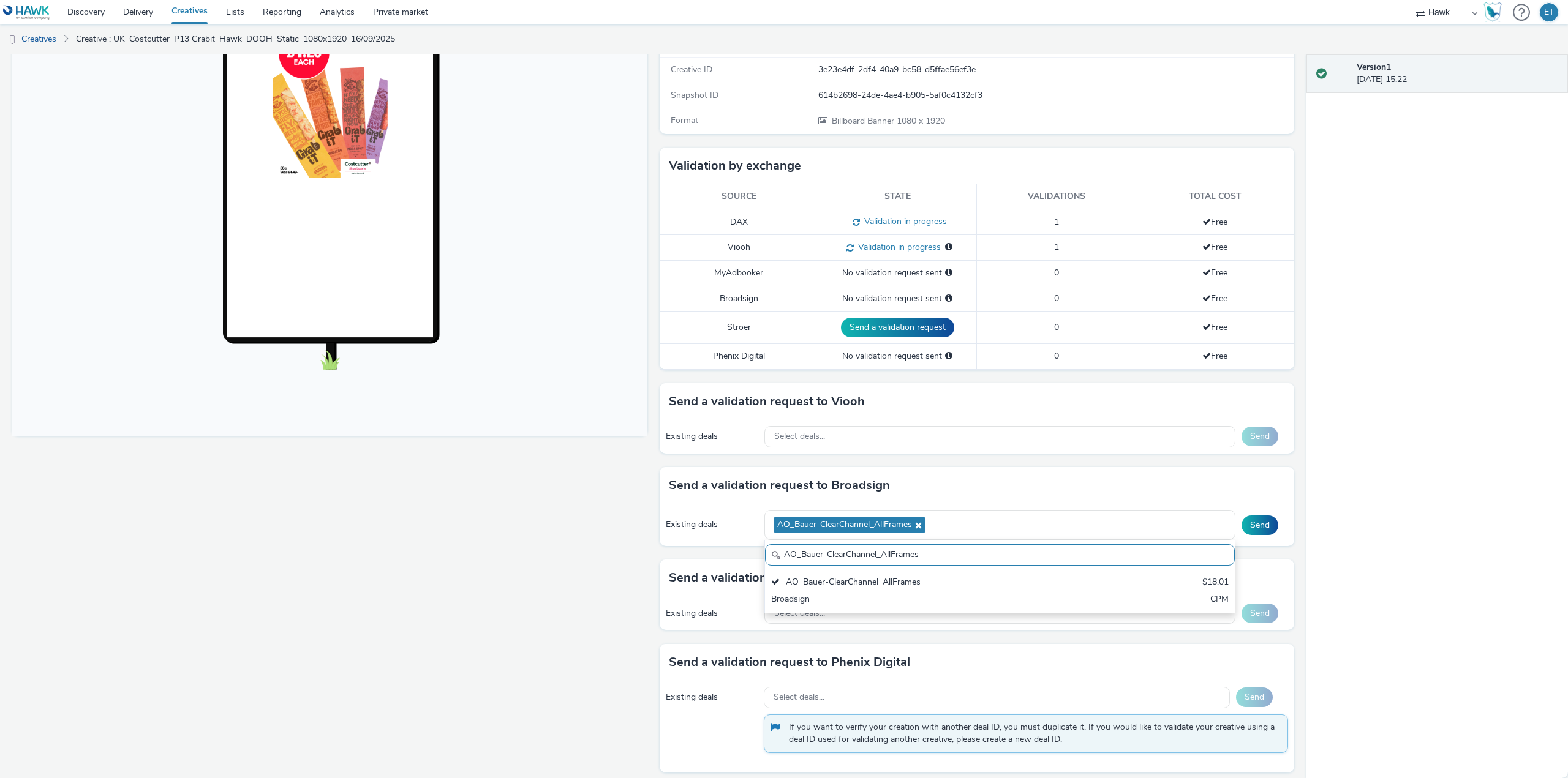
click at [878, 558] on input "AO_Bauer-ClearChannel_AllFrames" at bounding box center [1000, 555] width 470 height 21
paste input "Mall"
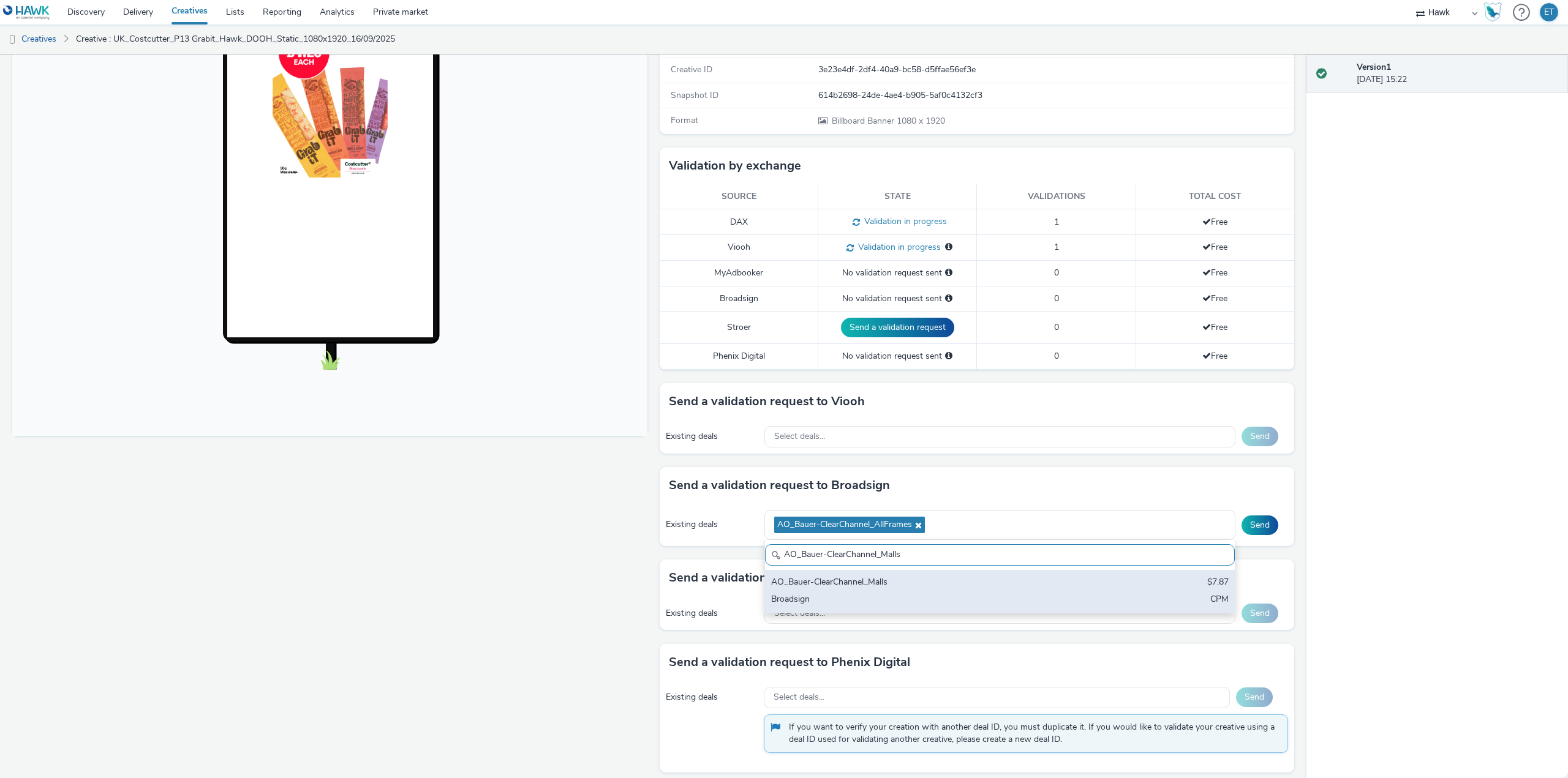
type input "AO_Bauer-ClearChannel_Malls"
click at [894, 595] on div "Broadsign" at bounding box center [922, 600] width 303 height 14
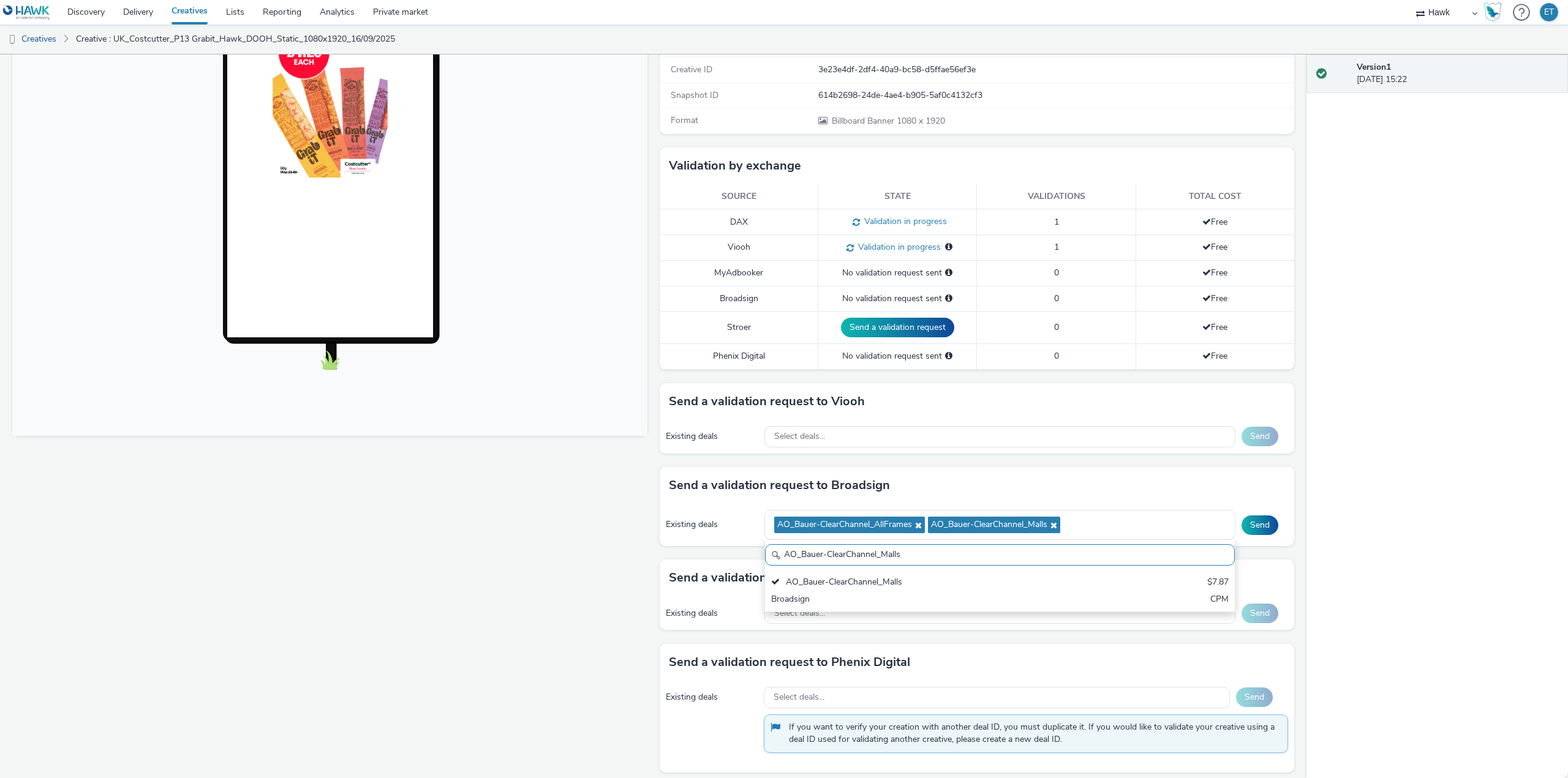
click at [583, 609] on div "Fullscreen" at bounding box center [333, 359] width 641 height 852
click at [1246, 525] on button "Send" at bounding box center [1259, 525] width 37 height 19
